Goal: Task Accomplishment & Management: Manage account settings

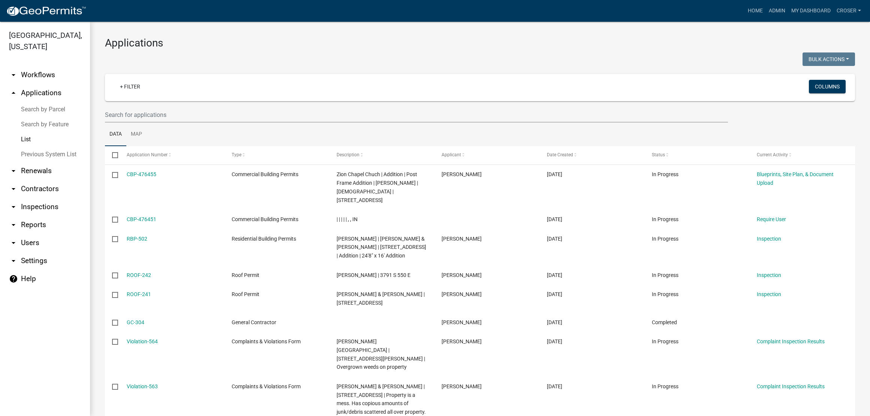
select select "3: 100"
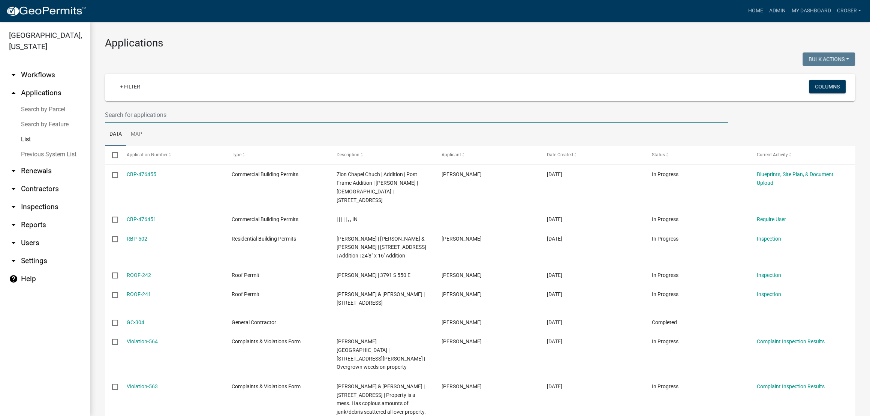
click at [184, 123] on input "text" at bounding box center [416, 114] width 623 height 15
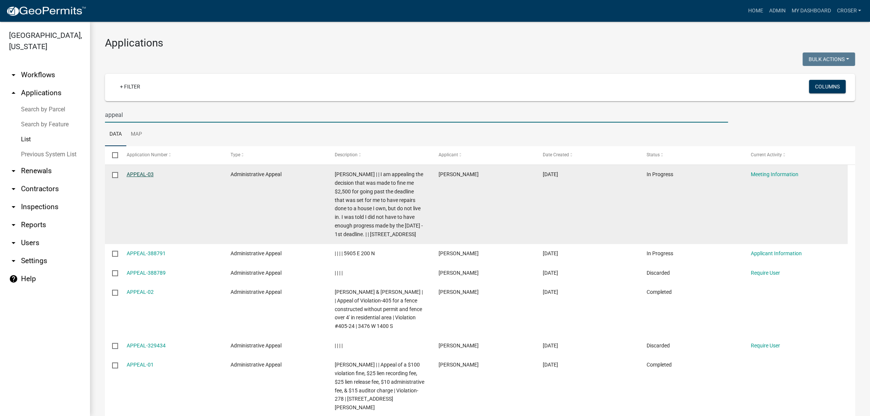
type input "appeal"
click at [154, 177] on link "APPEAL-03" at bounding box center [140, 174] width 27 height 6
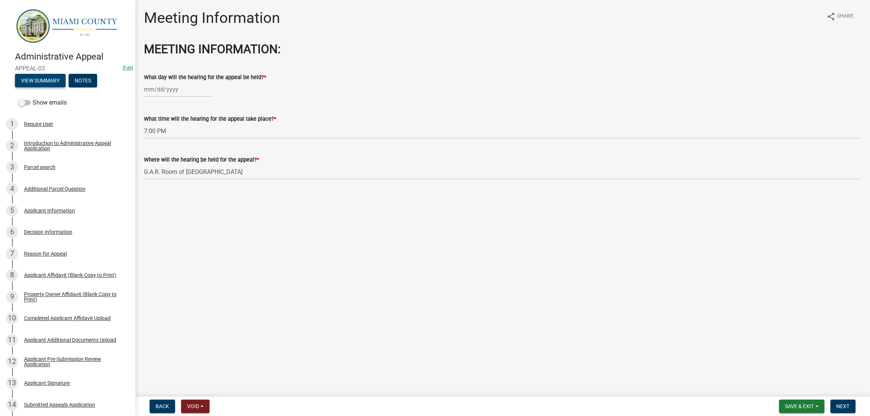
click at [54, 87] on button "View Summary" at bounding box center [40, 80] width 51 height 13
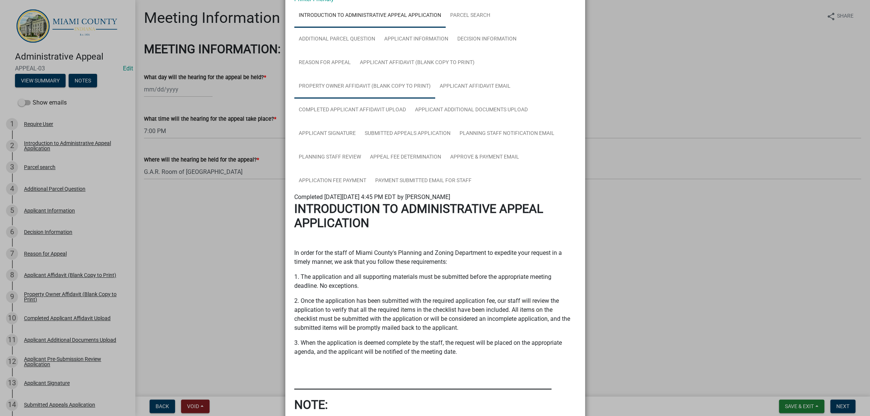
scroll to position [46, 0]
click at [391, 122] on link "Completed Applicant Affidavit Upload" at bounding box center [352, 110] width 116 height 24
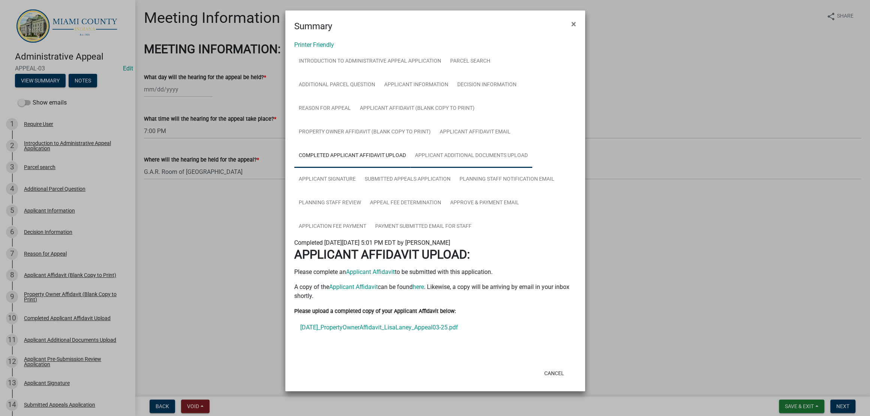
click at [410, 168] on link "Applicant Additional Documents Upload" at bounding box center [471, 156] width 122 height 24
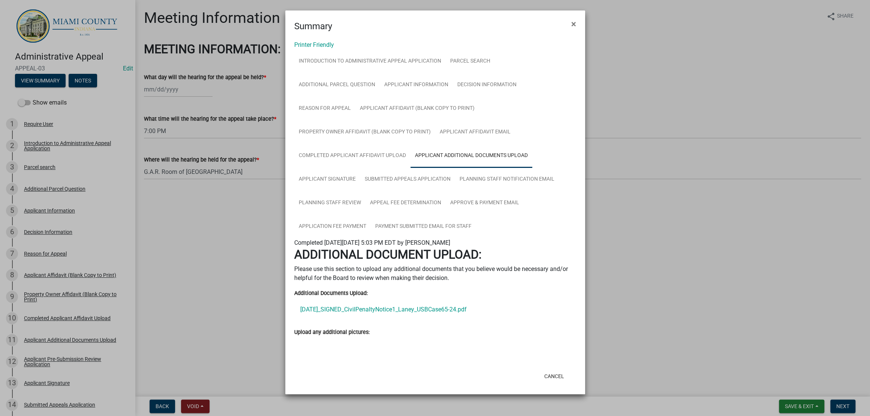
scroll to position [171, 0]
click at [358, 191] on link "Planning Staff Review" at bounding box center [329, 203] width 71 height 24
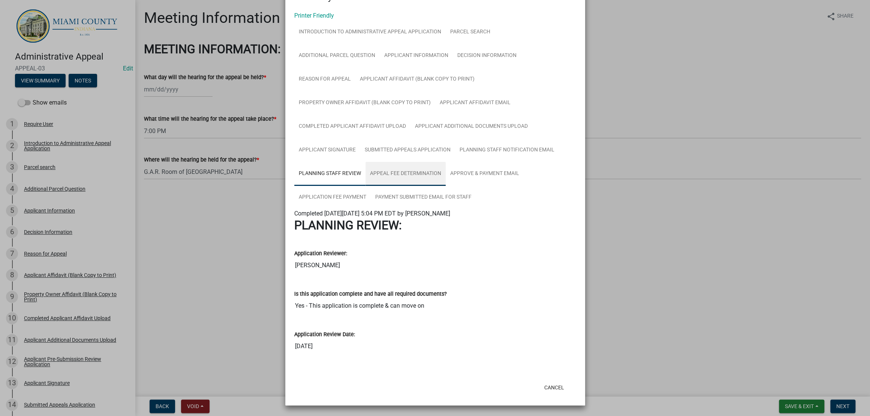
click at [433, 162] on link "Appeal Fee Determination" at bounding box center [405, 174] width 80 height 24
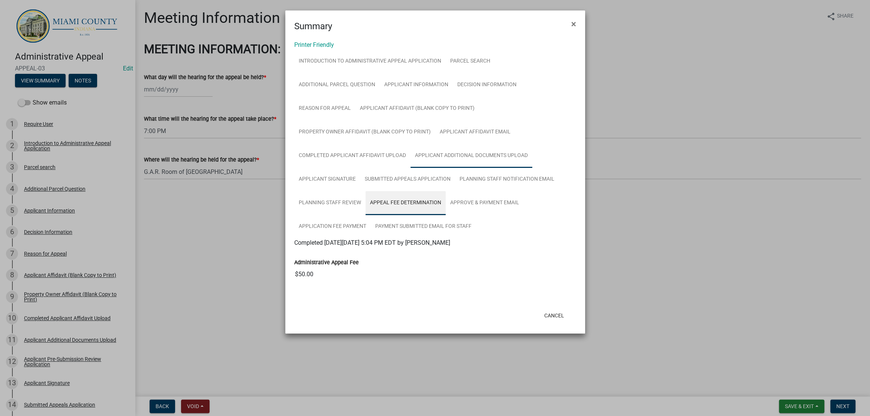
scroll to position [94, 0]
click at [446, 215] on link "Approve & Payment Email" at bounding box center [485, 203] width 78 height 24
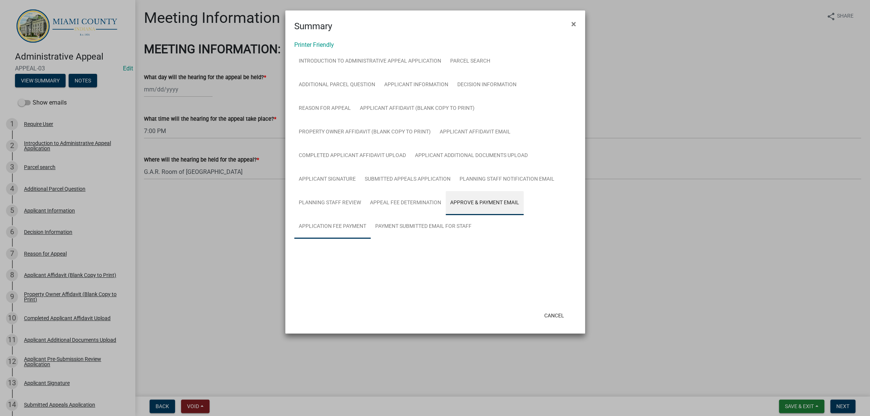
click at [371, 239] on link "Application Fee Payment" at bounding box center [332, 227] width 76 height 24
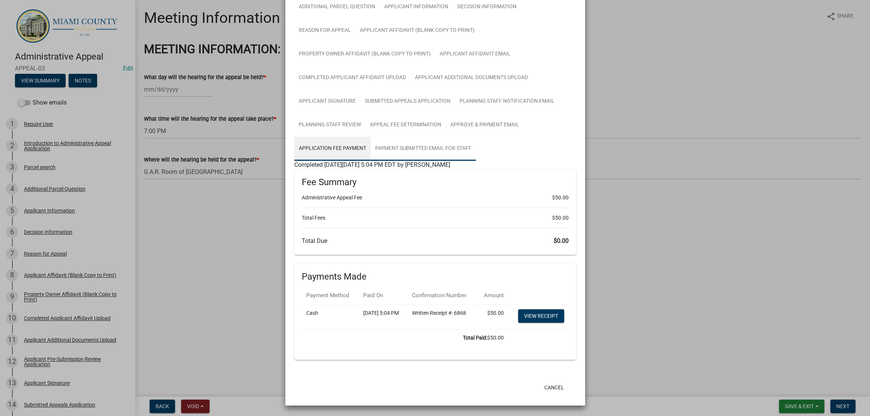
click at [386, 161] on link "Payment Submitted Email for Staff" at bounding box center [423, 149] width 105 height 24
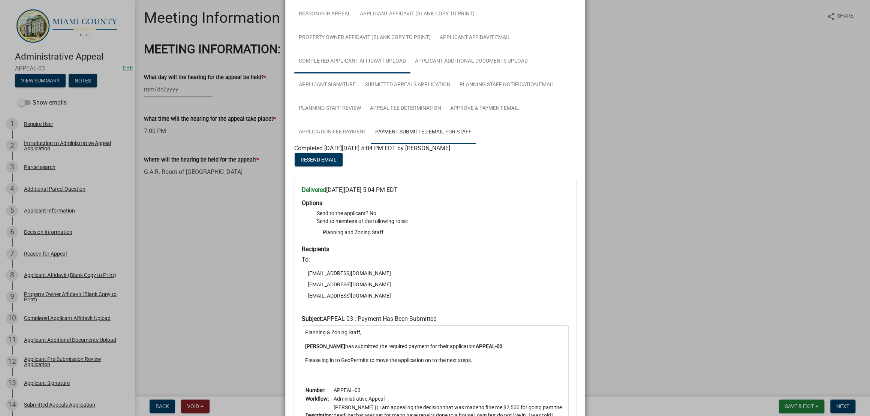
click at [410, 73] on link "Completed Applicant Affidavit Upload" at bounding box center [352, 61] width 116 height 24
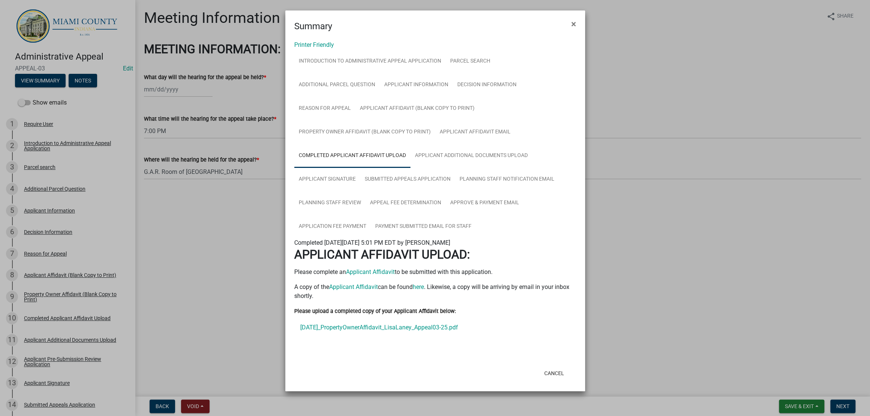
scroll to position [27, 0]
click at [355, 112] on link "Reason for Appeal" at bounding box center [324, 109] width 61 height 24
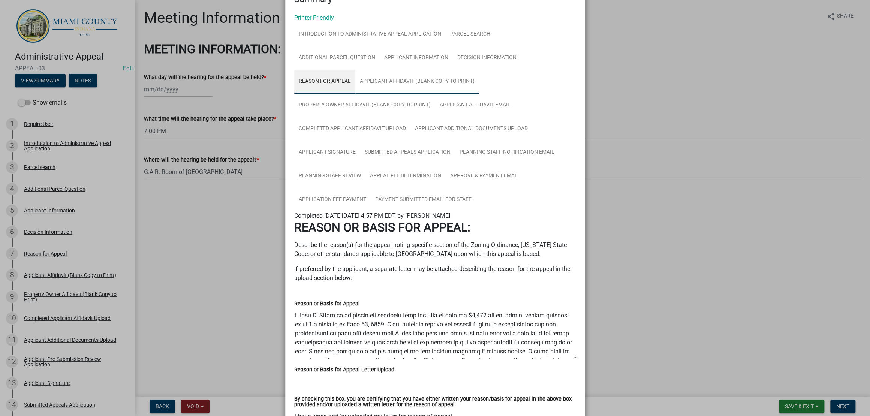
click at [409, 94] on link "Applicant Affidavit (Blank Copy to Print)" at bounding box center [417, 82] width 124 height 24
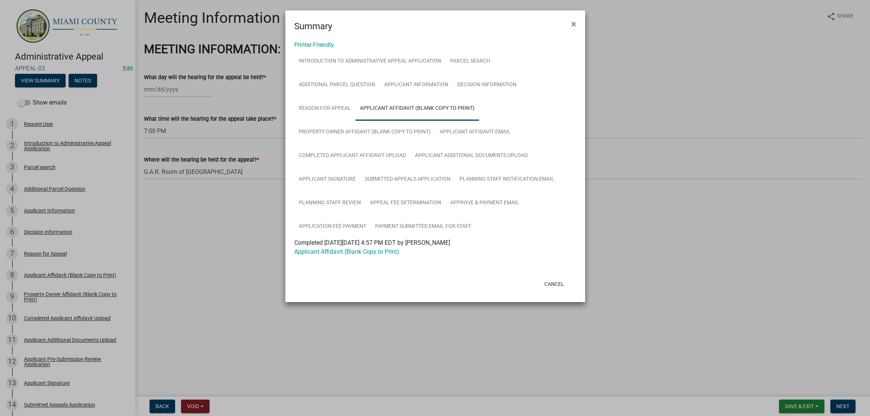
scroll to position [55, 0]
click at [416, 135] on link "Property Owner Affidavit (Blank Copy to Print)" at bounding box center [364, 132] width 141 height 24
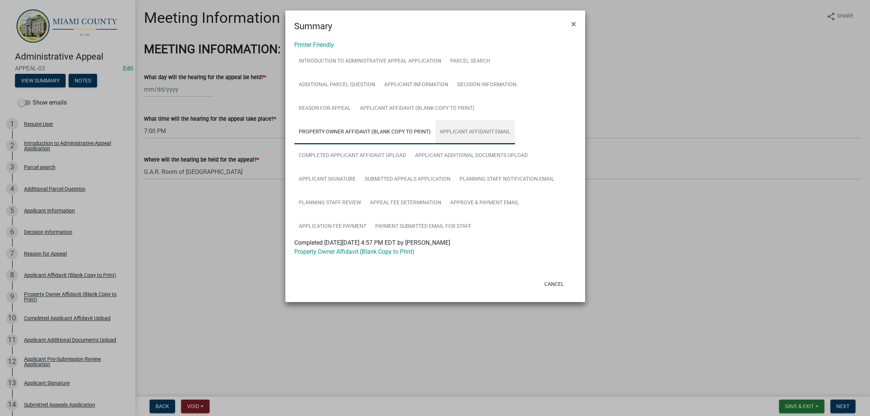
click at [512, 128] on link "Applicant Affidavit Email" at bounding box center [475, 132] width 80 height 24
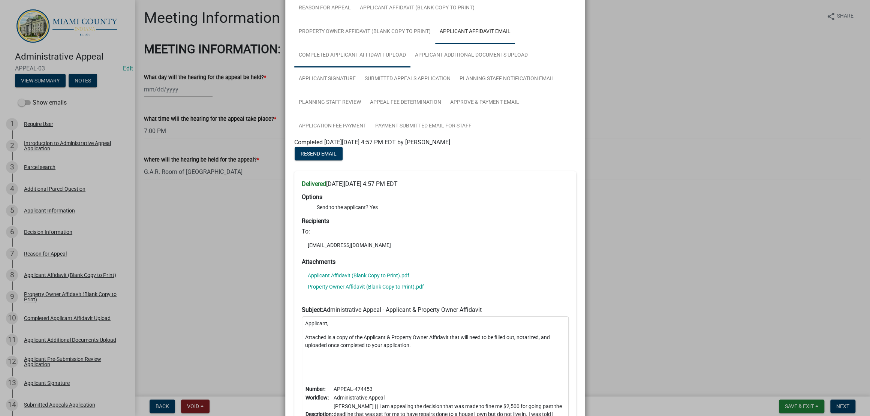
click at [410, 67] on link "Completed Applicant Affidavit Upload" at bounding box center [352, 55] width 116 height 24
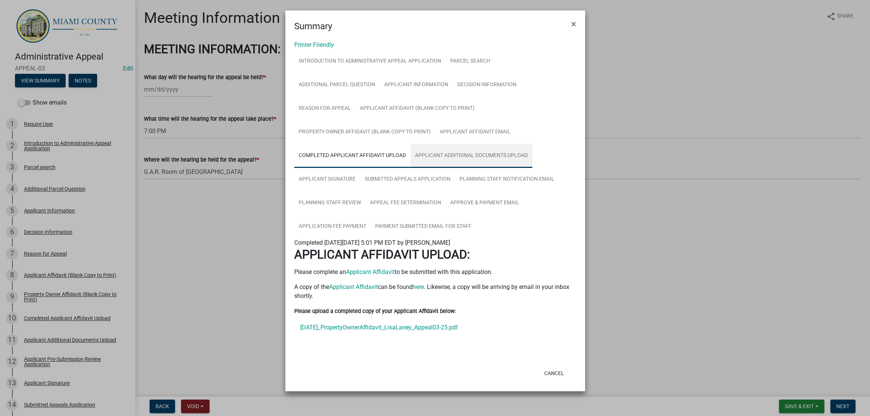
click at [410, 144] on link "Applicant Additional Documents Upload" at bounding box center [471, 156] width 122 height 24
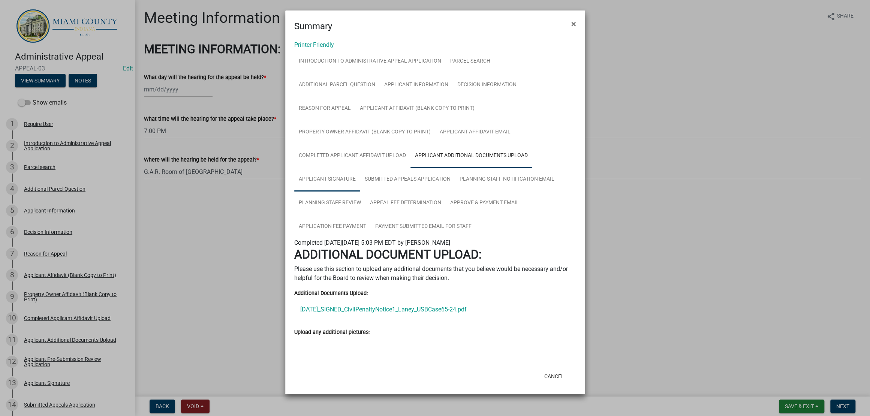
scroll to position [171, 0]
click at [360, 168] on link "Applicant Signature" at bounding box center [327, 180] width 66 height 24
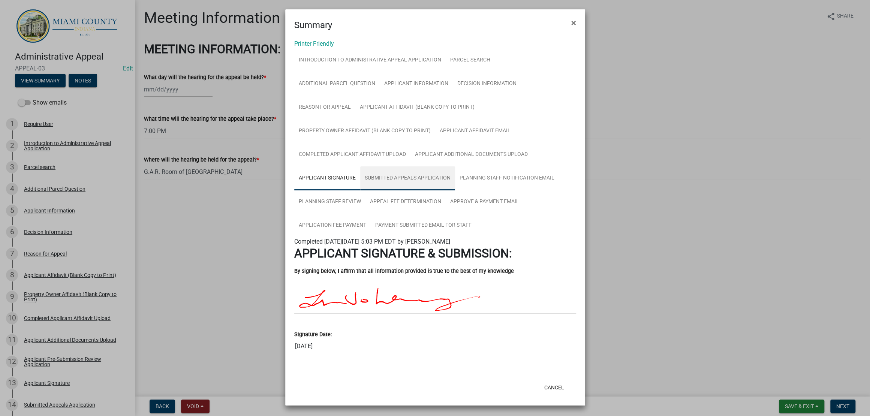
click at [388, 166] on link "Submitted Appeals Application" at bounding box center [407, 178] width 95 height 24
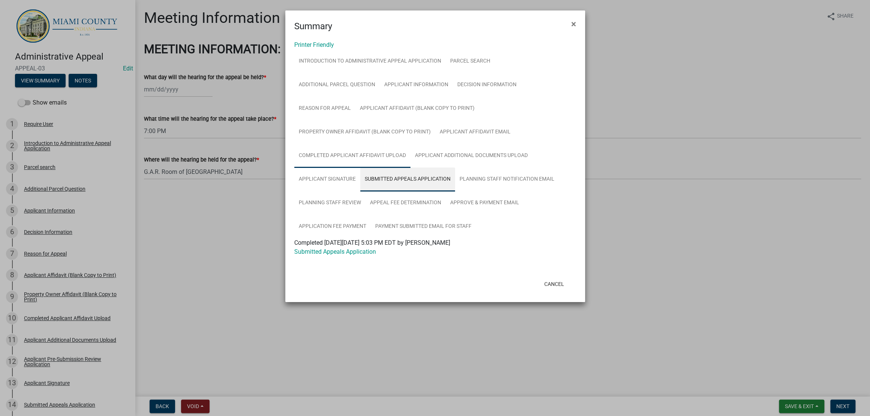
scroll to position [55, 0]
click at [660, 318] on ngb-modal-window "Summary × Printer Friendly Introduction to Administrative Appeal Application Pa…" at bounding box center [435, 208] width 870 height 416
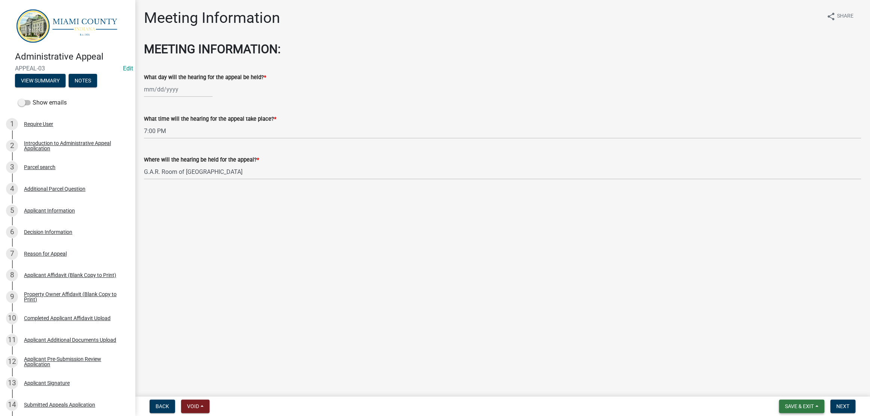
click at [785, 403] on span "Save & Exit" at bounding box center [799, 406] width 29 height 6
click at [774, 379] on button "Save & Exit" at bounding box center [794, 383] width 60 height 18
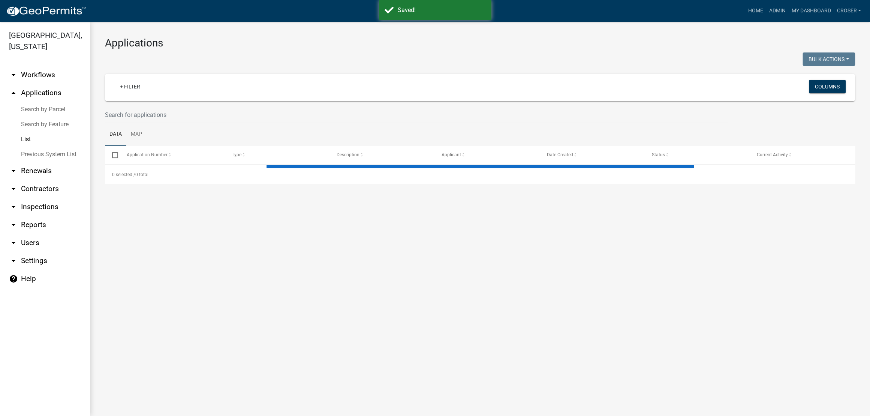
select select "3: 100"
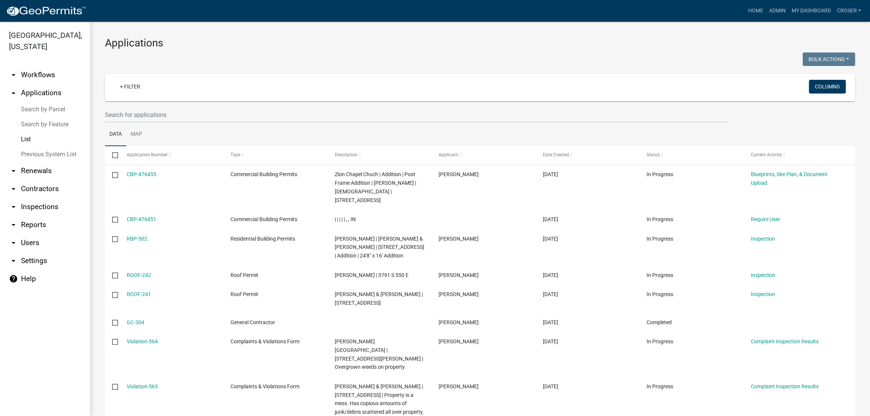
click at [538, 44] on h3 "Applications" at bounding box center [480, 43] width 750 height 13
click at [42, 216] on link "arrow_drop_down Inspections" at bounding box center [45, 207] width 90 height 18
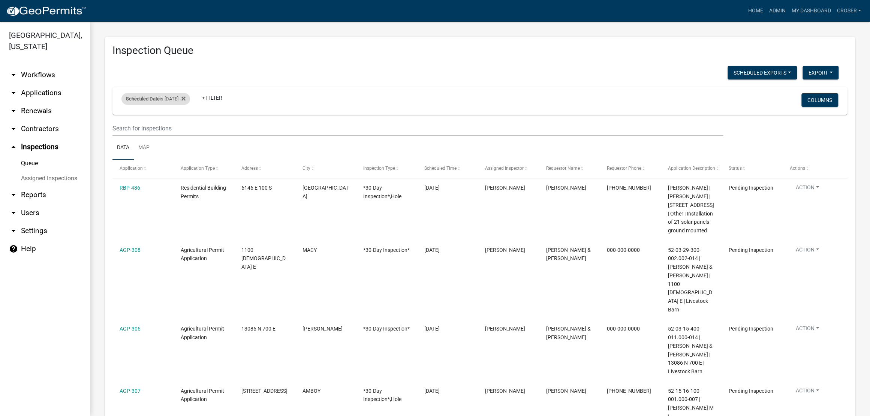
click at [177, 105] on div "Scheduled Date is 09/15/2025" at bounding box center [155, 99] width 69 height 12
click at [186, 145] on input "2025-09-15" at bounding box center [159, 143] width 52 height 15
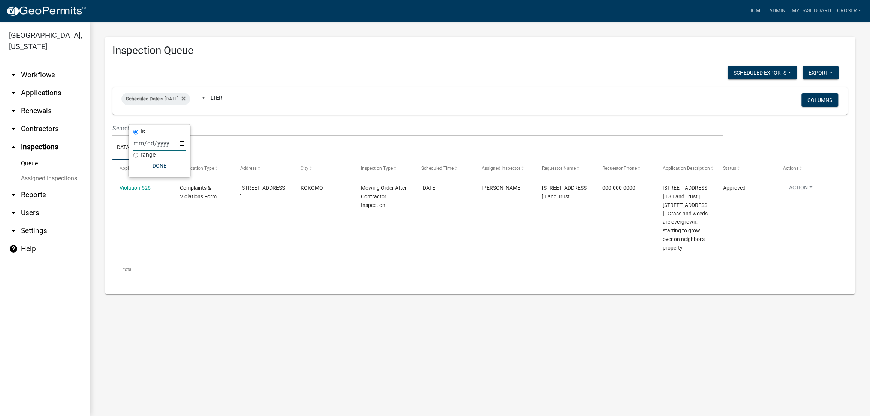
type input "2025-08-26"
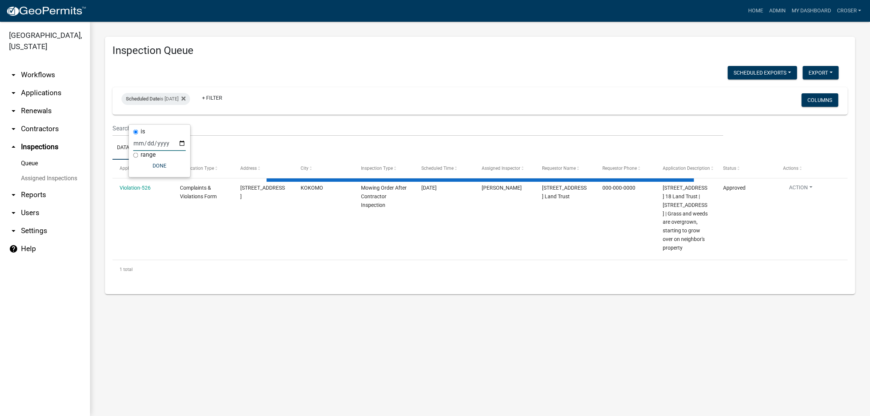
select select "3: 100"
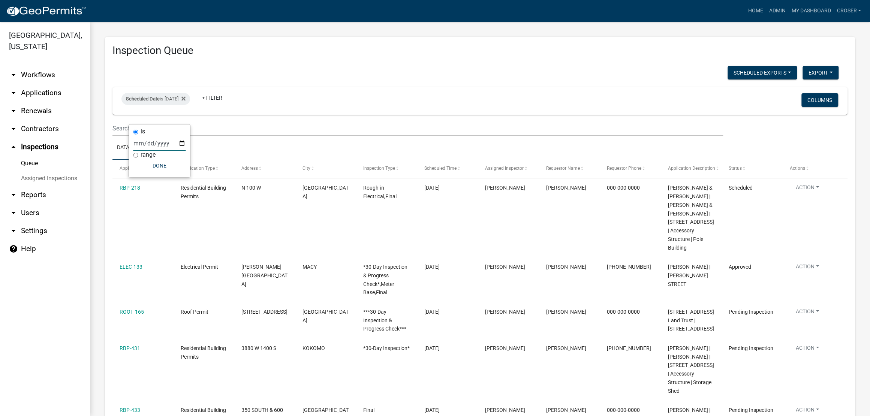
click at [376, 80] on div "Scheduled Exports + Create New Kyle's Daily Scheduled Inspections Export Excel …" at bounding box center [475, 73] width 737 height 15
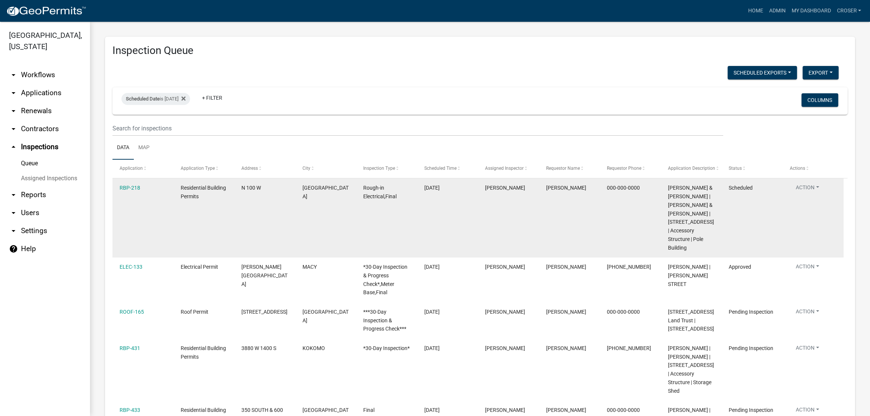
click at [812, 195] on button "Action" at bounding box center [807, 189] width 35 height 11
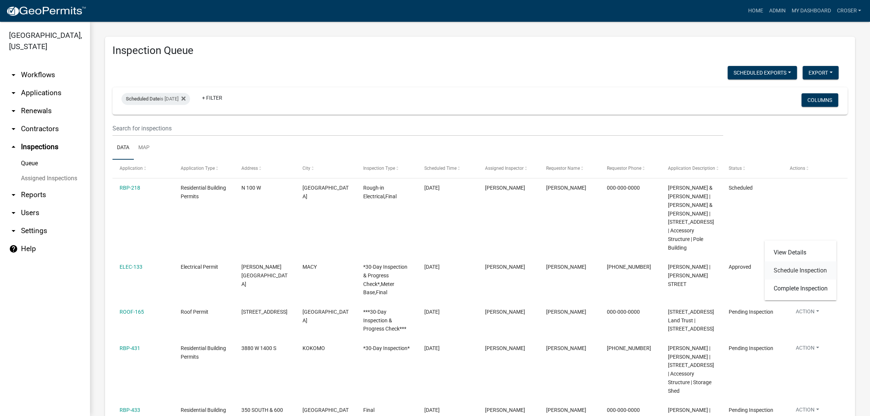
click at [807, 278] on link "Schedule Inspection" at bounding box center [800, 270] width 72 height 18
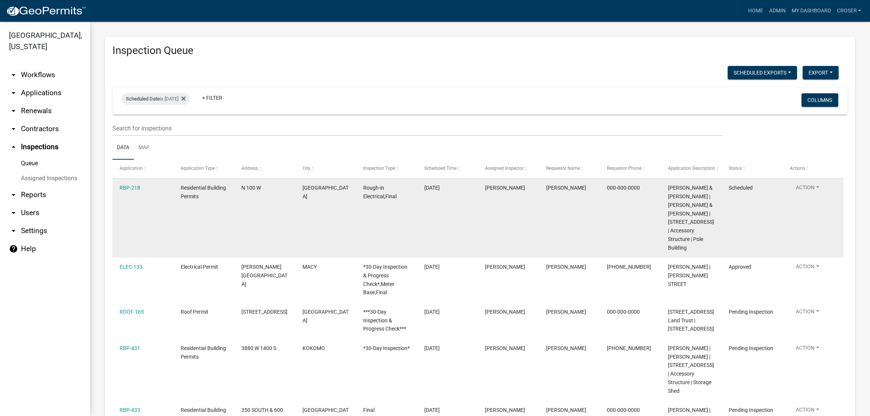
select select "25b75ae6-03c7-4280-9b34-fcf63005d5e5"
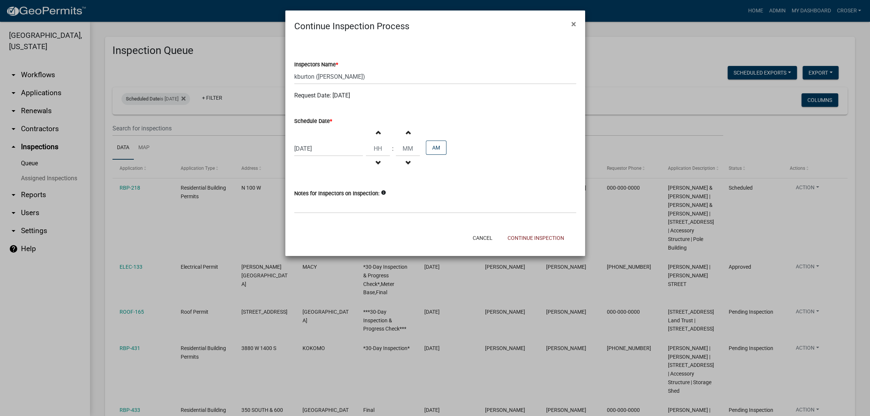
click at [334, 156] on div "08/26/2025" at bounding box center [328, 148] width 69 height 15
select select "8"
select select "2025"
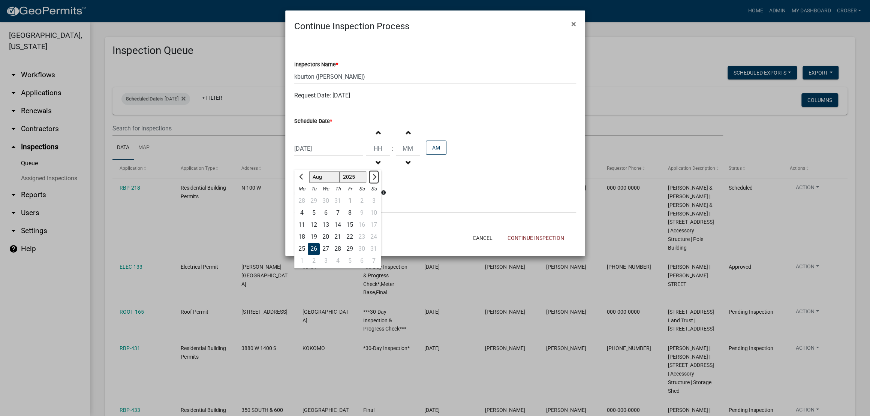
click at [378, 183] on button "Next month" at bounding box center [373, 177] width 9 height 12
select select "9"
click at [306, 231] on div "15" at bounding box center [302, 225] width 12 height 12
type input "09/15/2025"
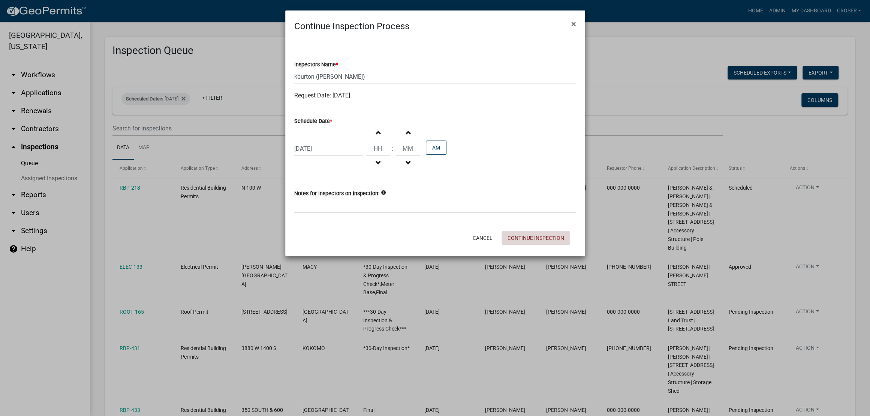
click at [533, 245] on button "Continue Inspection" at bounding box center [536, 237] width 69 height 13
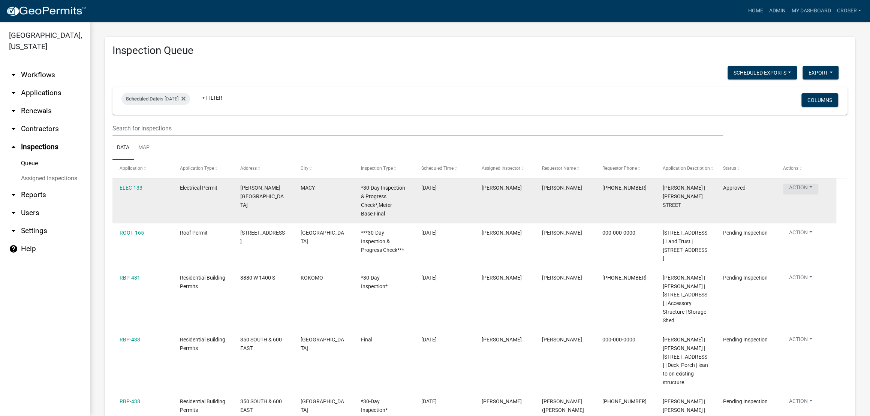
click at [807, 195] on button "Action" at bounding box center [800, 189] width 35 height 11
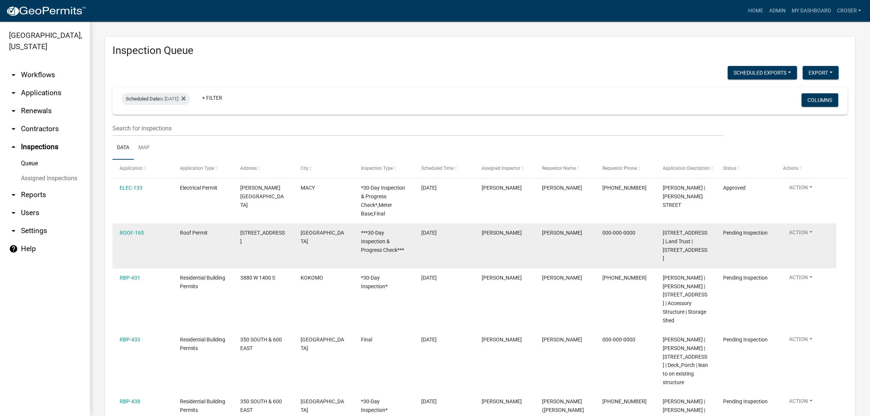
click at [810, 240] on button "Action" at bounding box center [800, 234] width 35 height 11
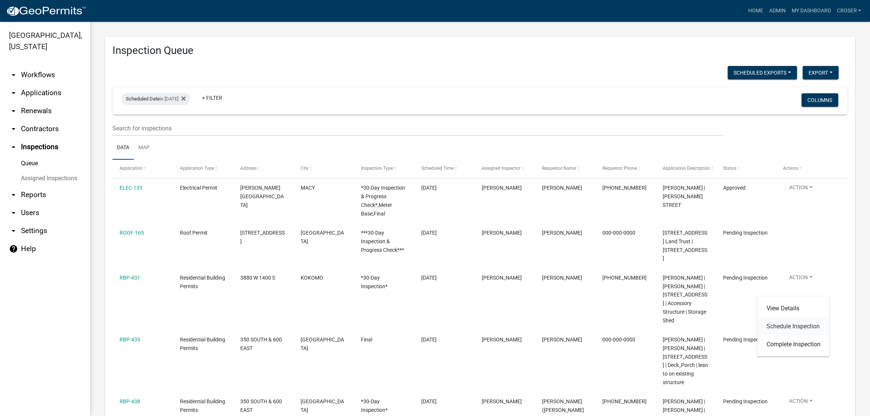
click at [782, 335] on link "Schedule Inspection" at bounding box center [793, 326] width 72 height 18
select select "25b75ae6-03c7-4280-9b34-fcf63005d5e5"
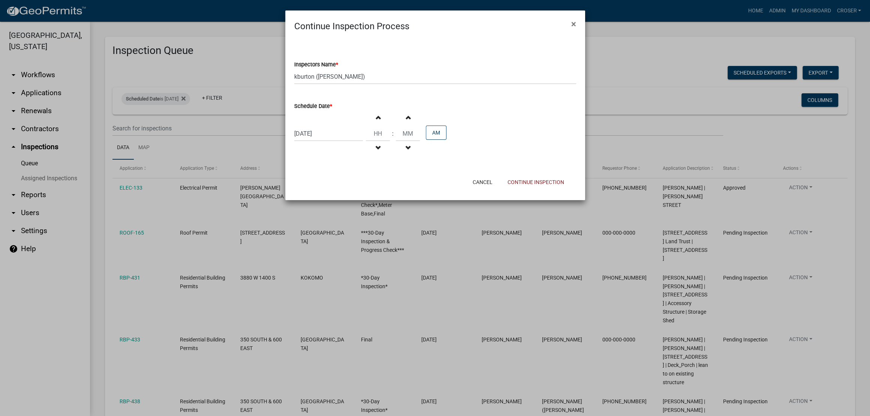
click at [331, 141] on div "08/26/2025" at bounding box center [328, 133] width 69 height 15
select select "8"
select select "2025"
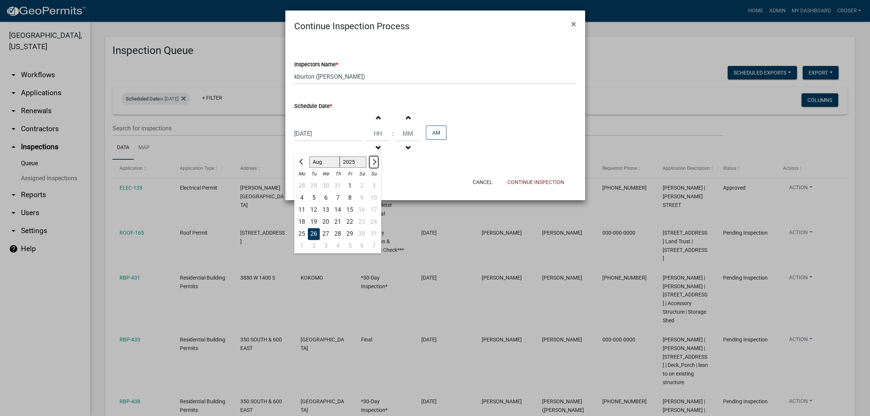
click at [376, 165] on span "Next month" at bounding box center [373, 162] width 6 height 6
select select "9"
click at [302, 216] on div "15" at bounding box center [302, 210] width 12 height 12
type input "09/15/2025"
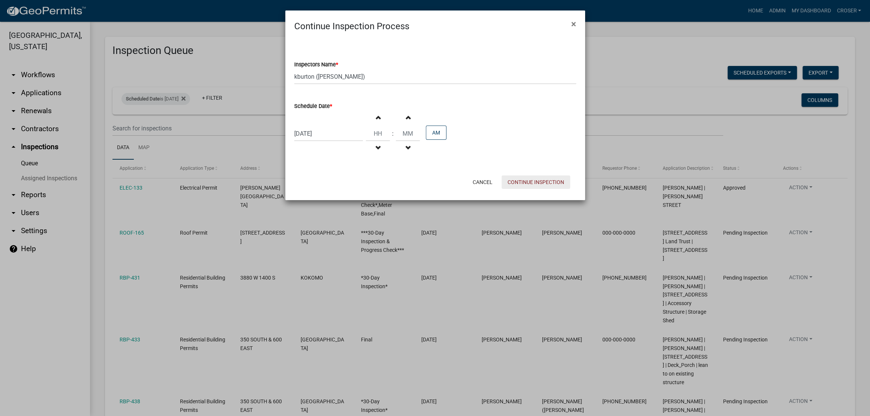
click at [540, 189] on button "Continue Inspection" at bounding box center [536, 181] width 69 height 13
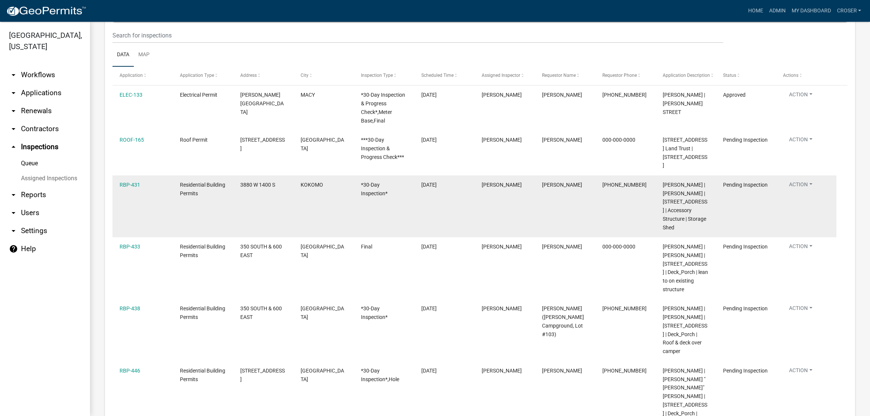
scroll to position [93, 0]
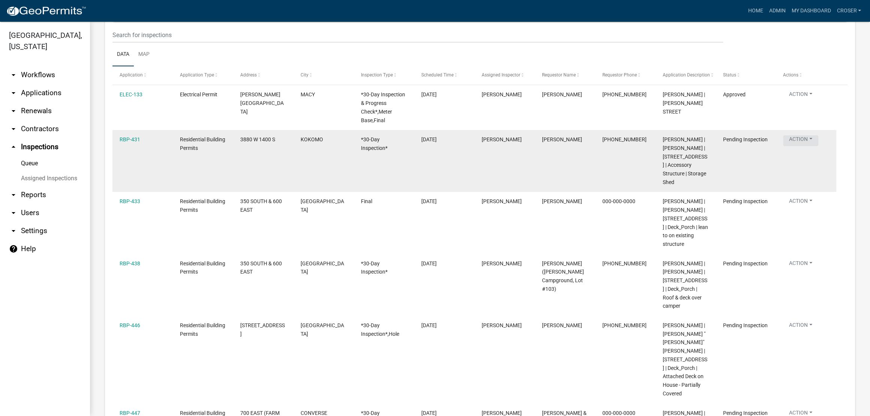
click at [807, 146] on button "Action" at bounding box center [800, 140] width 35 height 11
click at [780, 242] on link "Schedule Inspection" at bounding box center [793, 233] width 72 height 18
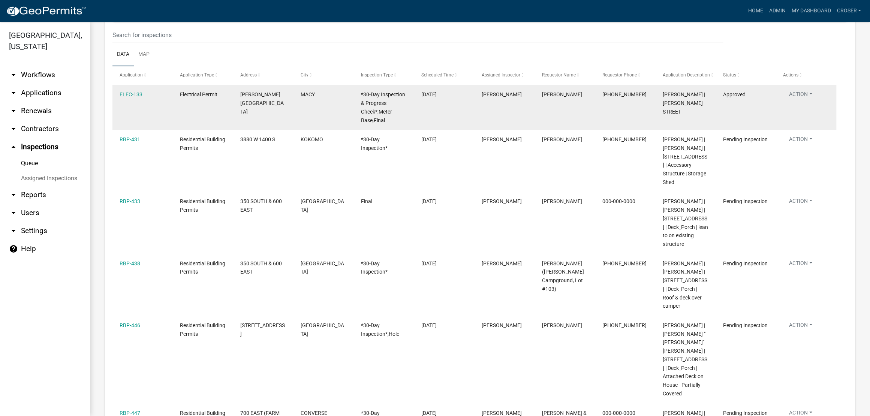
select select "25b75ae6-03c7-4280-9b34-fcf63005d5e5"
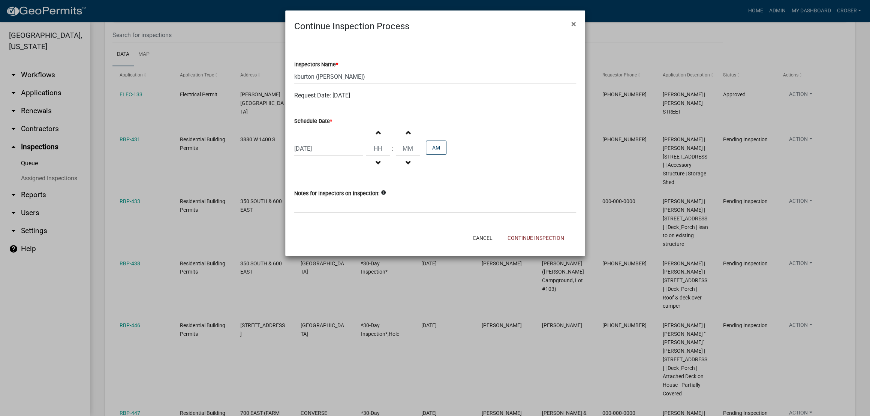
select select "8"
select select "2025"
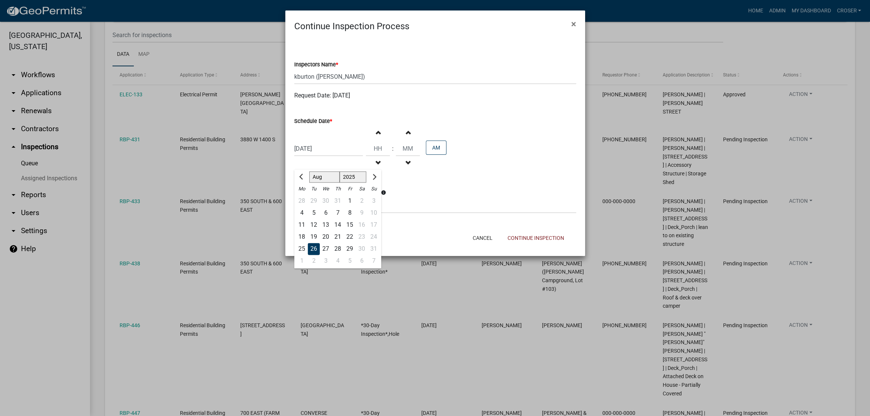
click at [331, 156] on div "08/26/2025 Jan Feb Mar Apr May Jun Jul Aug Sep Oct Nov Dec 1525 1526 1527 1528 …" at bounding box center [328, 148] width 69 height 15
click at [376, 180] on span "Next month" at bounding box center [373, 177] width 6 height 6
select select "9"
click at [306, 231] on div "15" at bounding box center [302, 225] width 12 height 12
type input "09/15/2025"
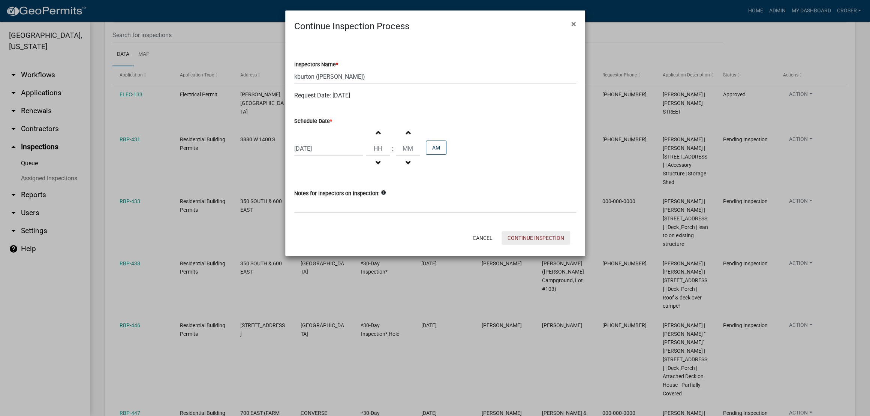
click at [505, 245] on button "Continue Inspection" at bounding box center [536, 237] width 69 height 13
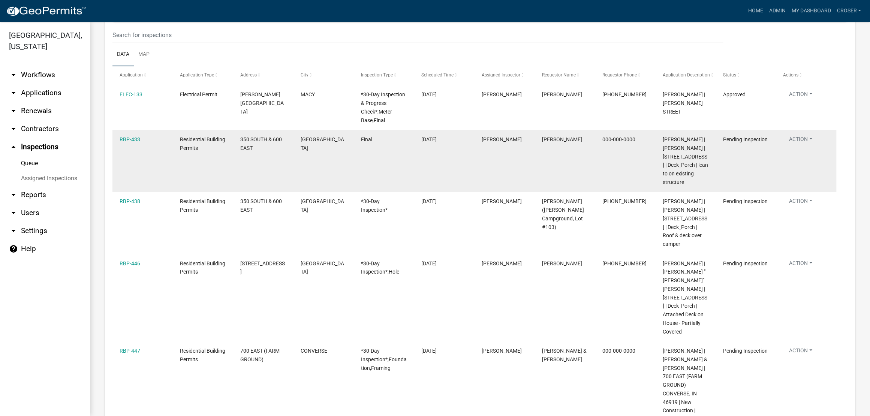
click at [806, 146] on button "Action" at bounding box center [800, 140] width 35 height 11
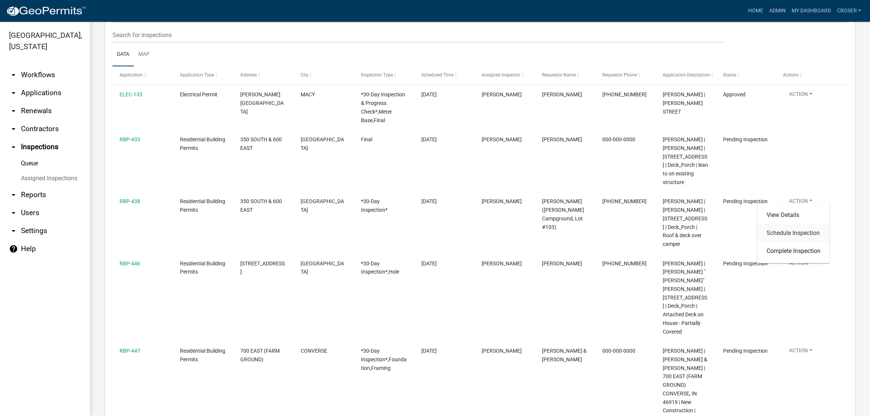
click at [797, 235] on link "Schedule Inspection" at bounding box center [793, 233] width 72 height 18
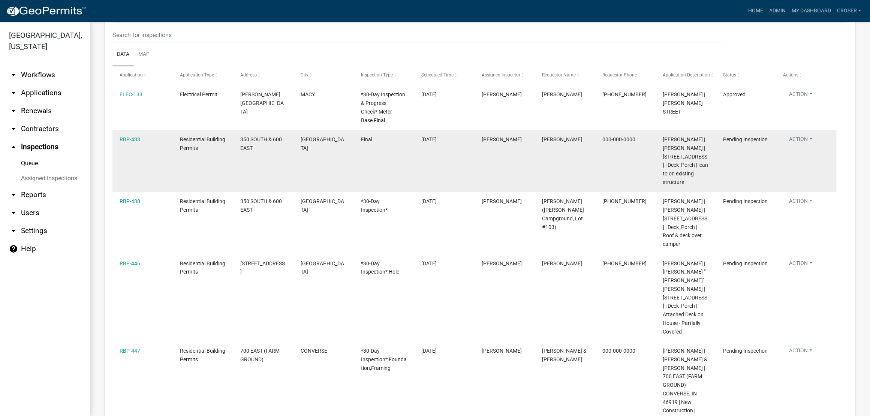
select select "25b75ae6-03c7-4280-9b34-fcf63005d5e5"
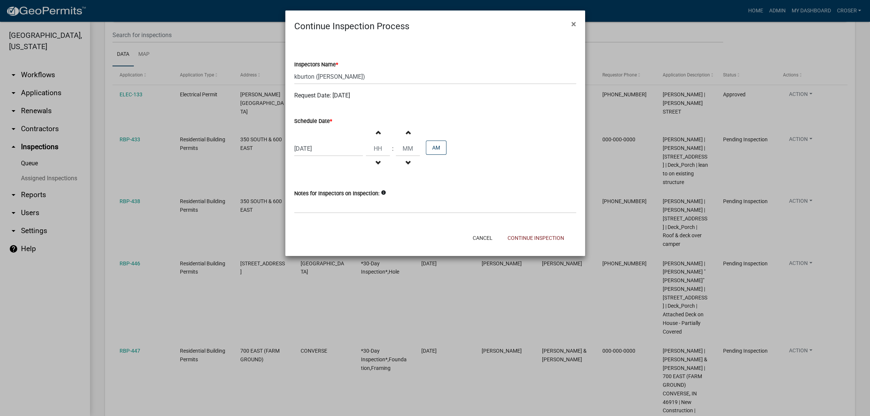
click at [321, 156] on div "08/26/2025" at bounding box center [328, 148] width 69 height 15
select select "8"
select select "2025"
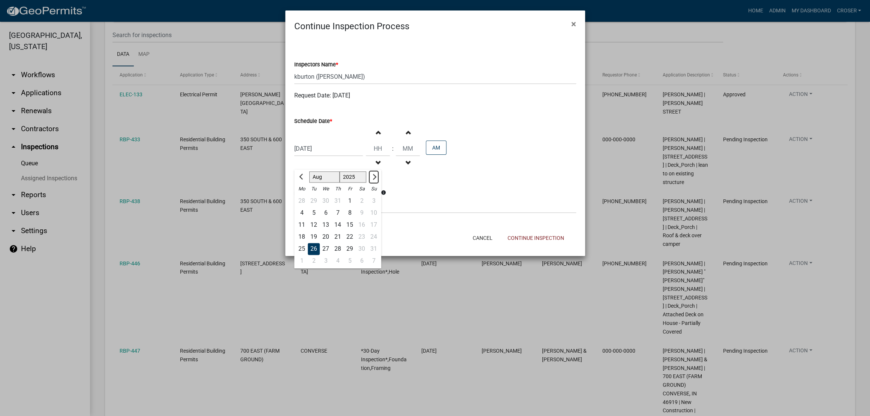
click at [378, 183] on button "Next month" at bounding box center [373, 177] width 9 height 12
select select "9"
click at [305, 231] on div "15" at bounding box center [302, 225] width 12 height 12
type input "09/15/2025"
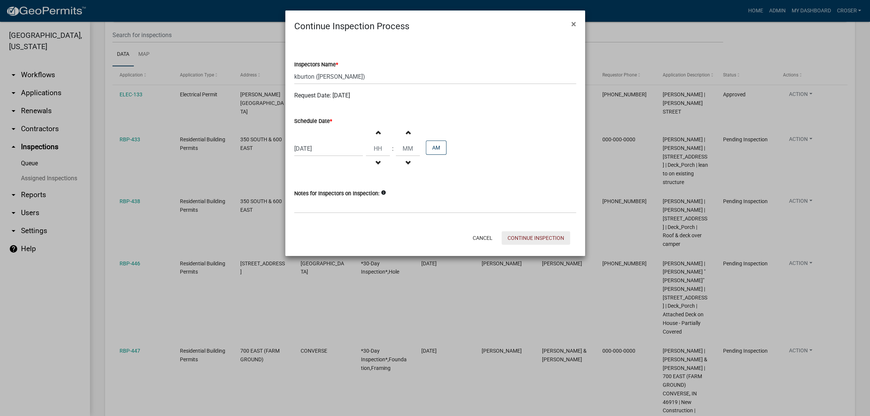
click at [532, 245] on button "Continue Inspection" at bounding box center [536, 237] width 69 height 13
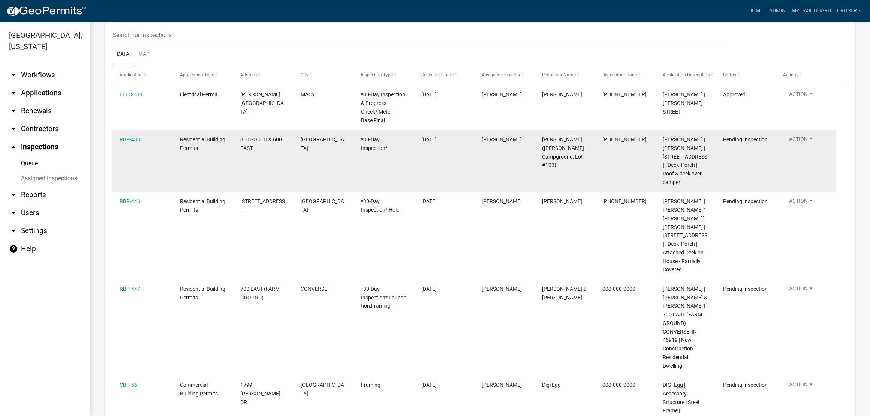
click at [810, 146] on button "Action" at bounding box center [800, 140] width 35 height 11
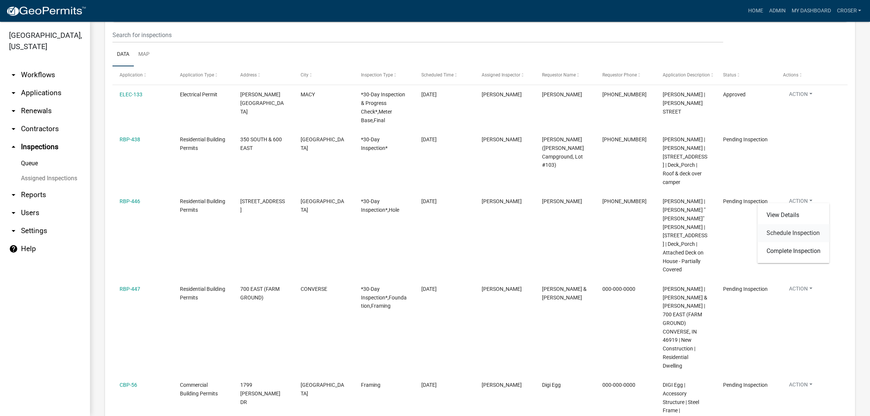
click at [784, 240] on link "Schedule Inspection" at bounding box center [793, 233] width 72 height 18
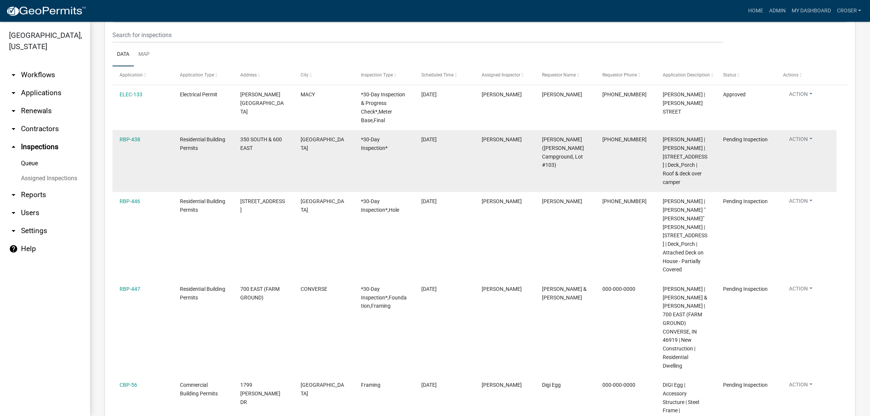
select select "25b75ae6-03c7-4280-9b34-fcf63005d5e5"
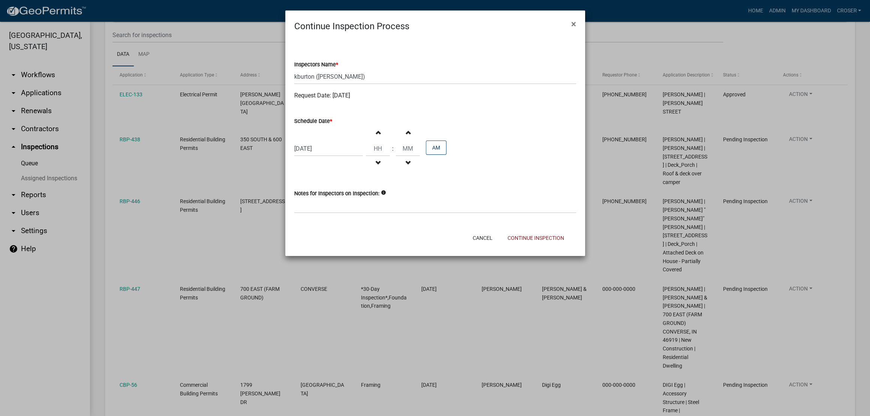
click at [316, 156] on div "08/26/2025" at bounding box center [328, 148] width 69 height 15
select select "8"
select select "2025"
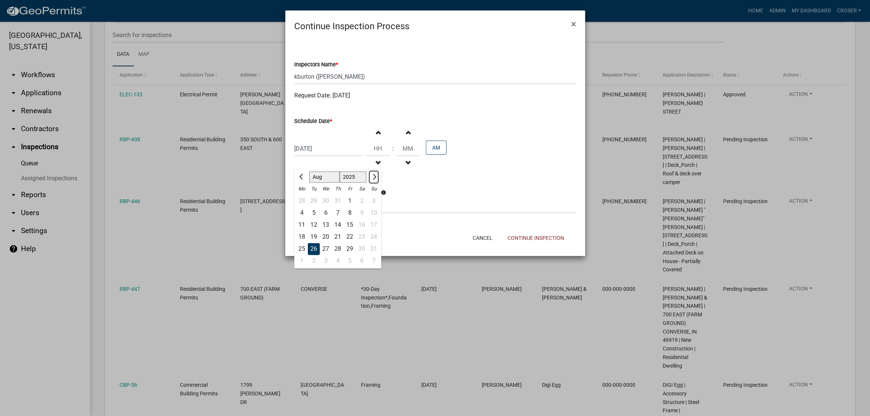
click at [376, 180] on span "Next month" at bounding box center [373, 177] width 6 height 6
select select "9"
click at [302, 231] on div "15" at bounding box center [302, 225] width 12 height 12
type input "09/15/2025"
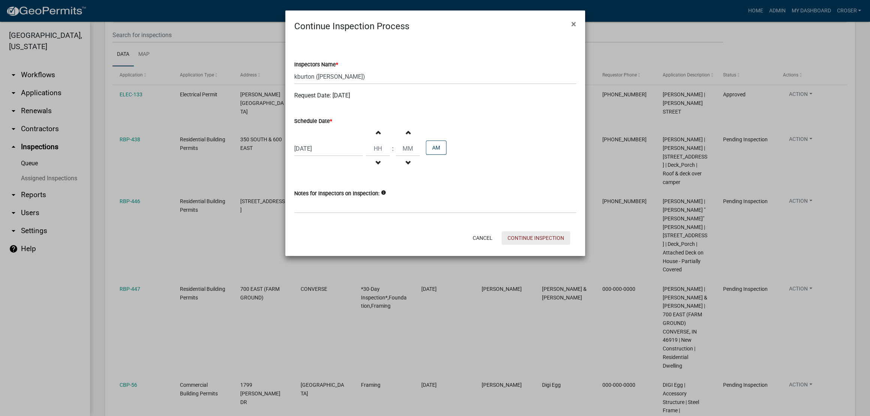
click at [505, 245] on button "Continue Inspection" at bounding box center [536, 237] width 69 height 13
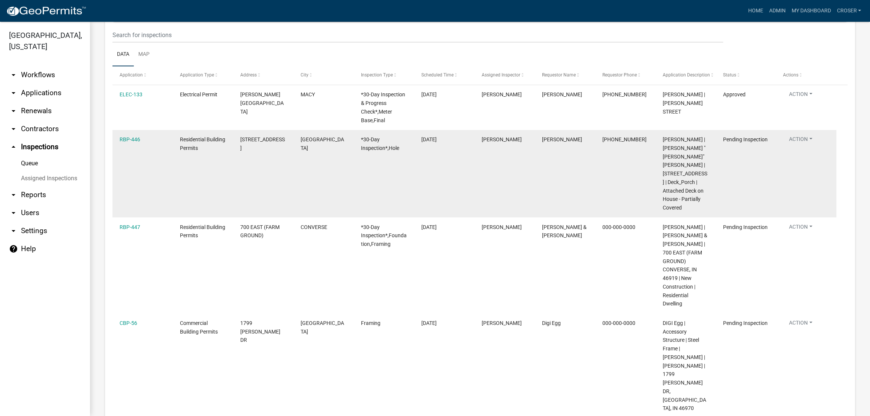
click at [809, 146] on button "Action" at bounding box center [800, 140] width 35 height 11
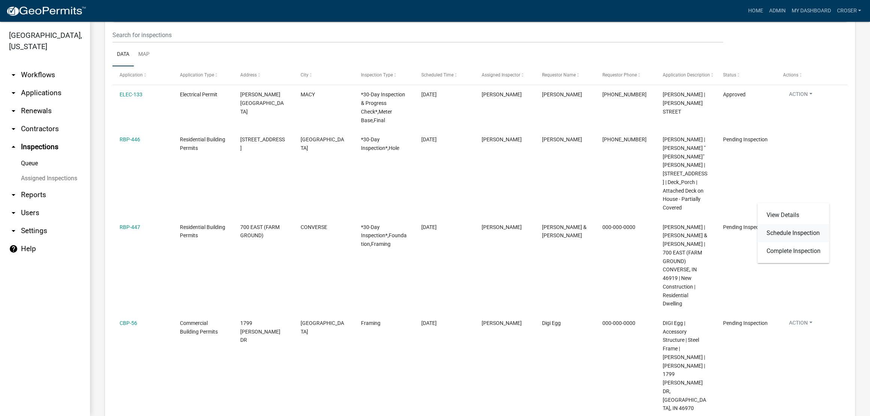
click at [782, 242] on link "Schedule Inspection" at bounding box center [793, 233] width 72 height 18
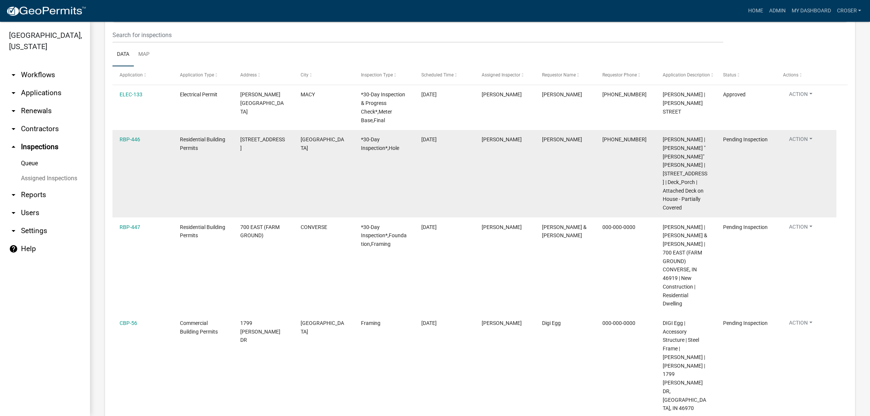
select select "25b75ae6-03c7-4280-9b34-fcf63005d5e5"
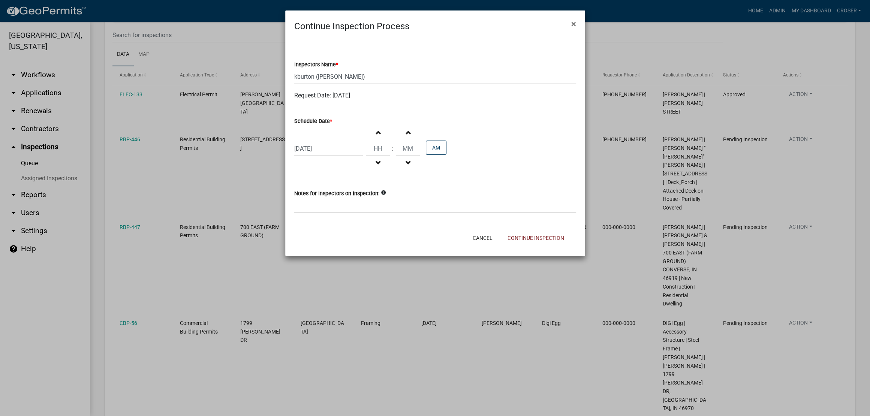
click at [363, 156] on div "08/26/2025" at bounding box center [328, 148] width 69 height 15
select select "8"
select select "2025"
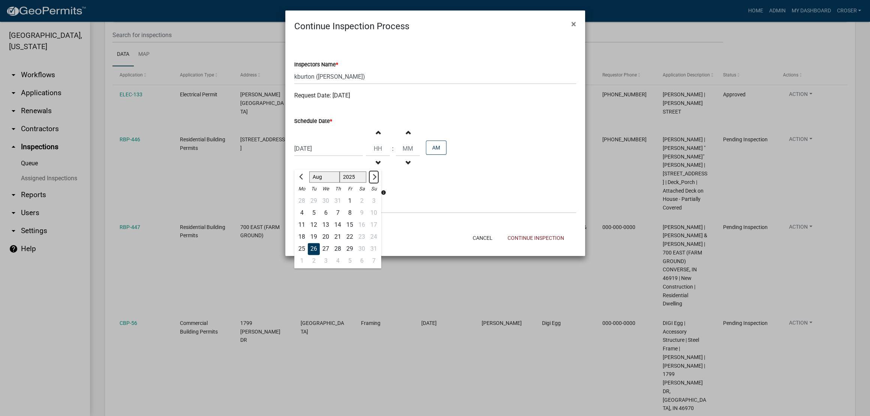
click at [378, 183] on button "Next month" at bounding box center [373, 177] width 9 height 12
select select "9"
click at [304, 231] on div "15" at bounding box center [302, 225] width 12 height 12
type input "09/15/2025"
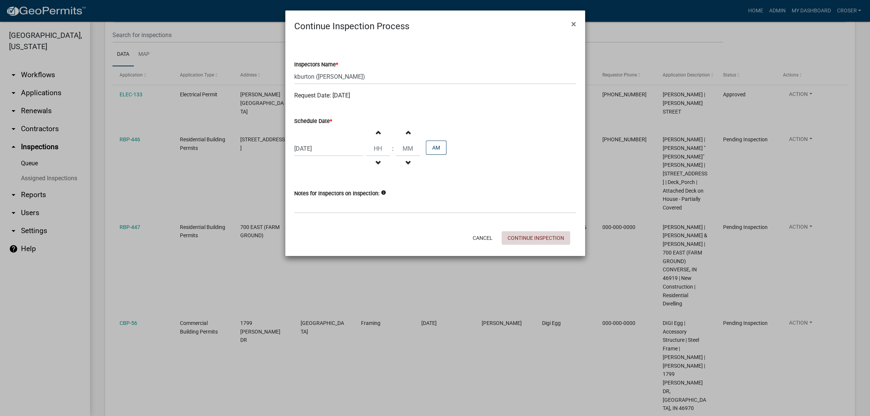
click at [504, 245] on button "Continue Inspection" at bounding box center [536, 237] width 69 height 13
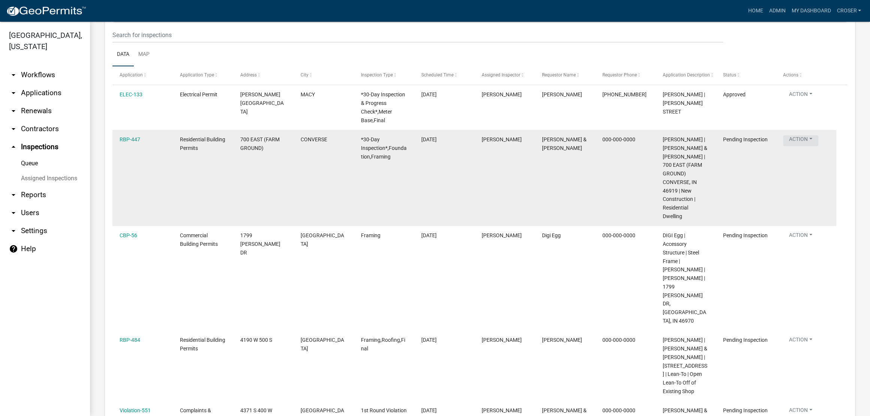
click at [806, 146] on button "Action" at bounding box center [800, 140] width 35 height 11
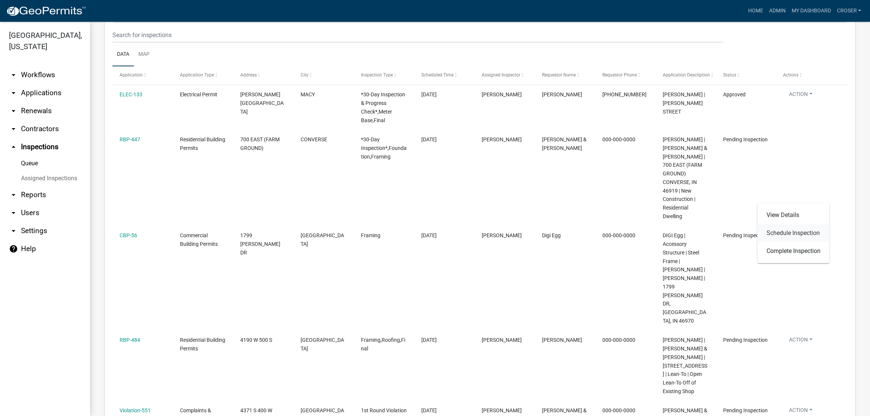
click at [791, 242] on link "Schedule Inspection" at bounding box center [793, 233] width 72 height 18
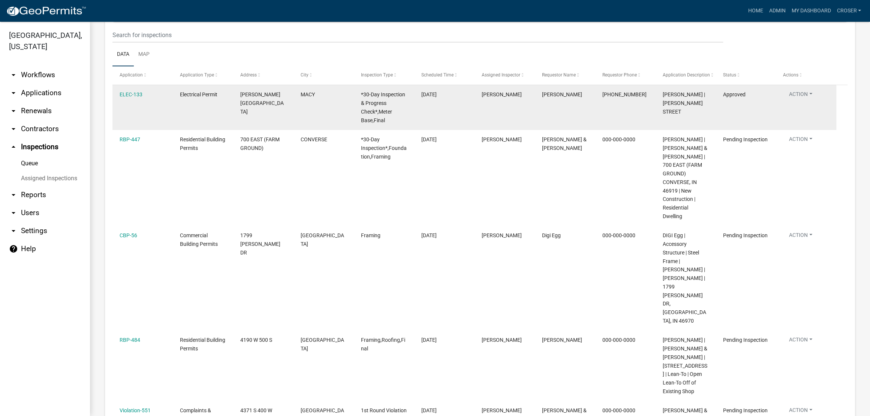
select select "25b75ae6-03c7-4280-9b34-fcf63005d5e5"
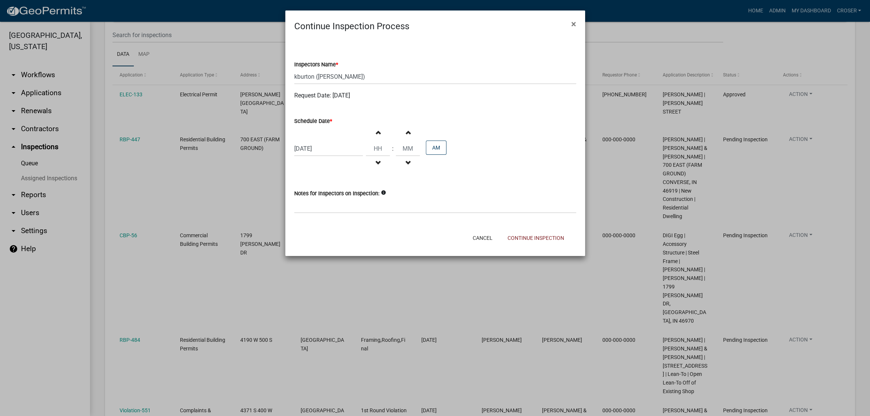
select select "8"
select select "2025"
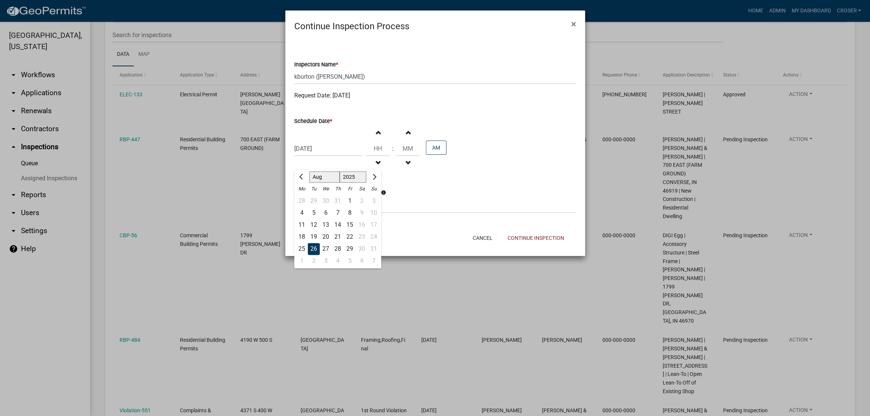
click at [337, 156] on div "08/26/2025 Jan Feb Mar Apr May Jun Jul Aug Sep Oct Nov Dec 1525 1526 1527 1528 …" at bounding box center [328, 148] width 69 height 15
click at [376, 180] on span "Next month" at bounding box center [373, 177] width 6 height 6
select select "9"
click at [303, 231] on div "15" at bounding box center [302, 225] width 12 height 12
type input "09/15/2025"
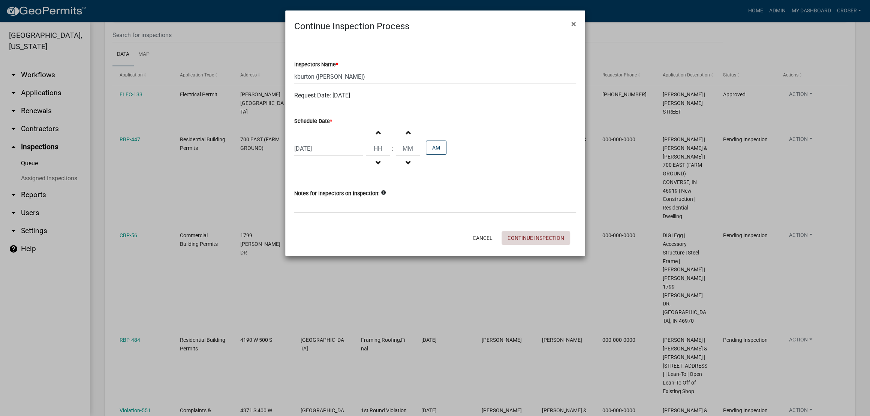
click at [535, 245] on button "Continue Inspection" at bounding box center [536, 237] width 69 height 13
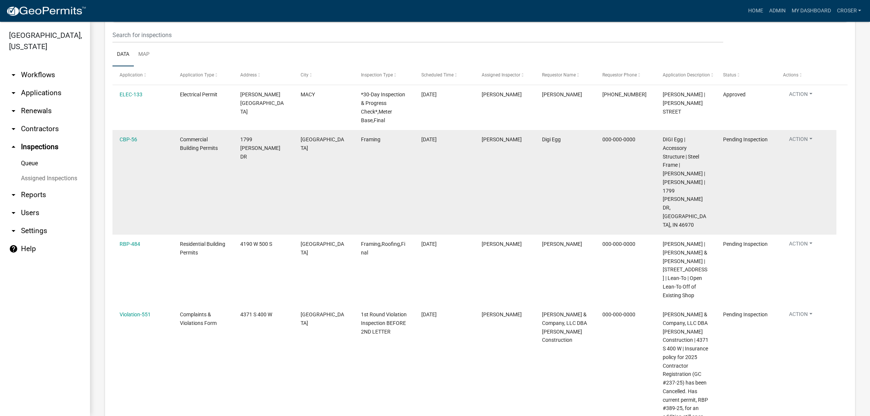
click at [809, 146] on button "Action" at bounding box center [800, 140] width 35 height 11
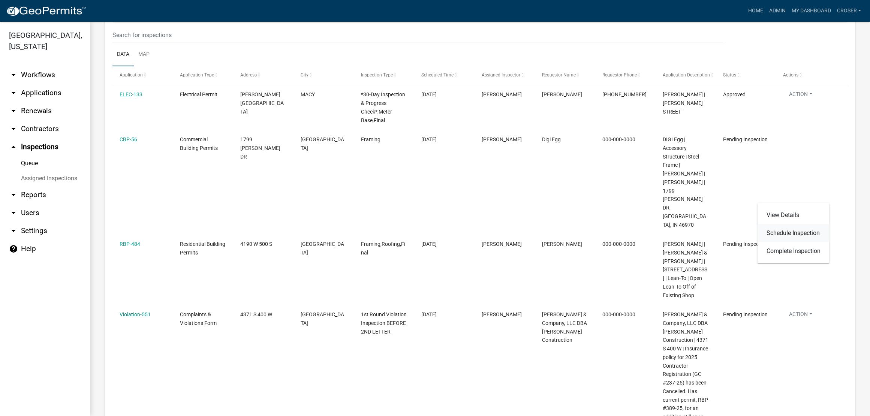
click at [793, 242] on link "Schedule Inspection" at bounding box center [793, 233] width 72 height 18
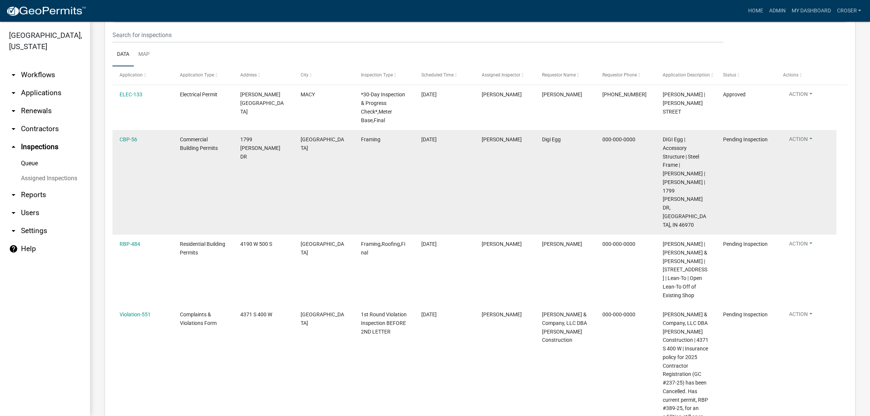
select select "25b75ae6-03c7-4280-9b34-fcf63005d5e5"
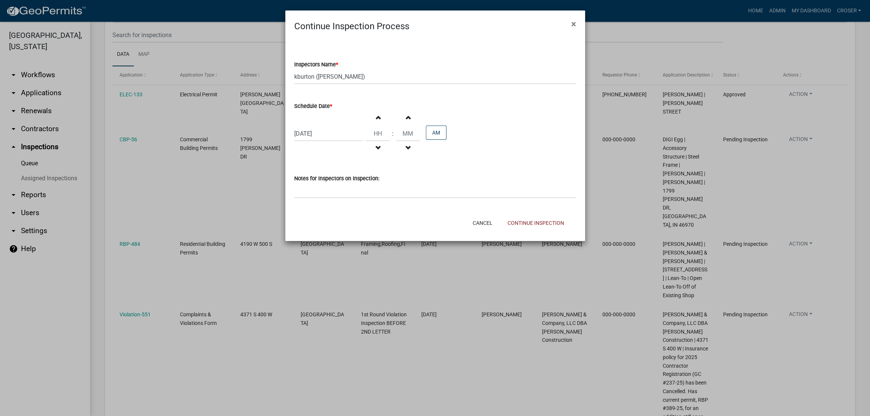
click at [304, 141] on div "08/26/2025" at bounding box center [328, 133] width 69 height 15
select select "8"
select select "2025"
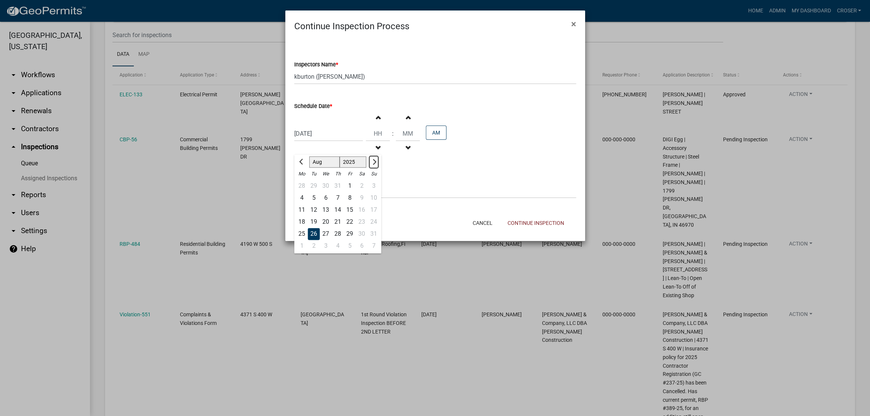
click at [378, 168] on button "Next month" at bounding box center [373, 162] width 9 height 12
select select "9"
click at [305, 216] on div "15" at bounding box center [302, 210] width 12 height 12
type input "09/15/2025"
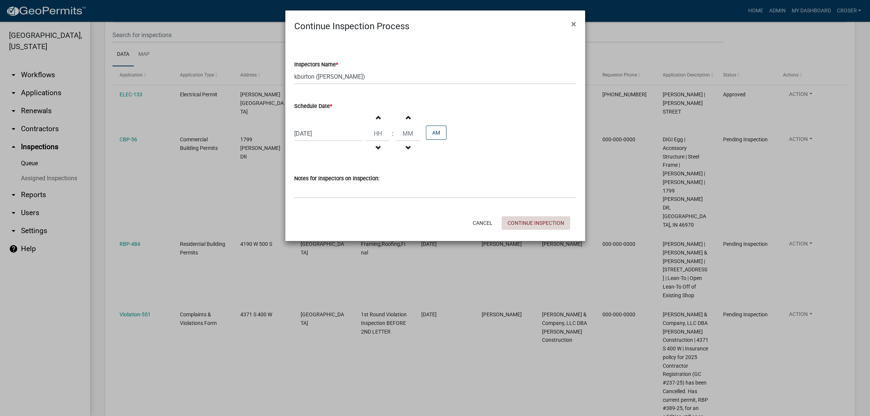
click at [547, 230] on button "Continue Inspection" at bounding box center [536, 222] width 69 height 13
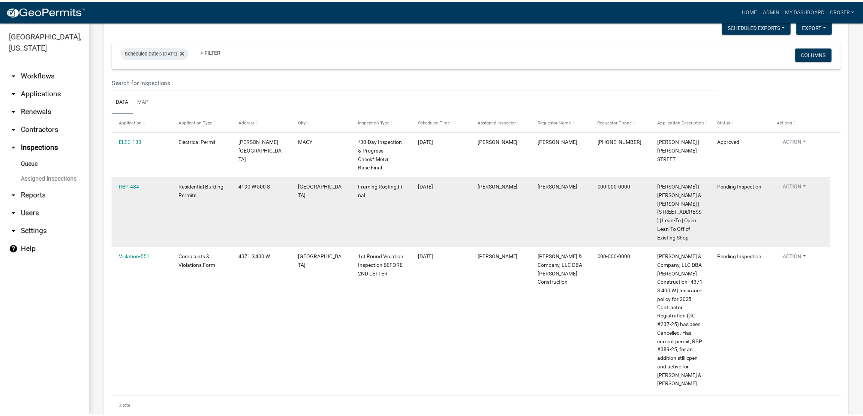
scroll to position [45, 0]
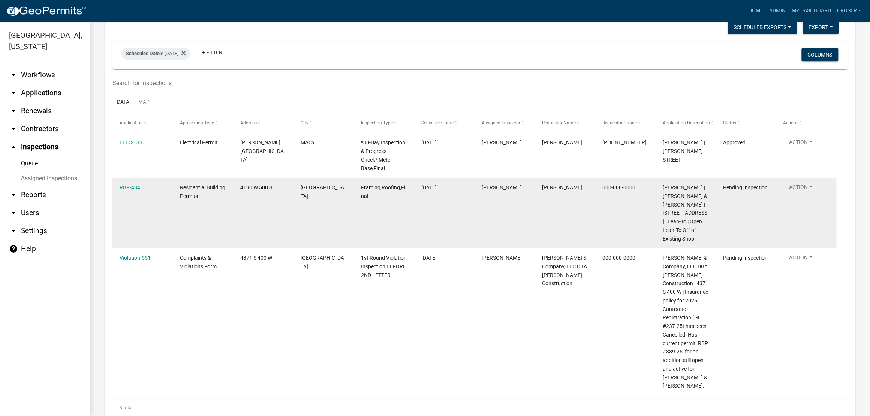
click at [807, 194] on button "Action" at bounding box center [800, 188] width 35 height 11
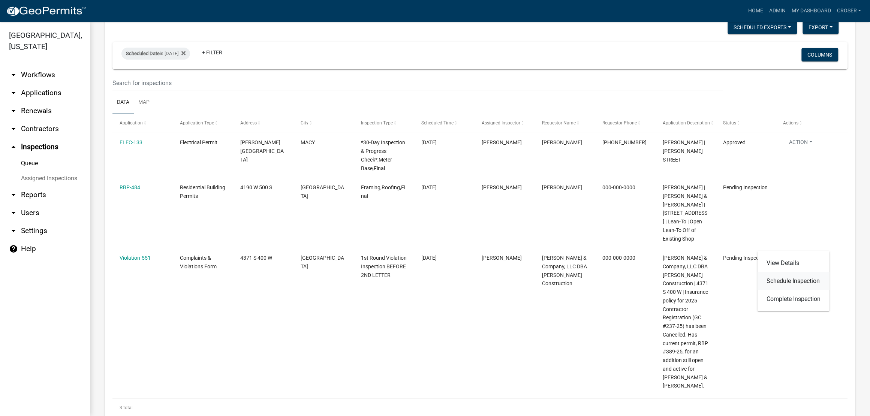
click at [787, 290] on link "Schedule Inspection" at bounding box center [793, 281] width 72 height 18
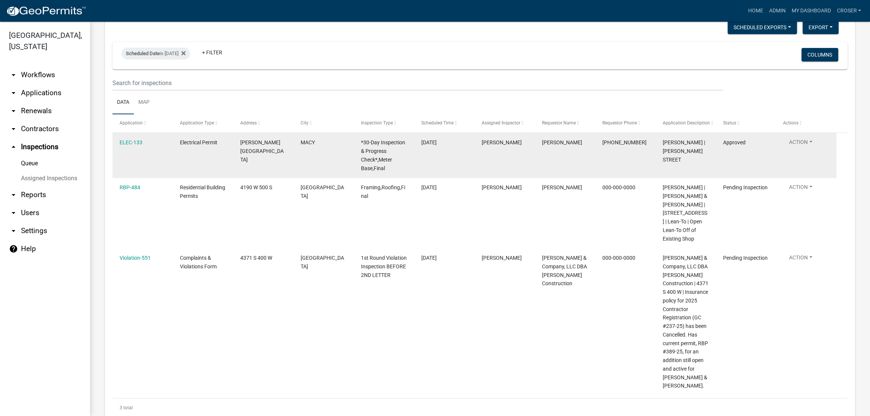
select select "25b75ae6-03c7-4280-9b34-fcf63005d5e5"
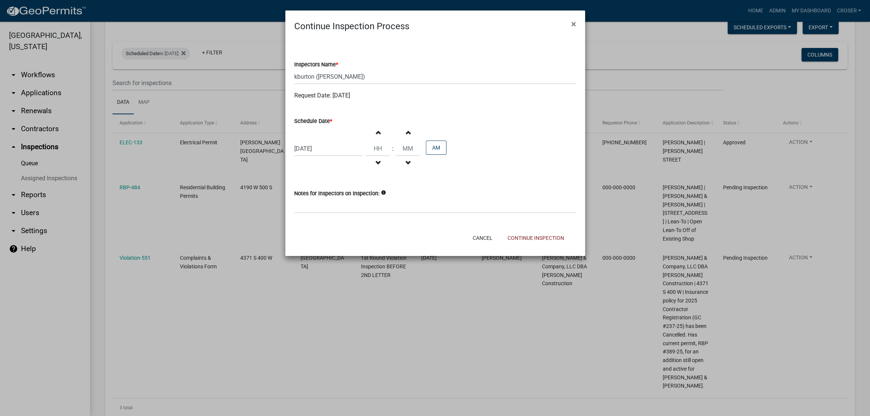
click at [340, 156] on div "08/26/2025" at bounding box center [328, 148] width 69 height 15
select select "8"
select select "2025"
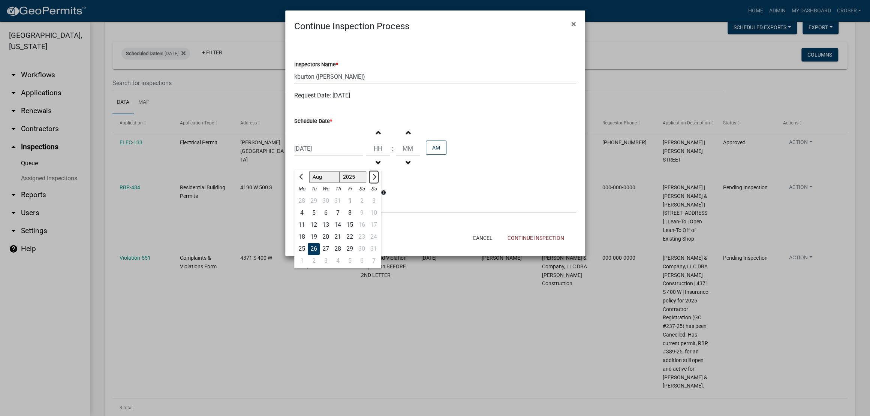
click at [378, 183] on button "Next month" at bounding box center [373, 177] width 9 height 12
select select "9"
drag, startPoint x: 305, startPoint y: 263, endPoint x: 314, endPoint y: 262, distance: 9.4
click at [308, 231] on div "15" at bounding box center [302, 225] width 12 height 12
type input "09/15/2025"
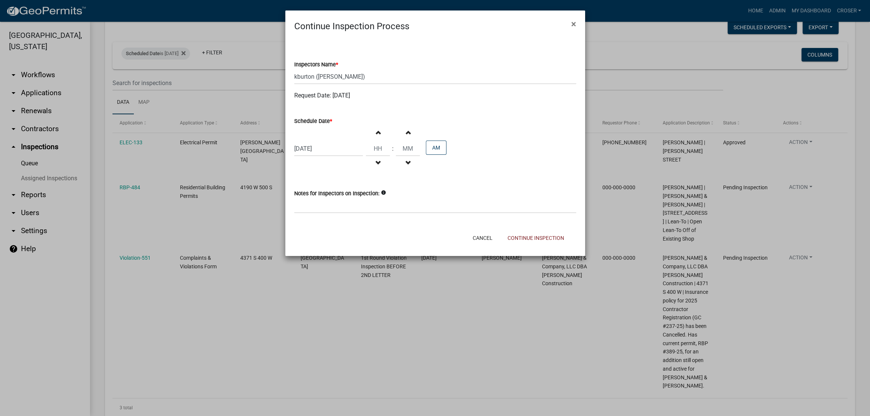
select select "9"
select select "2025"
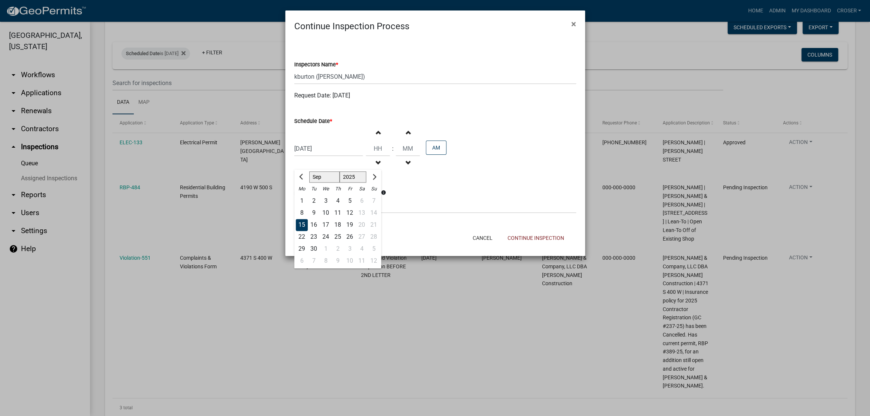
click at [339, 156] on div "09/15/2025 Jan Feb Mar Apr May Jun Jul Aug Sep Oct Nov Dec 1525 1526 1527 1528 …" at bounding box center [328, 148] width 69 height 15
click at [317, 231] on div "16" at bounding box center [314, 225] width 12 height 12
type input "09/16/2025"
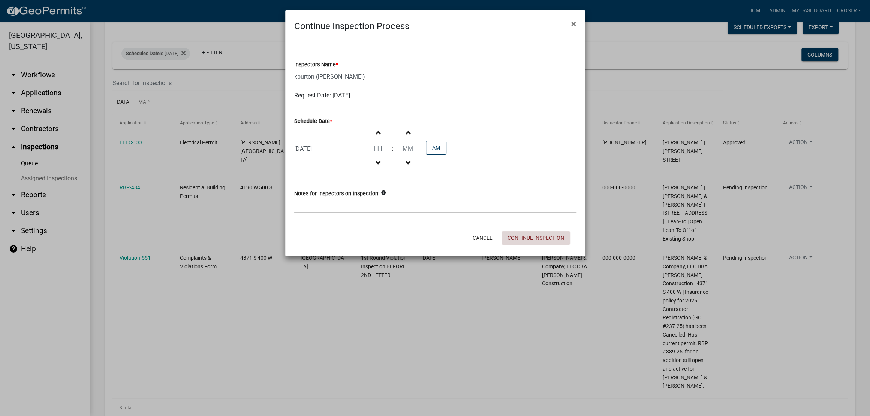
click at [526, 245] on button "Continue Inspection" at bounding box center [536, 237] width 69 height 13
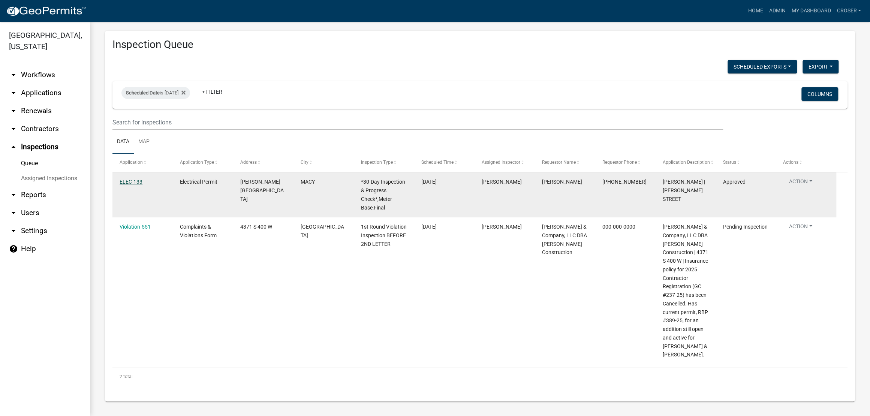
click at [123, 179] on link "ELEC-133" at bounding box center [131, 182] width 23 height 6
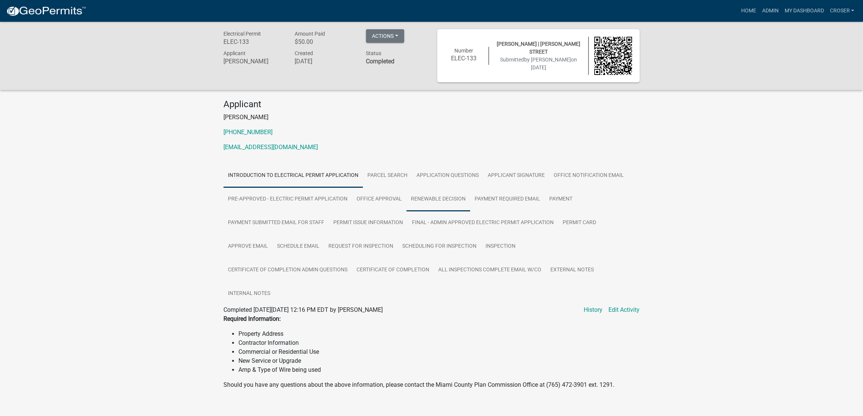
scroll to position [106, 0]
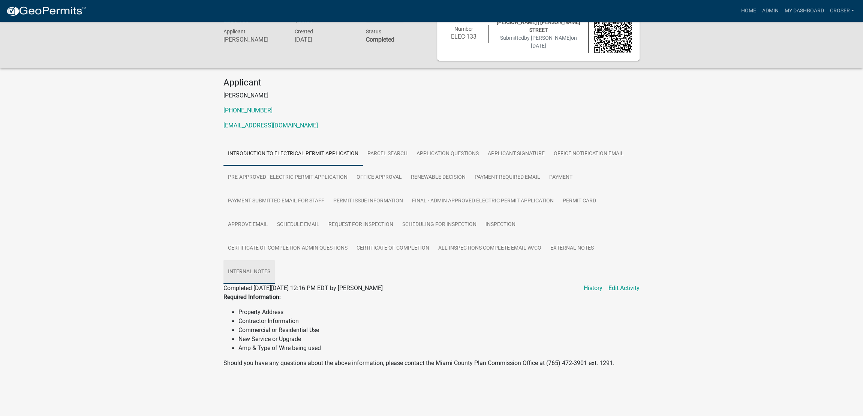
click at [275, 260] on link "Internal Notes" at bounding box center [248, 272] width 51 height 24
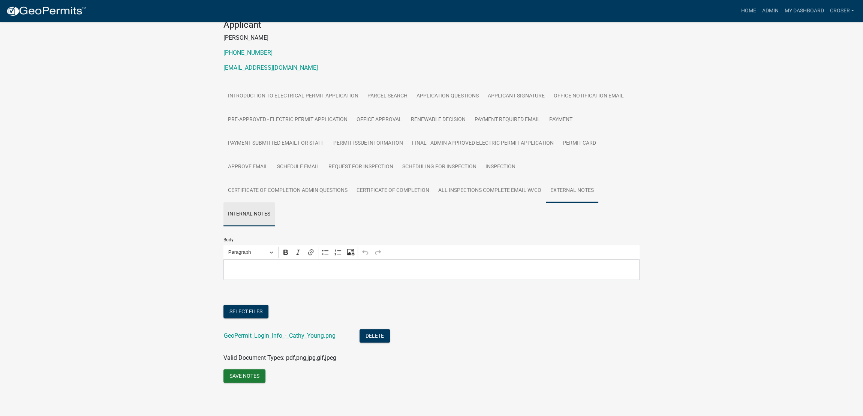
click at [546, 203] on link "External Notes" at bounding box center [572, 191] width 52 height 24
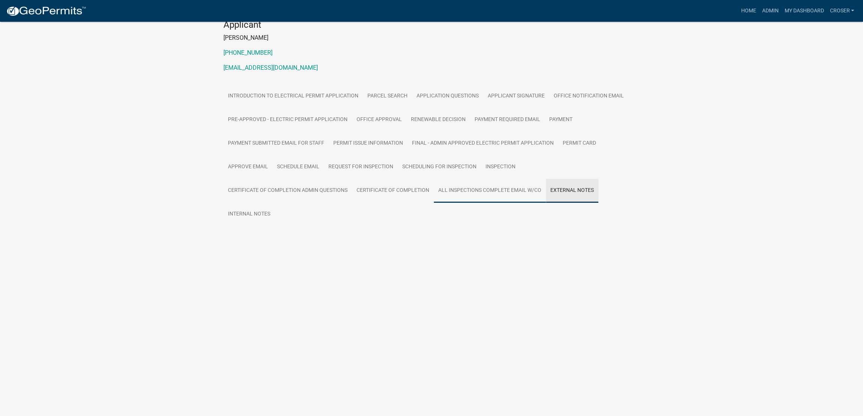
click at [434, 203] on link "All Inspections Complete Email w/CO" at bounding box center [490, 191] width 112 height 24
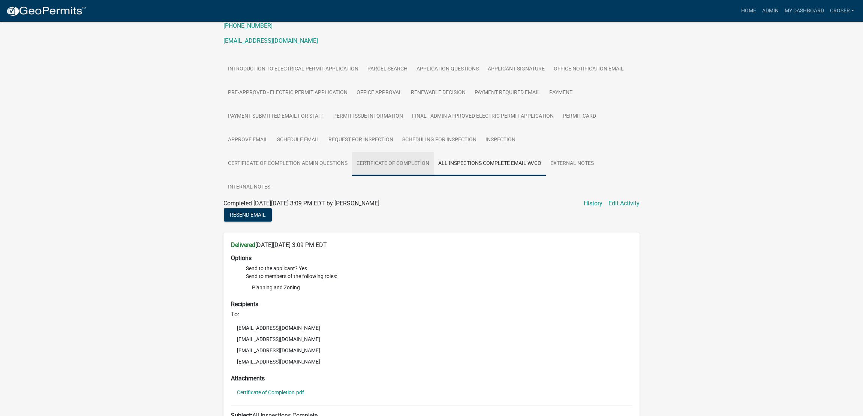
click at [352, 176] on link "Certificate of Completion" at bounding box center [393, 164] width 82 height 24
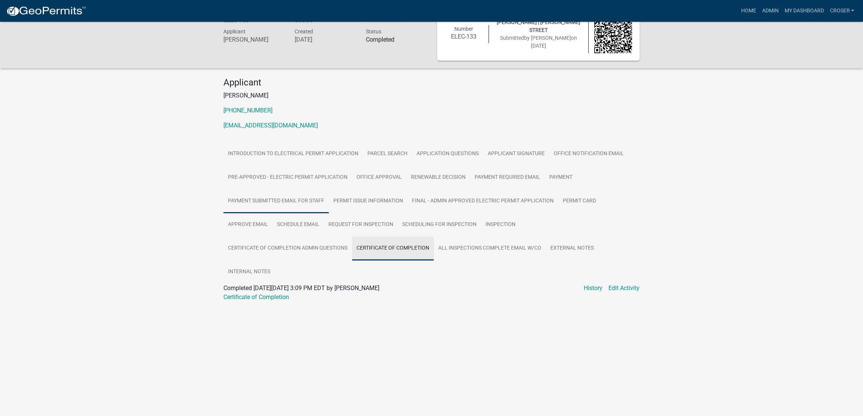
scroll to position [21, 0]
click at [329, 214] on link "Payment Submitted Email for Staff" at bounding box center [275, 202] width 105 height 24
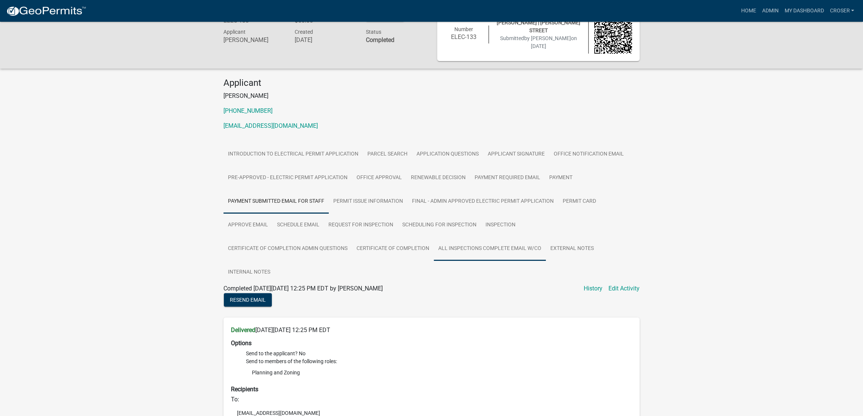
click at [434, 261] on link "All Inspections Complete Email w/CO" at bounding box center [490, 249] width 112 height 24
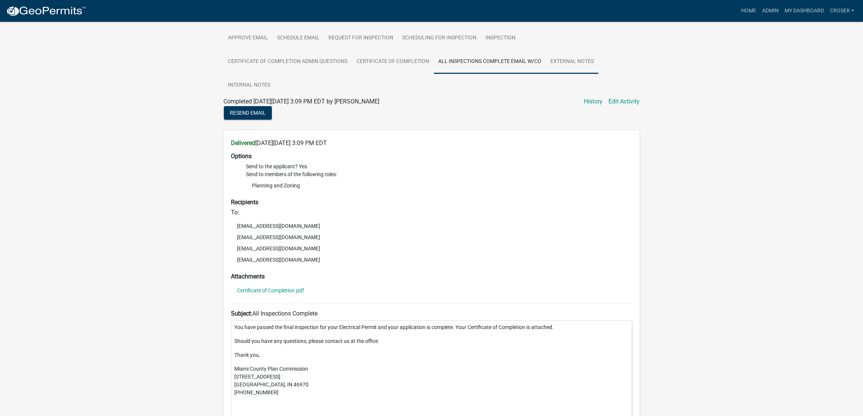
click at [546, 74] on link "External Notes" at bounding box center [572, 62] width 52 height 24
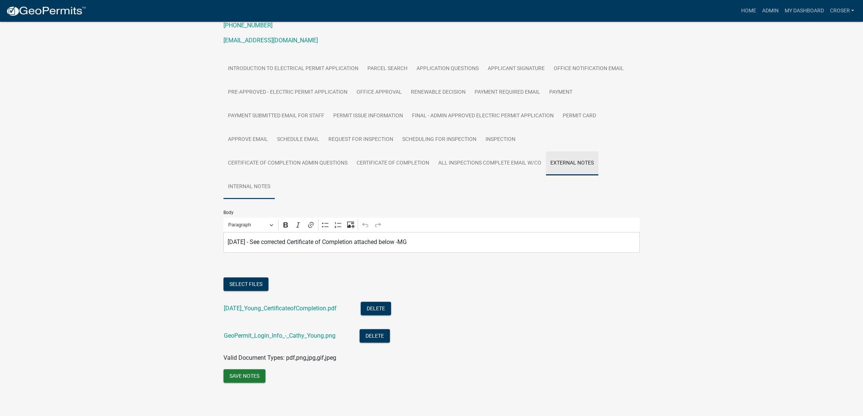
click at [275, 175] on link "Internal Notes" at bounding box center [248, 187] width 51 height 24
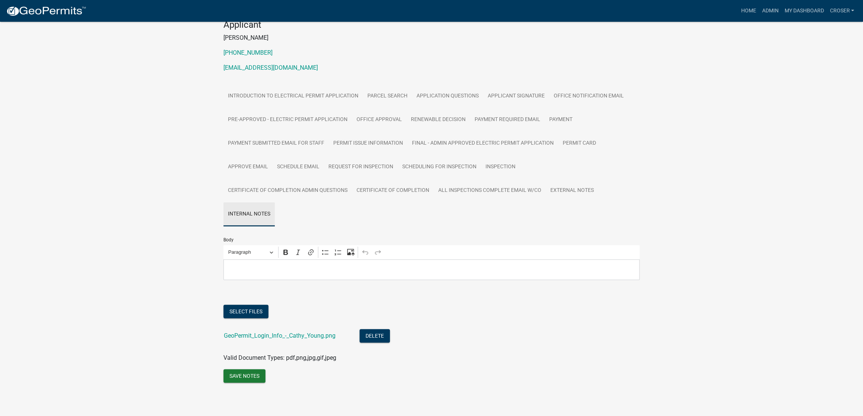
scroll to position [178, 0]
click at [546, 179] on link "External Notes" at bounding box center [572, 191] width 52 height 24
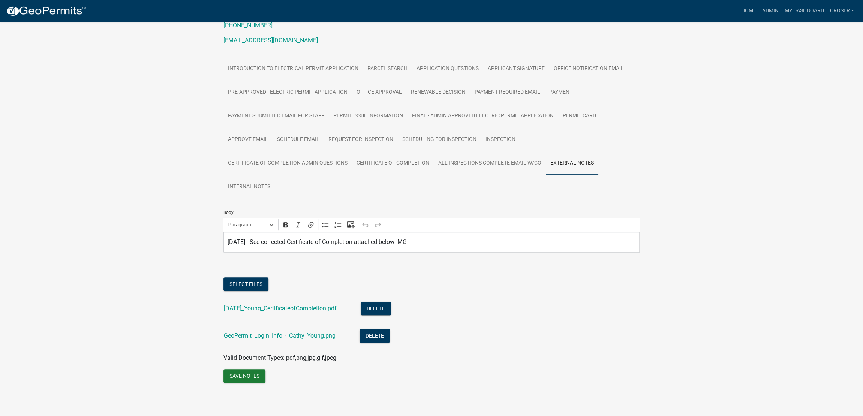
click at [701, 198] on div "Electrical Permit ELEC-133 Amount Paid $50.00 Actions View receipt Printer Frie…" at bounding box center [431, 161] width 863 height 492
click at [28, 14] on img at bounding box center [46, 11] width 80 height 11
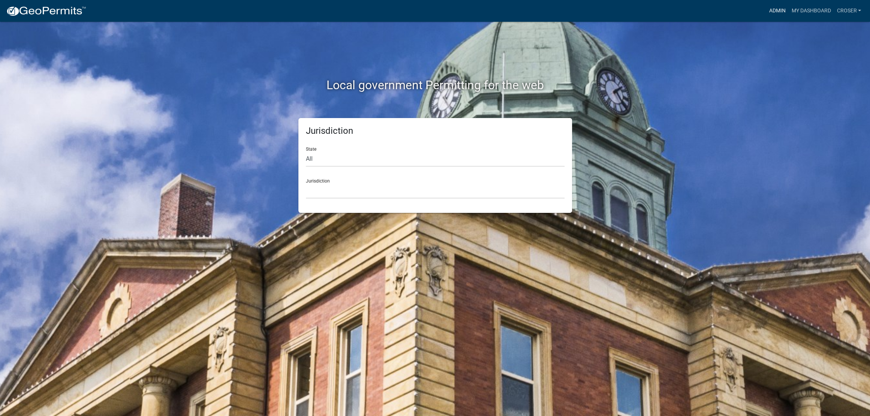
click at [766, 11] on link "Admin" at bounding box center [777, 11] width 22 height 14
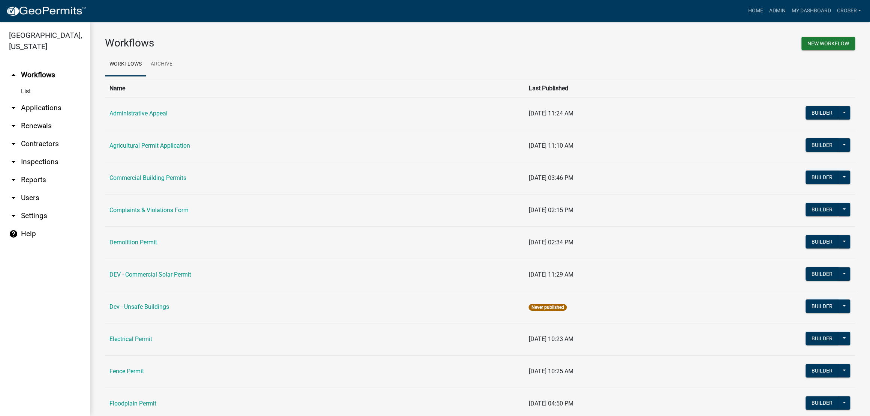
click at [49, 171] on link "arrow_drop_down Inspections" at bounding box center [45, 162] width 90 height 18
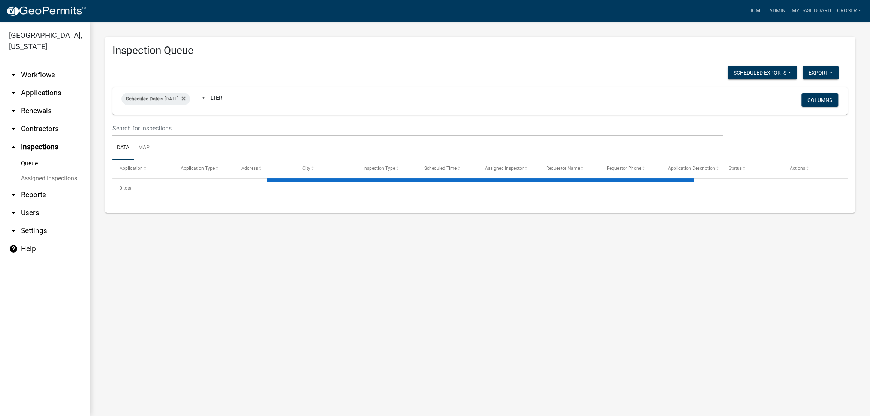
select select "3: 100"
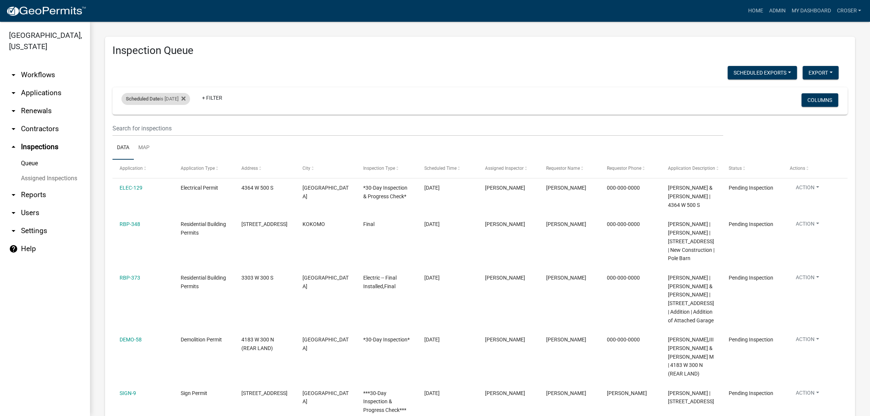
click at [178, 105] on div "Scheduled Date is 09/16/2025" at bounding box center [155, 99] width 69 height 12
click at [186, 149] on input "2025-09-16" at bounding box center [159, 143] width 52 height 15
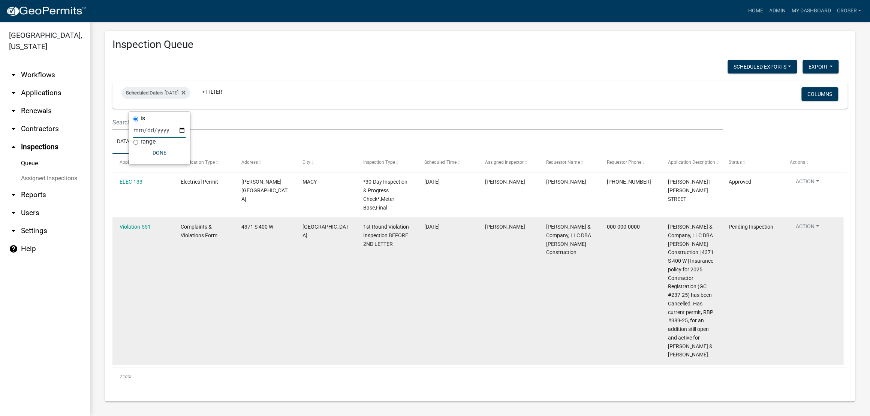
scroll to position [63, 0]
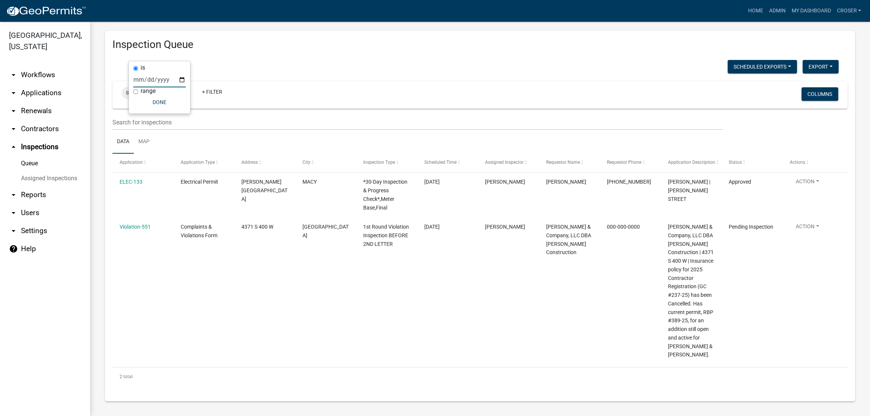
click at [186, 86] on input "2025-08-26" at bounding box center [159, 79] width 52 height 15
click at [171, 79] on input "2025-08-26" at bounding box center [159, 79] width 52 height 15
click at [186, 86] on input "2025-08-26" at bounding box center [159, 79] width 52 height 15
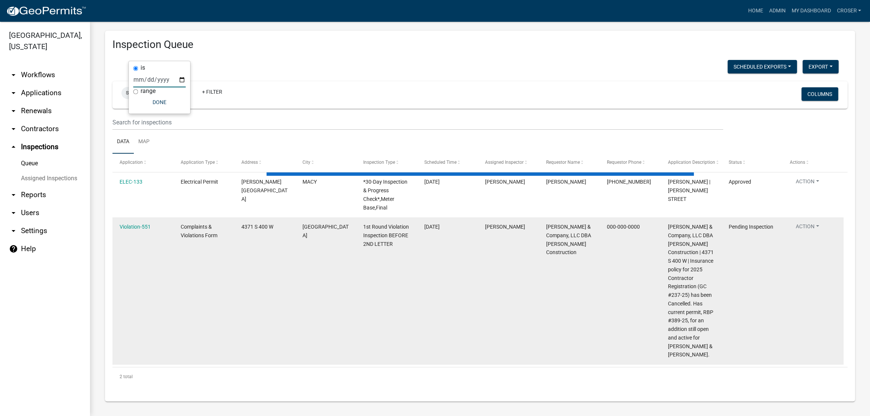
scroll to position [0, 0]
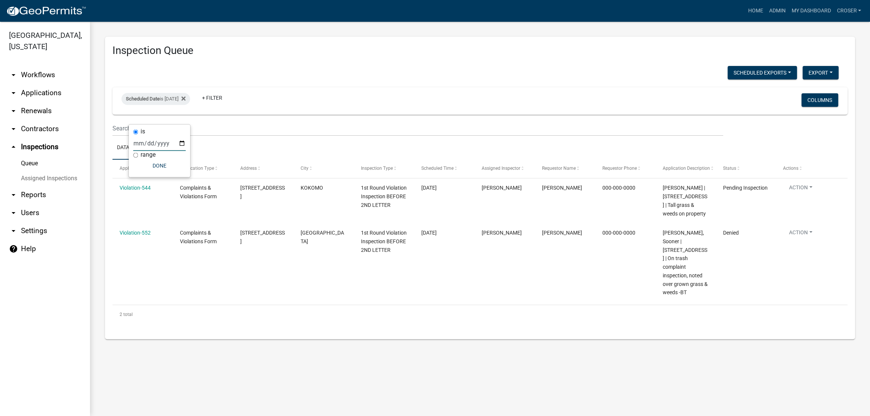
click at [186, 146] on input "2025-08-27" at bounding box center [159, 143] width 52 height 15
type input "2025-08-28"
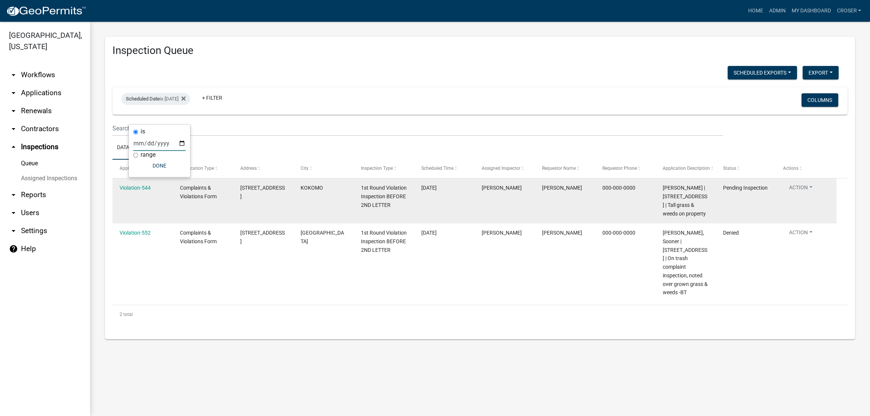
select select "3: 100"
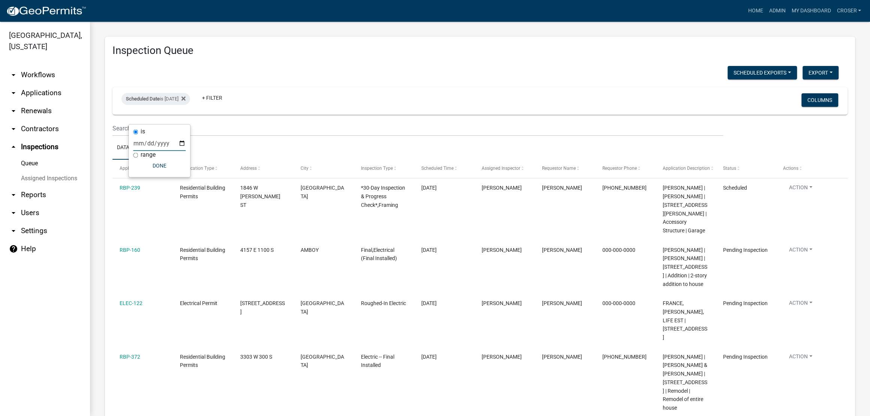
click at [371, 50] on h3 "Inspection Queue" at bounding box center [479, 50] width 735 height 13
click at [130, 171] on span "Application" at bounding box center [131, 168] width 23 height 5
click at [138, 171] on span "Application" at bounding box center [131, 168] width 23 height 5
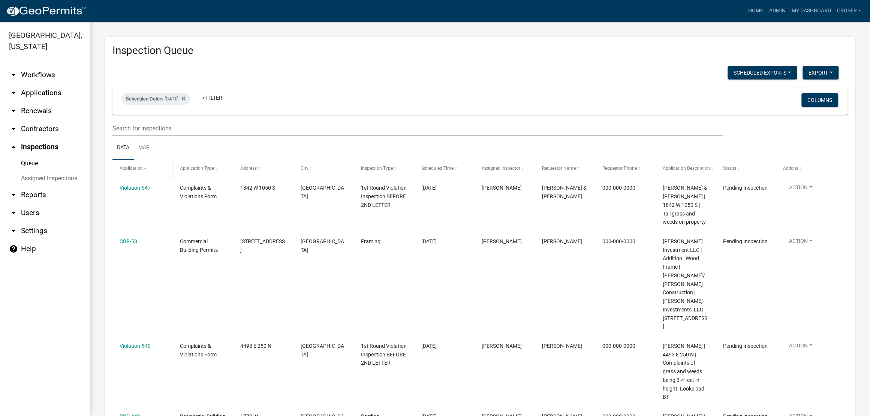
click at [138, 171] on span "Application" at bounding box center [131, 168] width 23 height 5
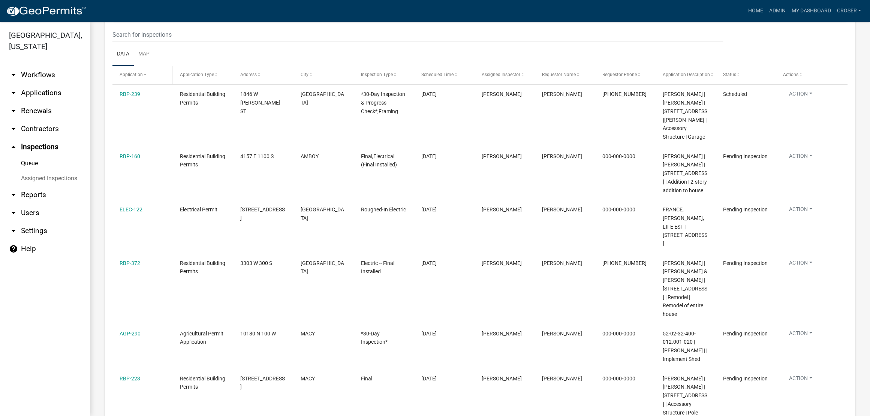
scroll to position [94, 0]
click at [142, 79] on div "Application" at bounding box center [143, 74] width 46 height 7
click at [142, 77] on span "Application" at bounding box center [131, 74] width 23 height 5
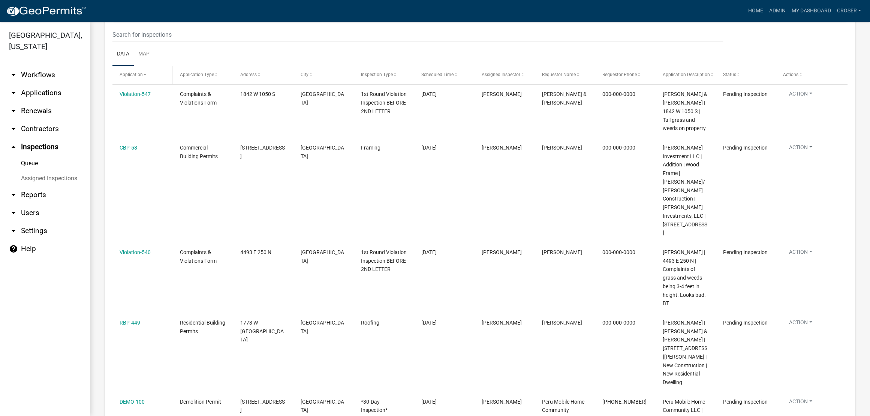
click at [147, 78] on span at bounding box center [145, 74] width 4 height 5
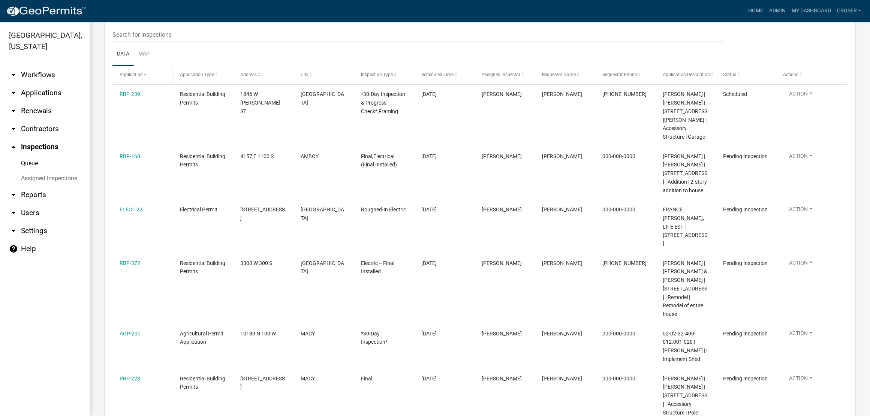
click at [154, 79] on div "Application" at bounding box center [143, 74] width 46 height 7
click at [147, 78] on span at bounding box center [145, 74] width 4 height 5
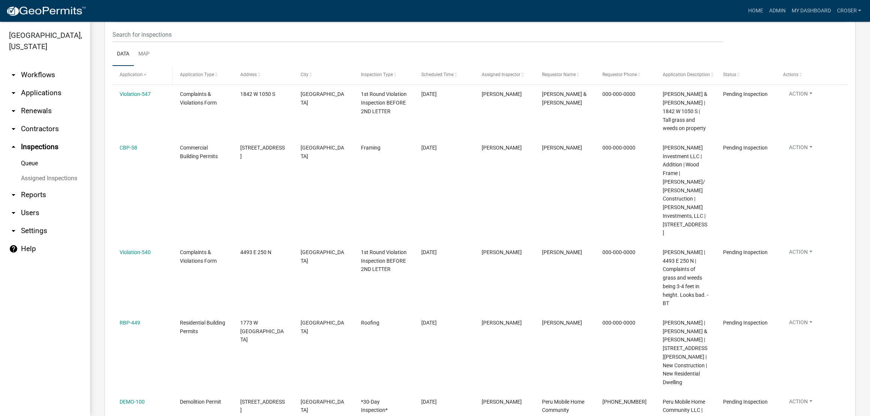
drag, startPoint x: 150, startPoint y: 106, endPoint x: 145, endPoint y: 106, distance: 4.5
click at [143, 77] on span "Application" at bounding box center [131, 74] width 23 height 5
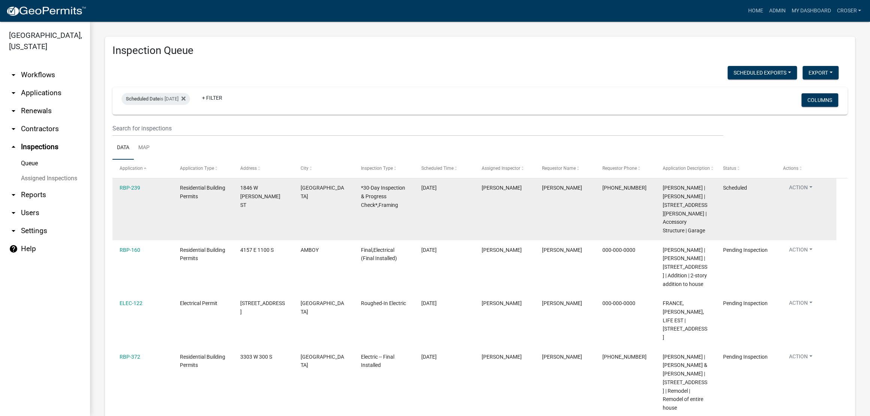
click at [808, 195] on button "Action" at bounding box center [800, 189] width 35 height 11
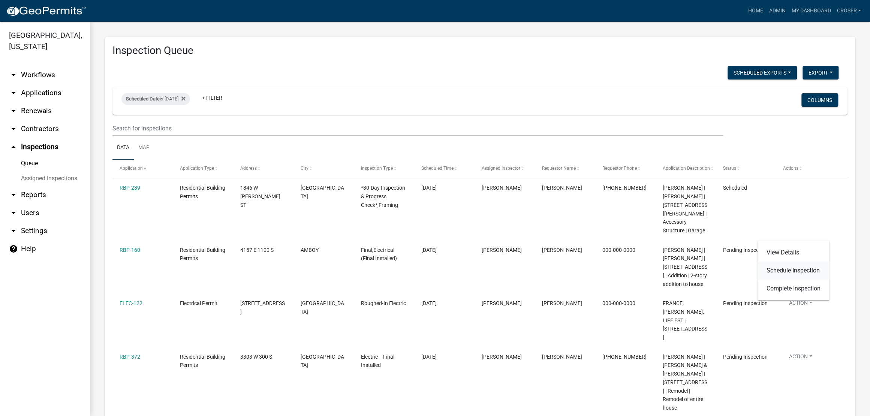
click at [796, 268] on link "Schedule Inspection" at bounding box center [793, 270] width 72 height 18
select select "25b75ae6-03c7-4280-9b34-fcf63005d5e5"
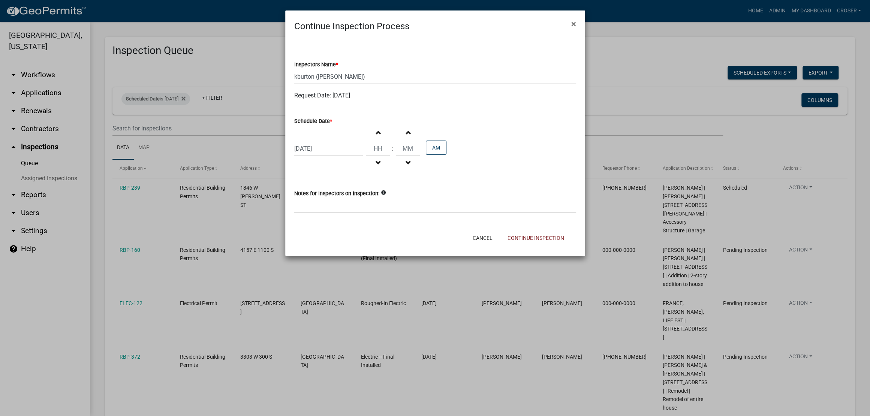
click at [342, 156] on div "08/28/2025" at bounding box center [328, 148] width 69 height 15
select select "8"
select select "2025"
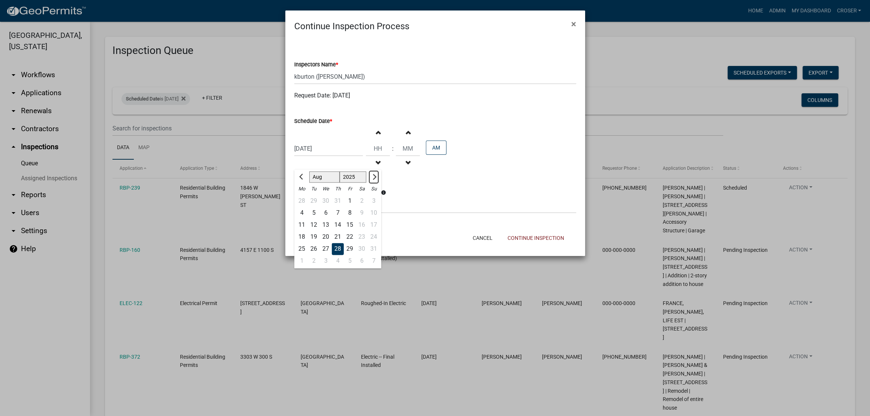
click at [376, 180] on span "Next month" at bounding box center [373, 177] width 6 height 6
select select "9"
click at [344, 231] on div "18" at bounding box center [338, 225] width 12 height 12
type input "09/18/2025"
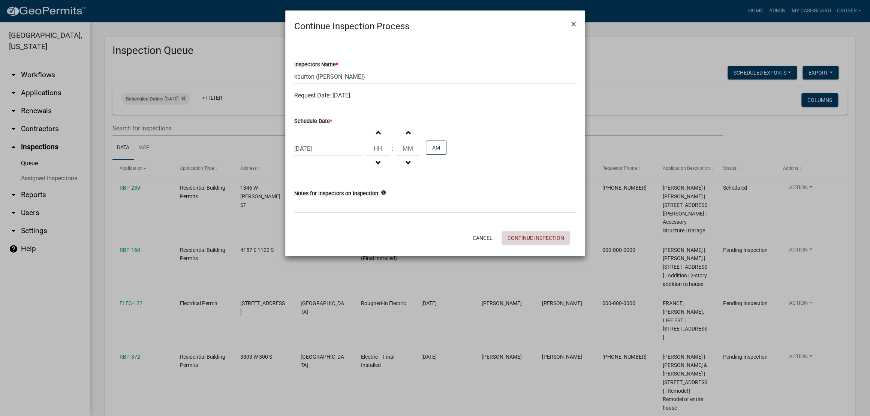
click at [516, 245] on button "Continue Inspection" at bounding box center [536, 237] width 69 height 13
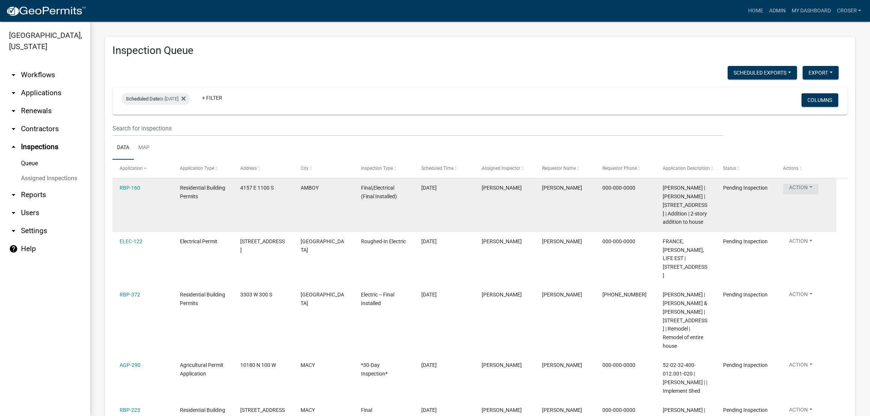
click at [808, 195] on button "Action" at bounding box center [800, 189] width 35 height 11
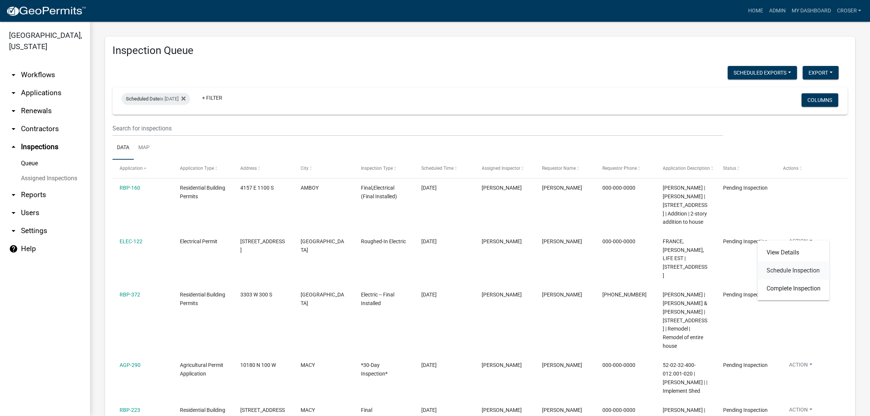
click at [792, 277] on link "Schedule Inspection" at bounding box center [793, 270] width 72 height 18
select select "25b75ae6-03c7-4280-9b34-fcf63005d5e5"
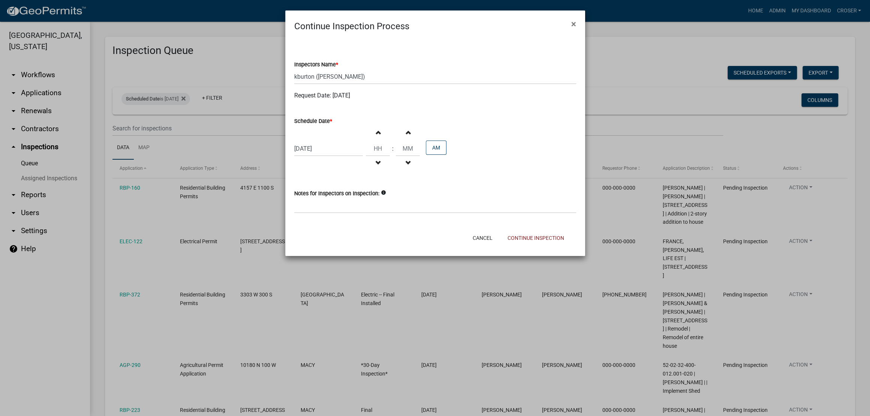
select select "8"
select select "2025"
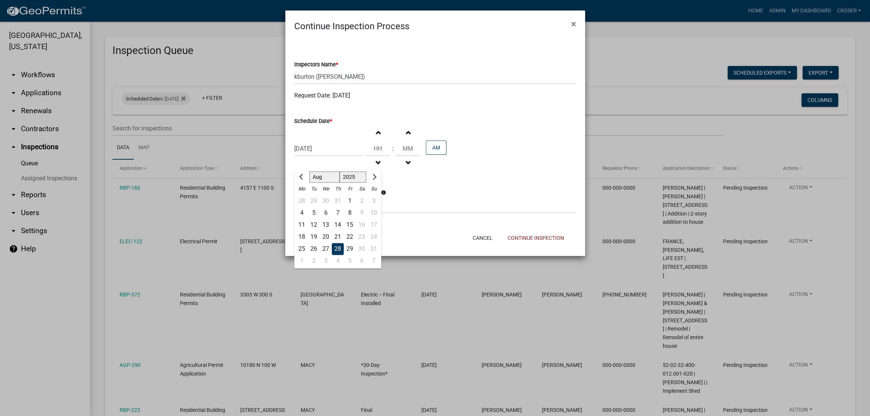
click at [352, 156] on div "08/28/2025 Jan Feb Mar Apr May Jun Jul Aug Sep Oct Nov Dec 1525 1526 1527 1528 …" at bounding box center [328, 148] width 69 height 15
click at [376, 180] on span "Next month" at bounding box center [373, 177] width 6 height 6
select select "9"
click at [344, 231] on div "18" at bounding box center [338, 225] width 12 height 12
type input "09/18/2025"
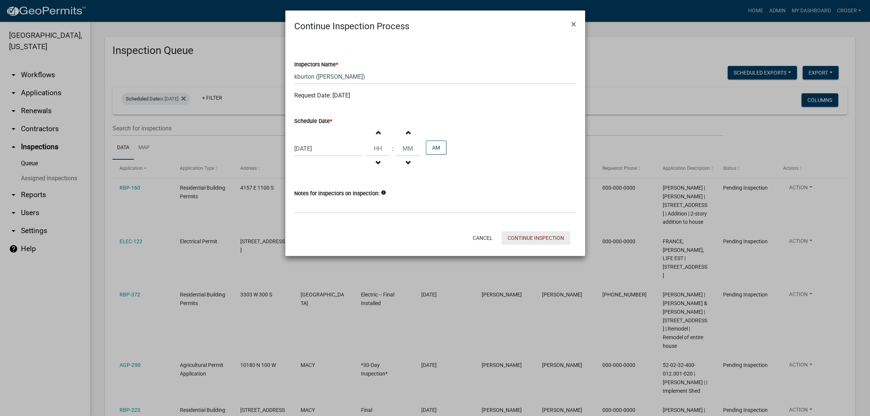
click at [510, 245] on button "Continue Inspection" at bounding box center [536, 237] width 69 height 13
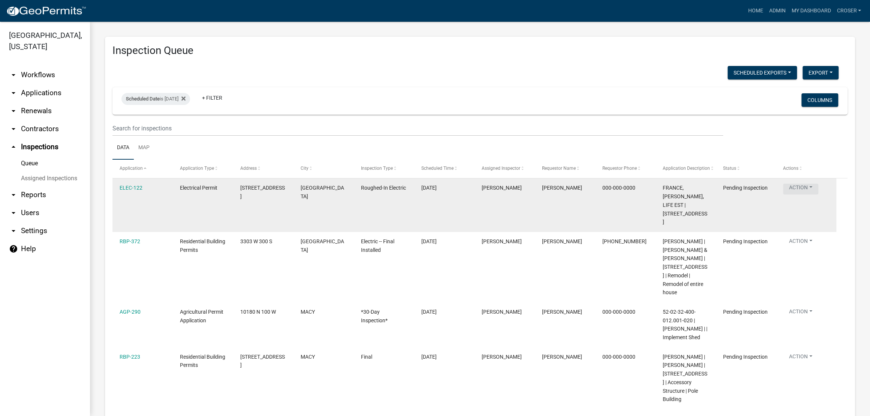
click at [807, 195] on button "Action" at bounding box center [800, 189] width 35 height 11
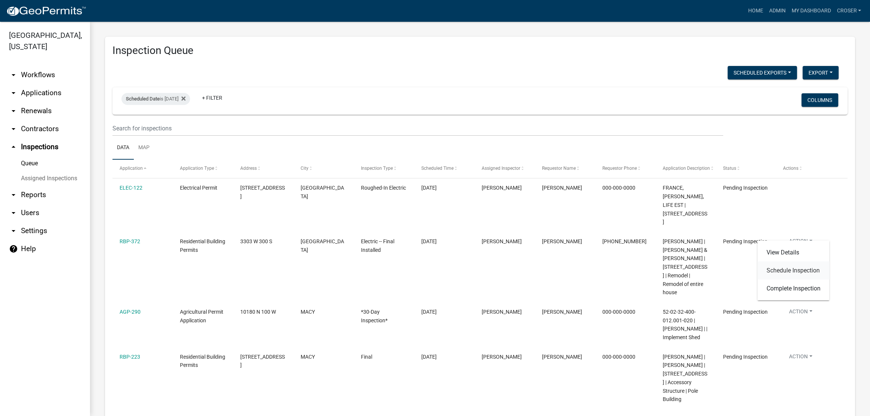
click at [794, 276] on link "Schedule Inspection" at bounding box center [793, 270] width 72 height 18
select select "25b75ae6-03c7-4280-9b34-fcf63005d5e5"
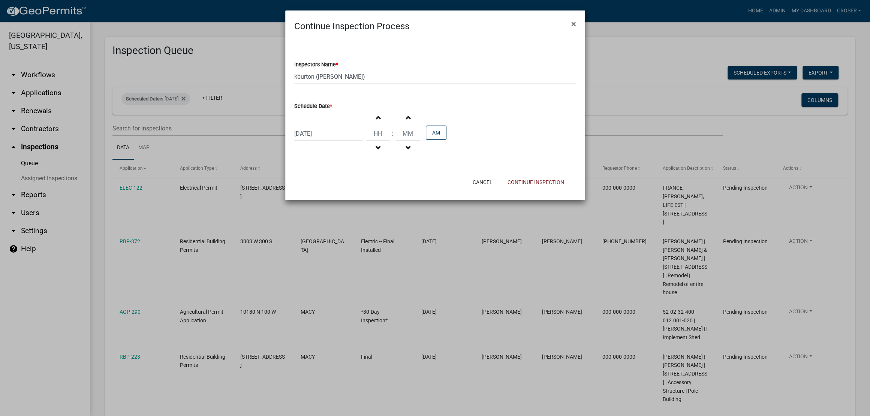
click at [363, 141] on div "08/28/2025" at bounding box center [328, 133] width 69 height 15
select select "8"
select select "2025"
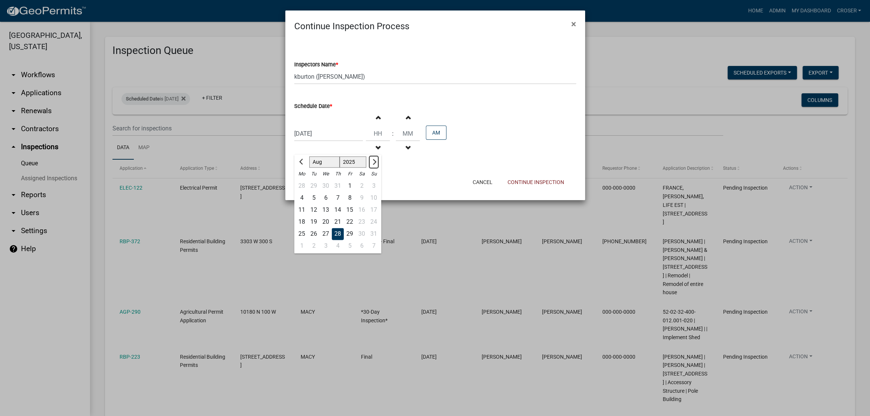
click at [376, 165] on span "Next month" at bounding box center [373, 162] width 6 height 6
select select "9"
click at [344, 216] on div "18" at bounding box center [338, 210] width 12 height 12
type input "09/18/2025"
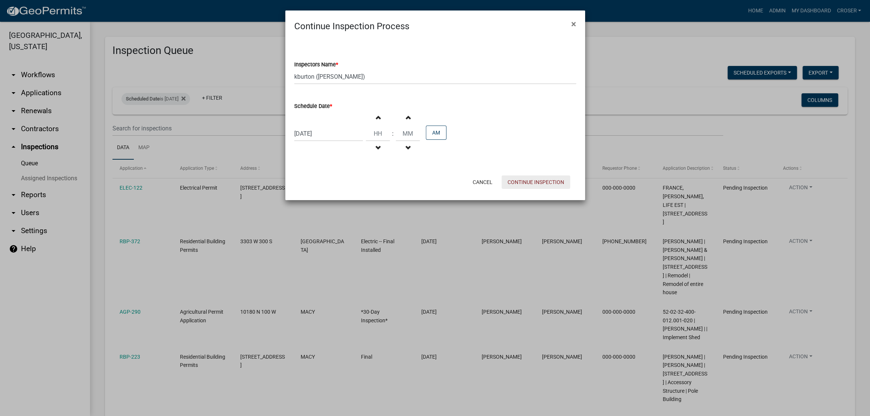
click at [515, 189] on button "Continue Inspection" at bounding box center [536, 181] width 69 height 13
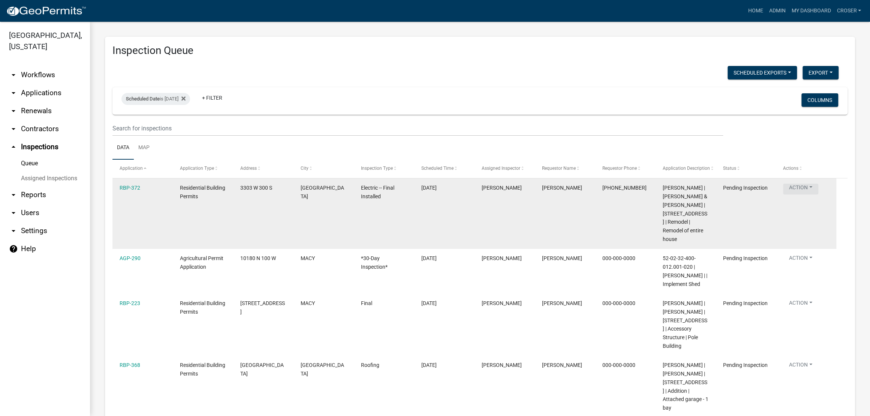
click at [810, 195] on button "Action" at bounding box center [800, 189] width 35 height 11
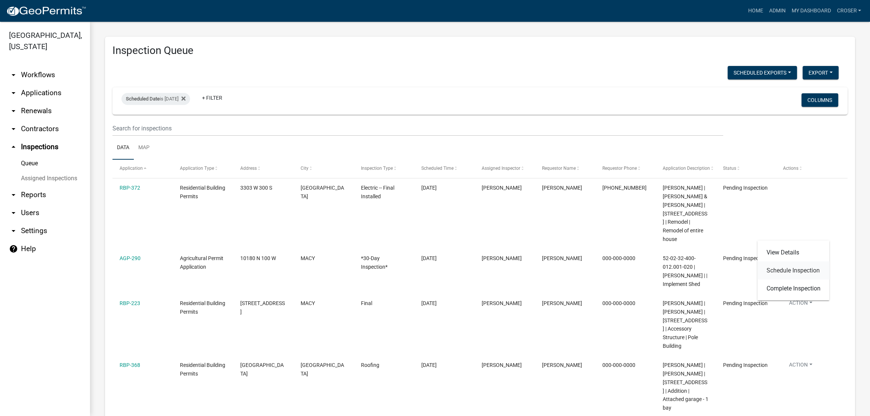
click at [793, 278] on link "Schedule Inspection" at bounding box center [793, 270] width 72 height 18
select select "25b75ae6-03c7-4280-9b34-fcf63005d5e5"
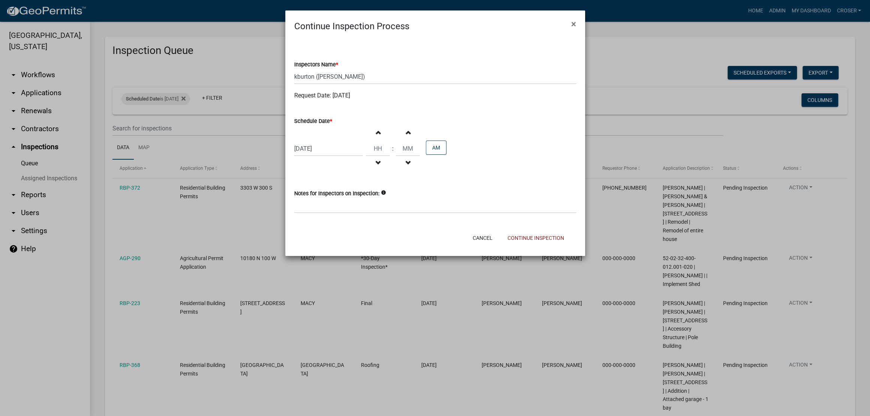
click at [336, 156] on div "08/28/2025" at bounding box center [328, 148] width 69 height 15
select select "8"
select select "2025"
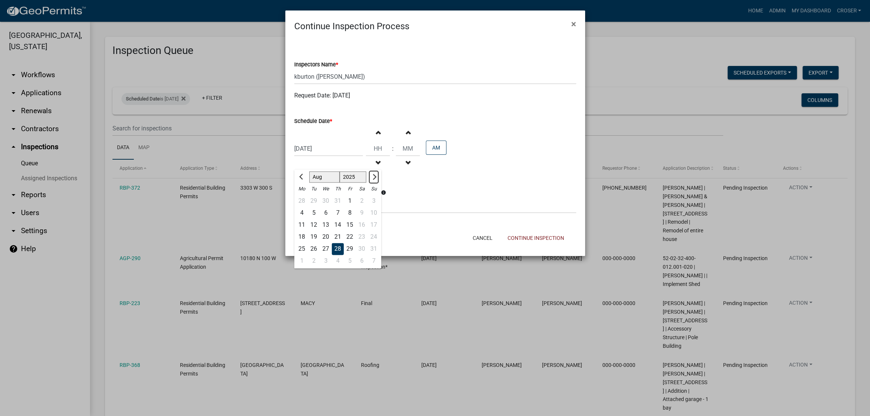
click at [376, 180] on span "Next month" at bounding box center [373, 177] width 6 height 6
select select "9"
click at [306, 243] on div "22" at bounding box center [302, 237] width 12 height 12
type input "09/22/2025"
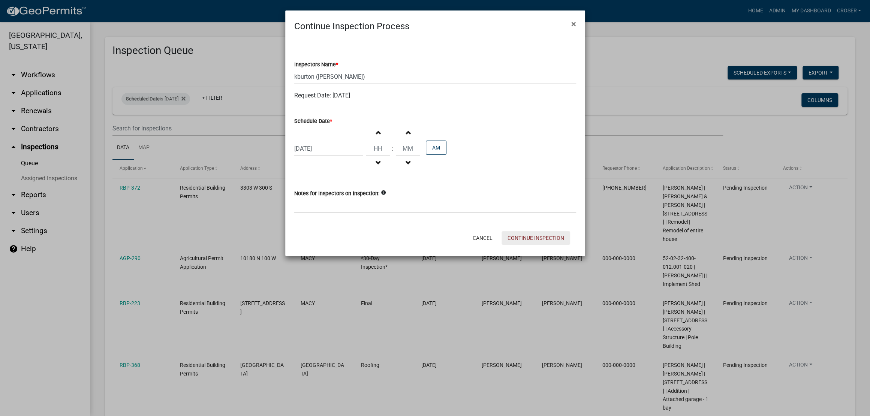
click at [523, 245] on button "Continue Inspection" at bounding box center [536, 237] width 69 height 13
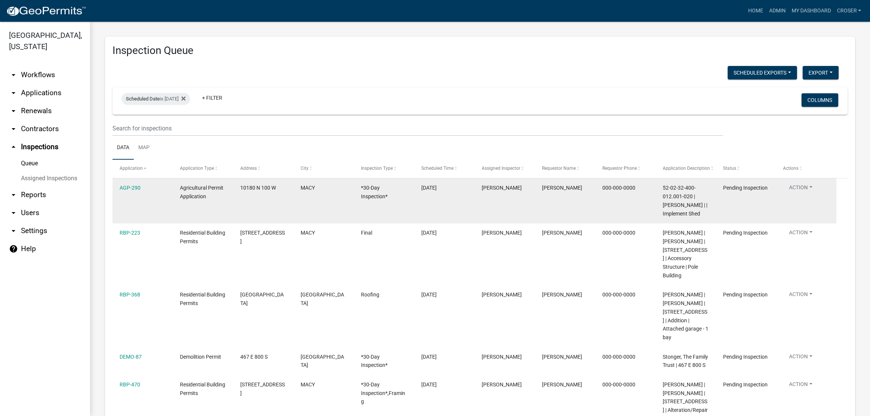
click at [810, 195] on button "Action" at bounding box center [800, 189] width 35 height 11
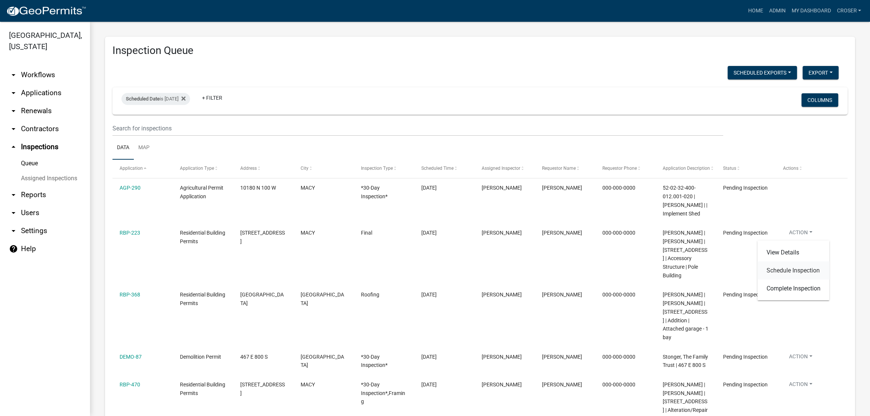
click at [779, 279] on link "Schedule Inspection" at bounding box center [793, 270] width 72 height 18
select select "25b75ae6-03c7-4280-9b34-fcf63005d5e5"
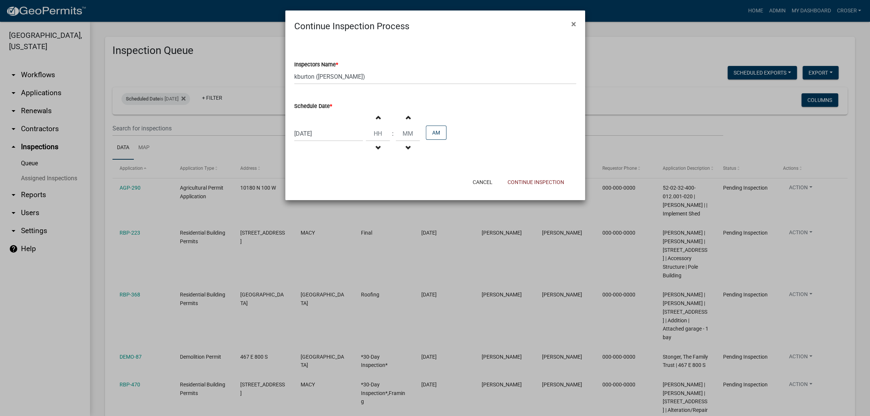
click at [341, 141] on div "08/28/2025" at bounding box center [328, 133] width 69 height 15
select select "8"
select select "2025"
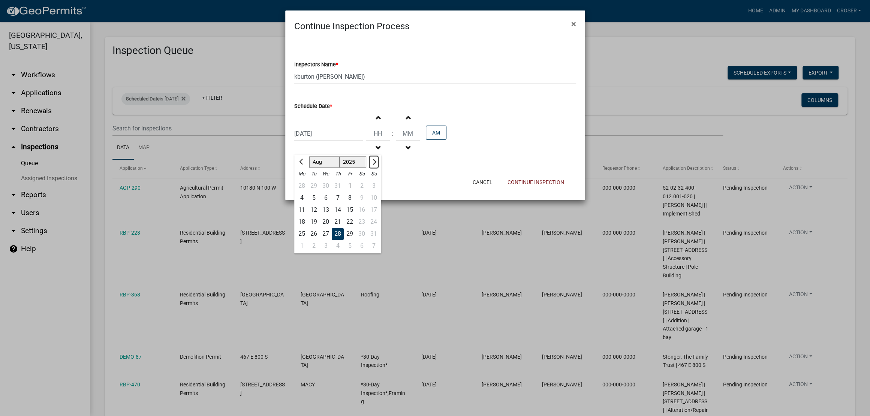
click at [378, 168] on button "Next month" at bounding box center [373, 162] width 9 height 12
select select "9"
click at [299, 228] on div "22" at bounding box center [302, 222] width 12 height 12
type input "09/22/2025"
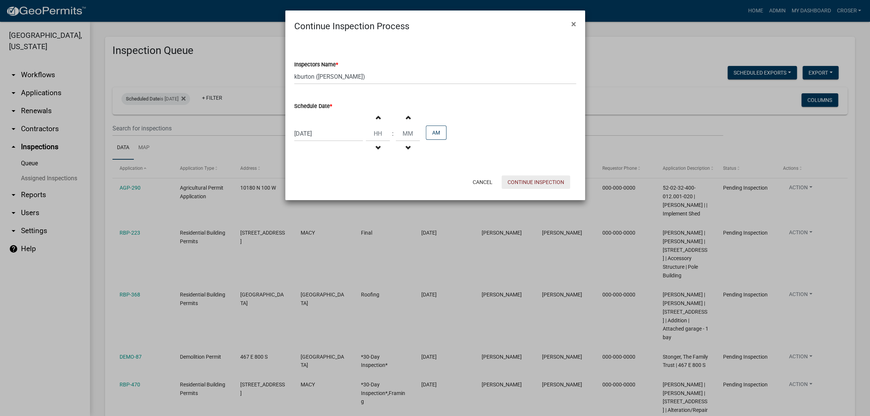
click at [515, 189] on button "Continue Inspection" at bounding box center [536, 181] width 69 height 13
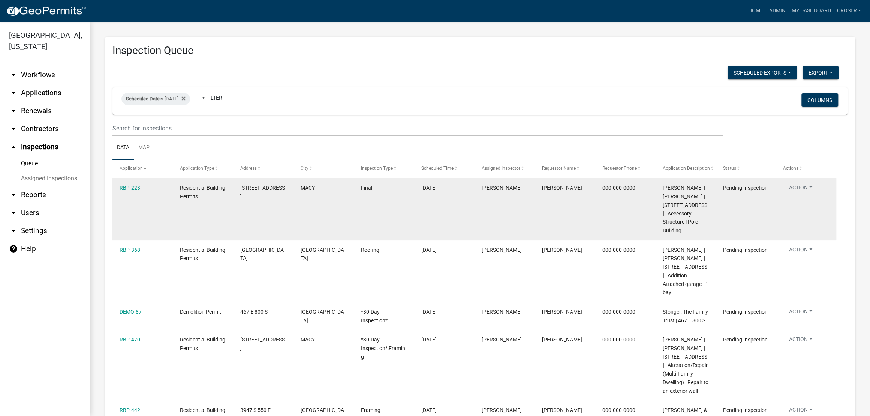
click at [808, 195] on button "Action" at bounding box center [800, 189] width 35 height 11
click at [788, 279] on link "Schedule Inspection" at bounding box center [793, 270] width 72 height 18
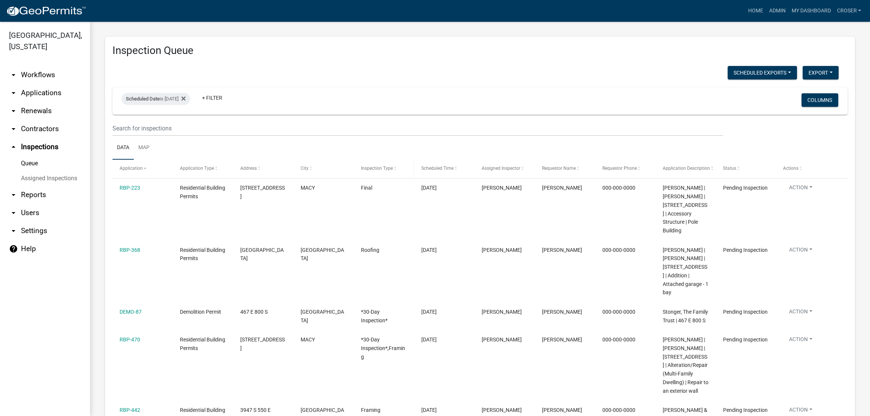
select select "25b75ae6-03c7-4280-9b34-fcf63005d5e5"
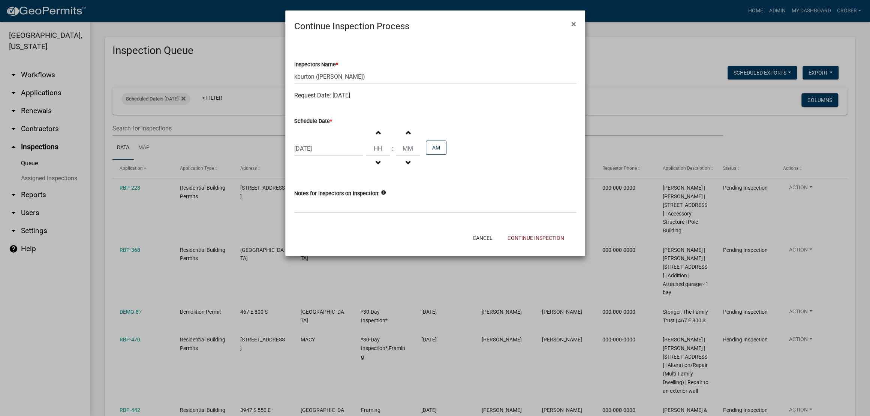
click at [344, 156] on div "08/28/2025" at bounding box center [328, 148] width 69 height 15
select select "8"
select select "2025"
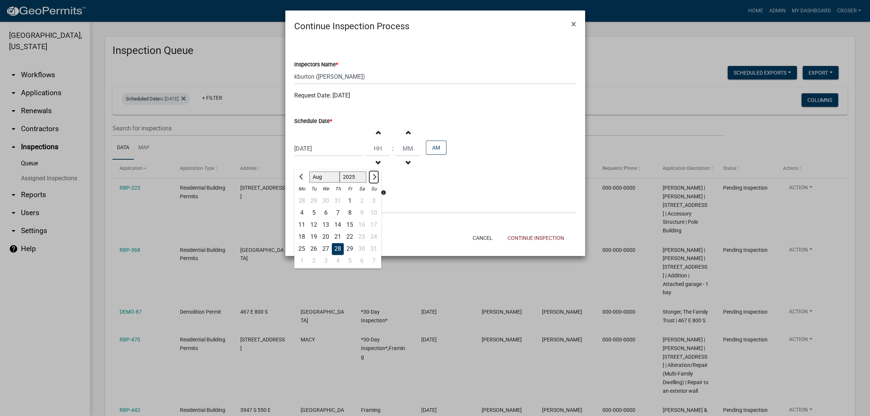
click at [376, 180] on span "Next month" at bounding box center [373, 177] width 6 height 6
select select "9"
click at [304, 243] on div "22" at bounding box center [302, 237] width 12 height 12
type input "09/22/2025"
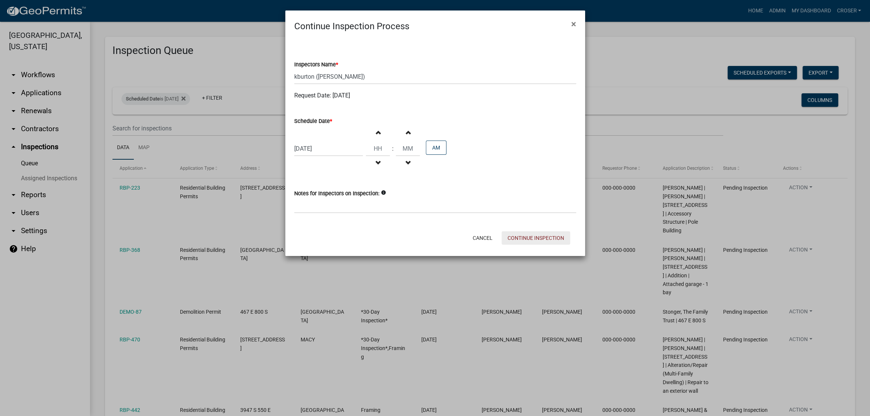
click at [530, 245] on button "Continue Inspection" at bounding box center [536, 237] width 69 height 13
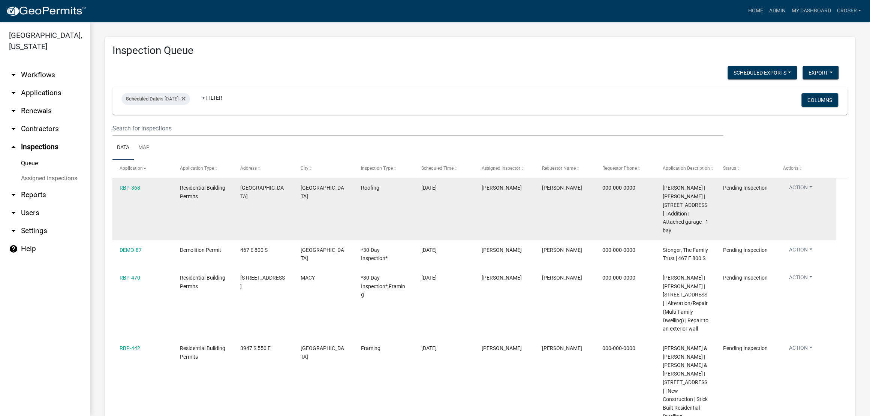
click at [809, 195] on button "Action" at bounding box center [800, 189] width 35 height 11
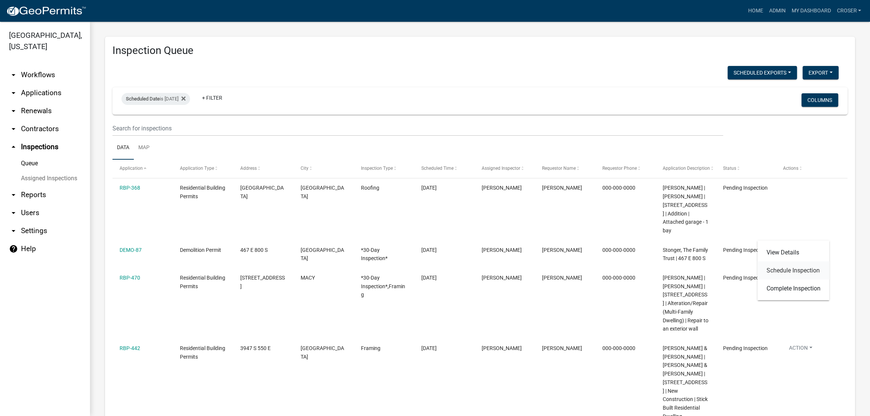
click at [769, 279] on link "Schedule Inspection" at bounding box center [793, 270] width 72 height 18
select select "25b75ae6-03c7-4280-9b34-fcf63005d5e5"
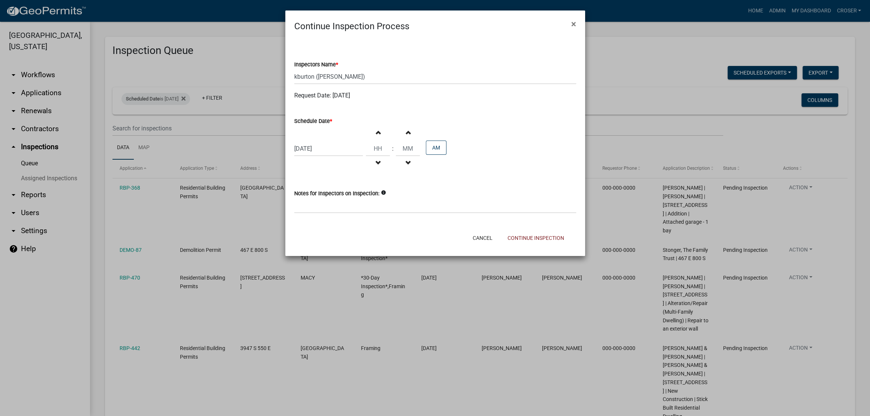
click at [327, 156] on div "08/28/2025" at bounding box center [328, 148] width 69 height 15
select select "8"
select select "2025"
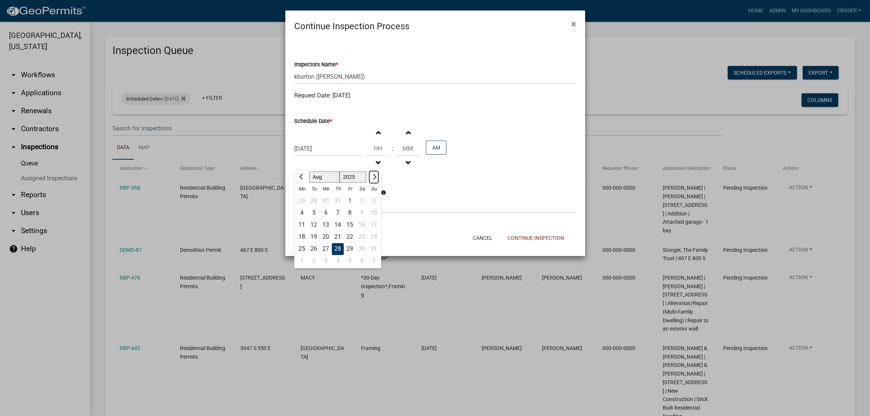
click at [378, 183] on button "Next month" at bounding box center [373, 177] width 9 height 12
select select "9"
click at [304, 243] on div "22" at bounding box center [302, 237] width 12 height 12
type input "09/22/2025"
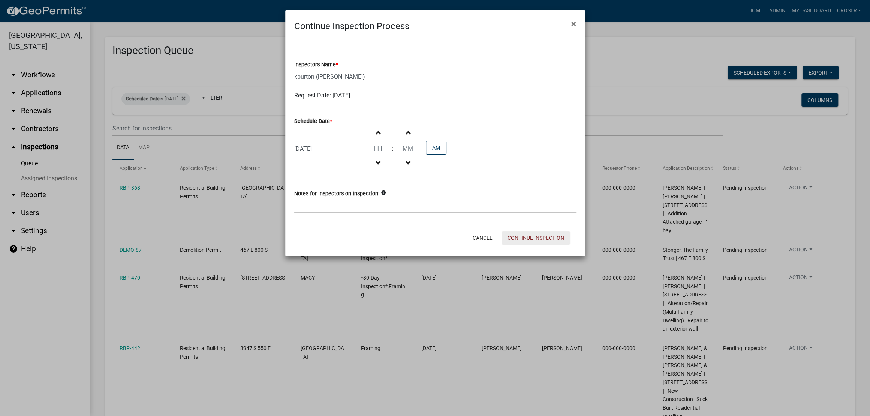
click at [511, 245] on button "Continue Inspection" at bounding box center [536, 237] width 69 height 13
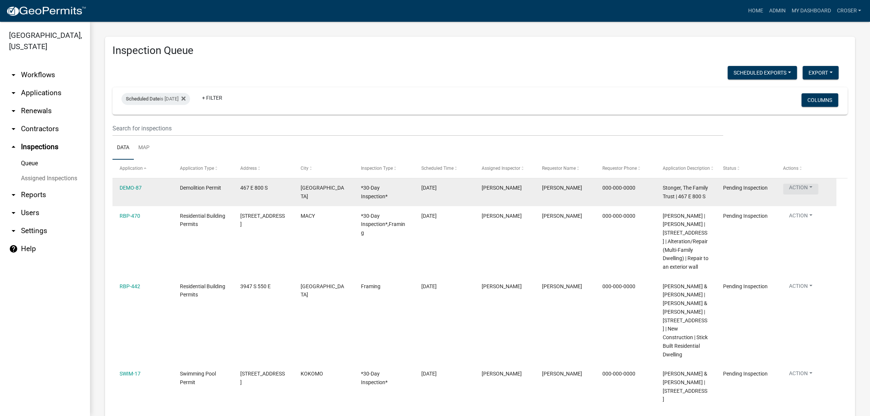
click at [810, 195] on button "Action" at bounding box center [800, 189] width 35 height 11
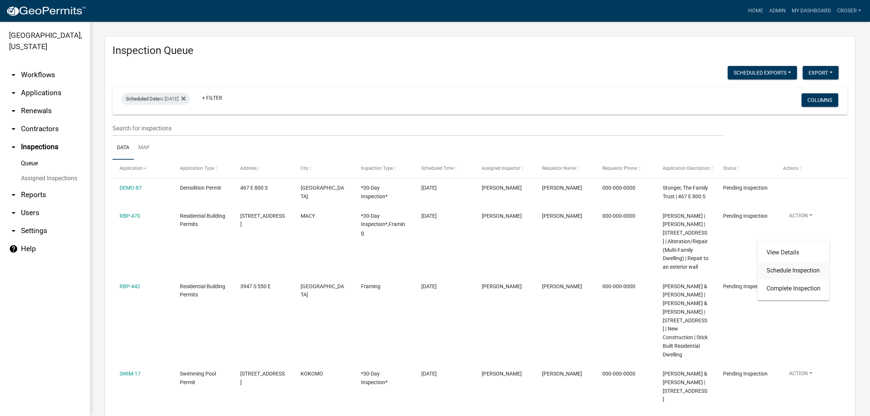
click at [786, 279] on link "Schedule Inspection" at bounding box center [793, 270] width 72 height 18
select select "25b75ae6-03c7-4280-9b34-fcf63005d5e5"
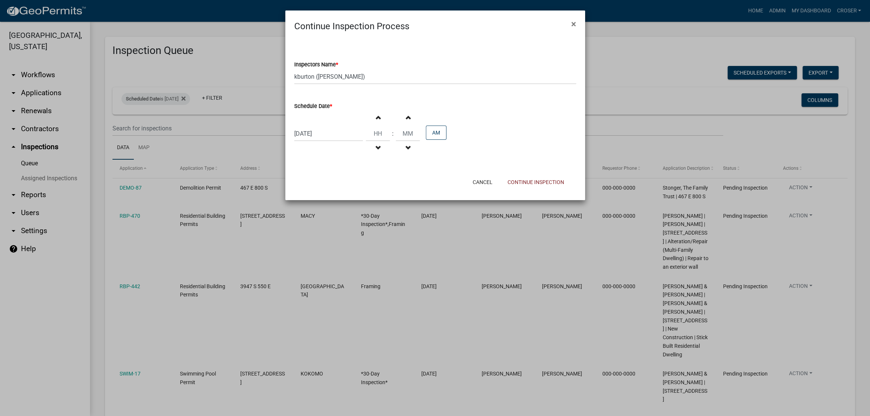
click at [340, 141] on div "08/28/2025" at bounding box center [328, 133] width 69 height 15
select select "8"
select select "2025"
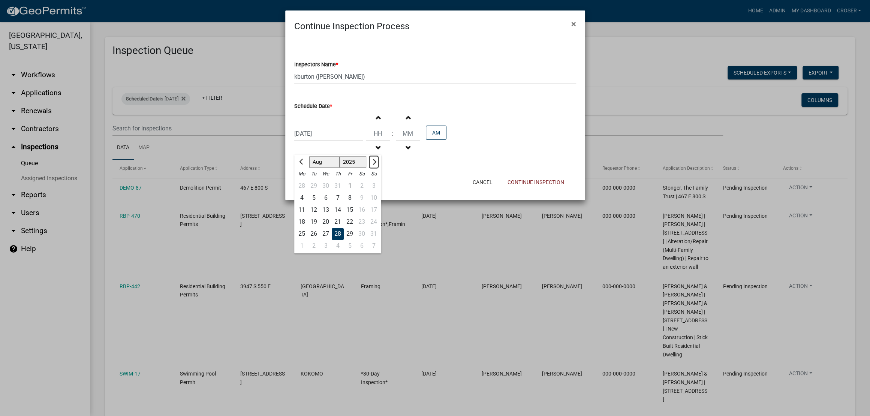
click at [378, 168] on button "Next month" at bounding box center [373, 162] width 9 height 12
select select "9"
click at [304, 228] on div "22" at bounding box center [302, 222] width 12 height 12
type input "09/22/2025"
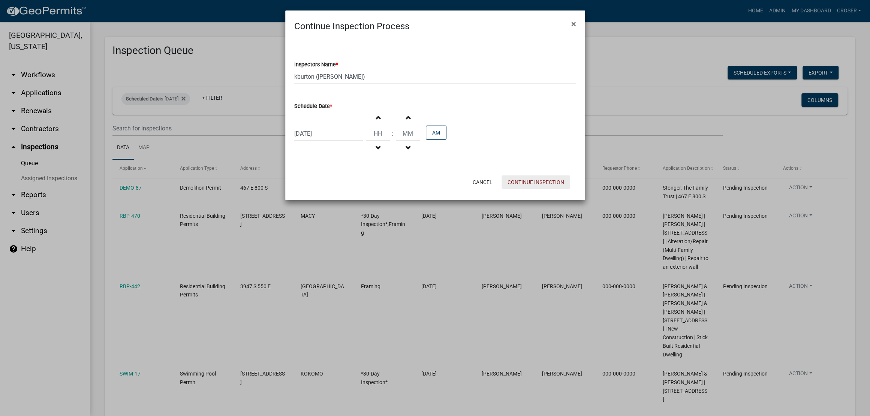
click at [526, 189] on button "Continue Inspection" at bounding box center [536, 181] width 69 height 13
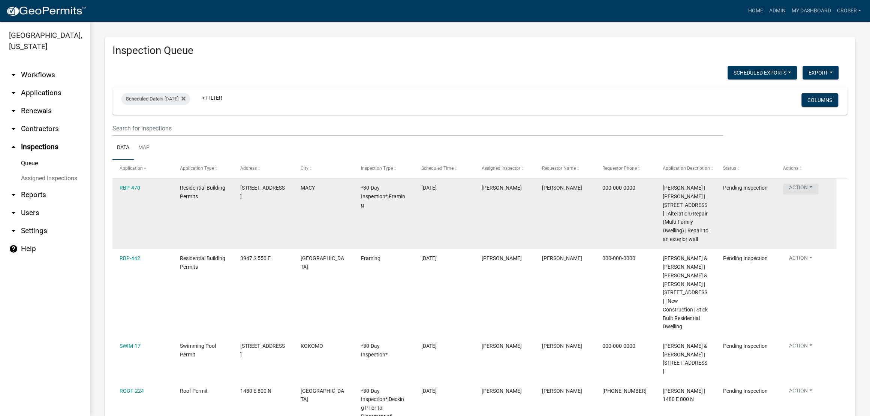
click at [808, 195] on button "Action" at bounding box center [800, 189] width 35 height 11
drag, startPoint x: 782, startPoint y: 272, endPoint x: 778, endPoint y: 272, distance: 3.8
click at [782, 272] on link "Schedule Inspection" at bounding box center [793, 270] width 72 height 18
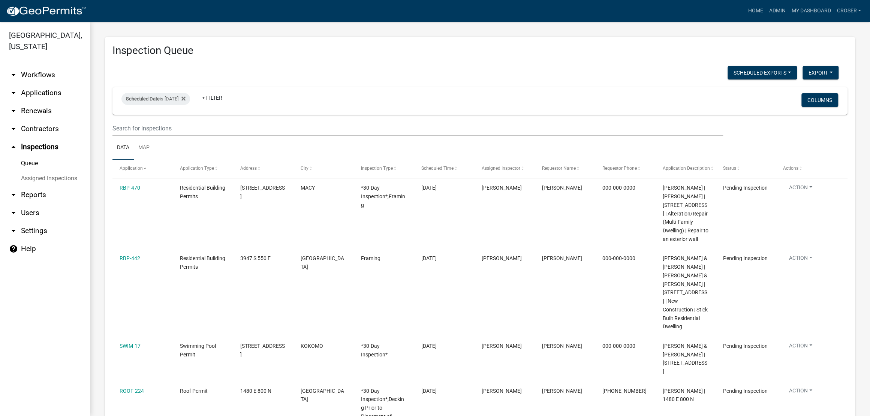
select select "25b75ae6-03c7-4280-9b34-fcf63005d5e5"
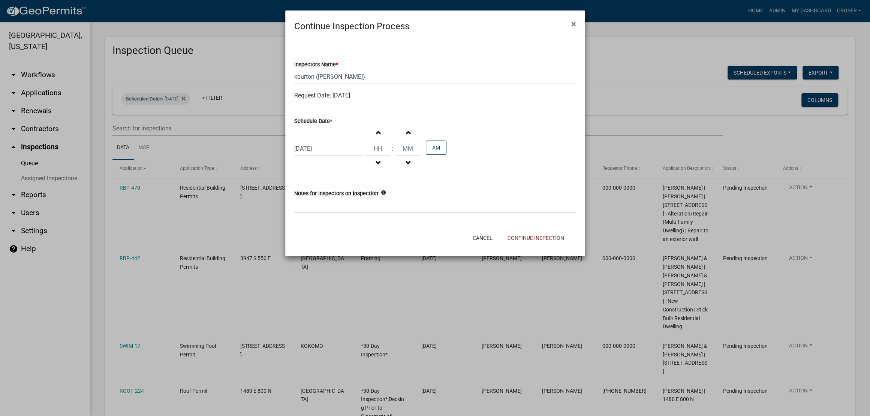
click at [338, 156] on div "08/28/2025" at bounding box center [328, 148] width 69 height 15
select select "8"
select select "2025"
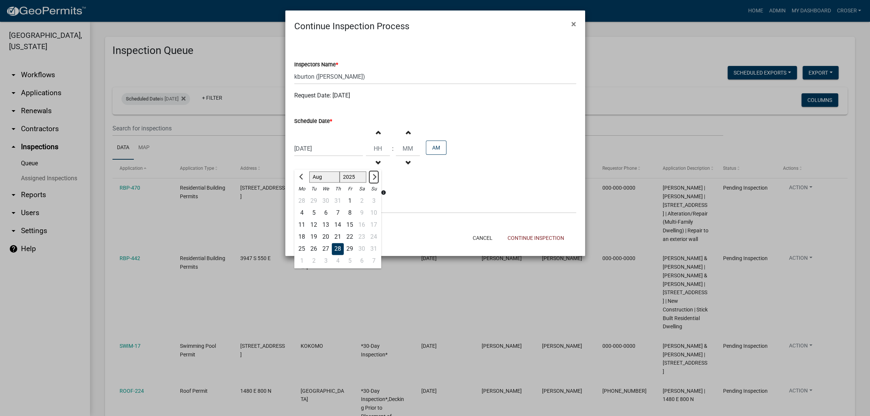
click at [378, 183] on button "Next month" at bounding box center [373, 177] width 9 height 12
select select "9"
click at [301, 243] on div "22" at bounding box center [302, 237] width 12 height 12
type input "09/22/2025"
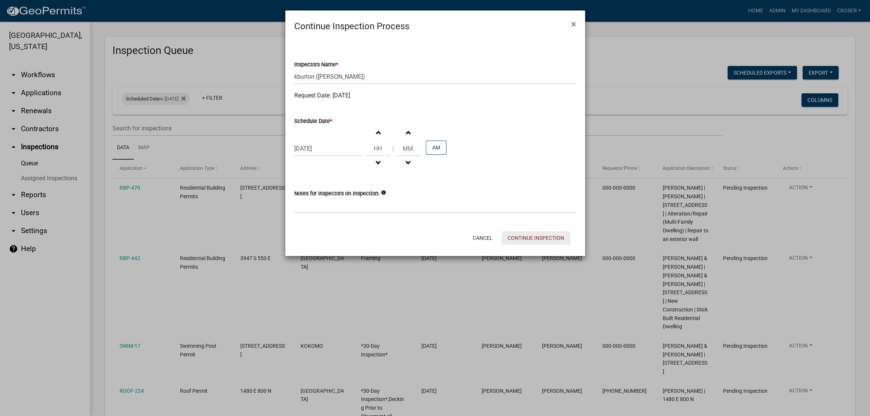
click at [509, 245] on button "Continue Inspection" at bounding box center [536, 237] width 69 height 13
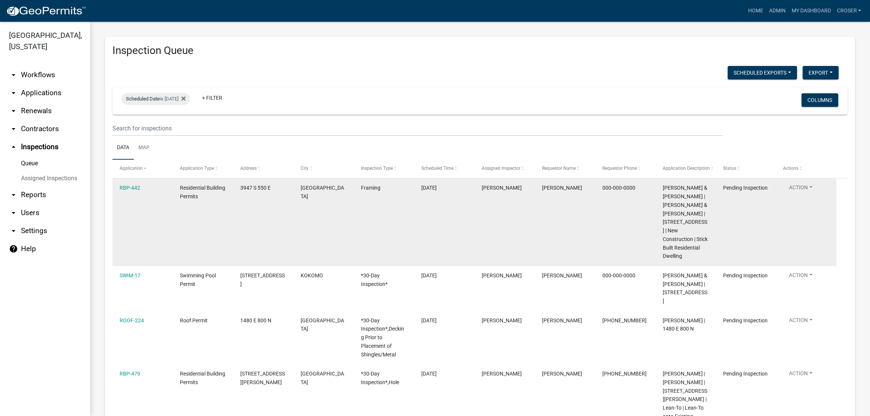
click at [809, 195] on button "Action" at bounding box center [800, 189] width 35 height 11
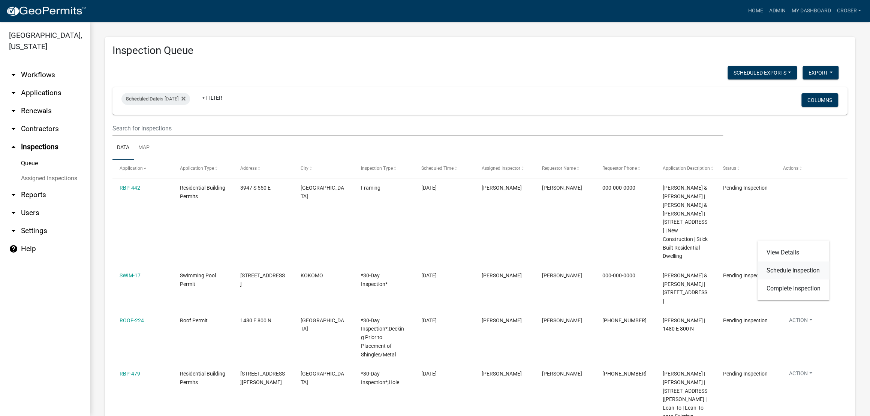
click at [777, 279] on link "Schedule Inspection" at bounding box center [793, 270] width 72 height 18
select select "25b75ae6-03c7-4280-9b34-fcf63005d5e5"
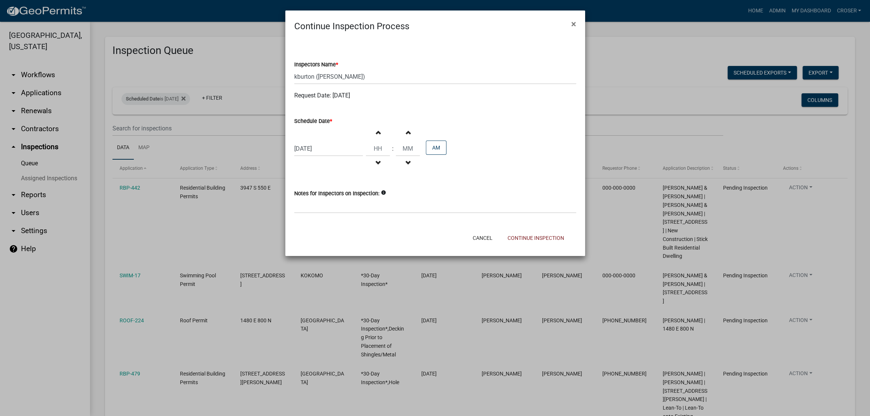
click at [349, 156] on div "08/28/2025" at bounding box center [328, 148] width 69 height 15
select select "8"
select select "2025"
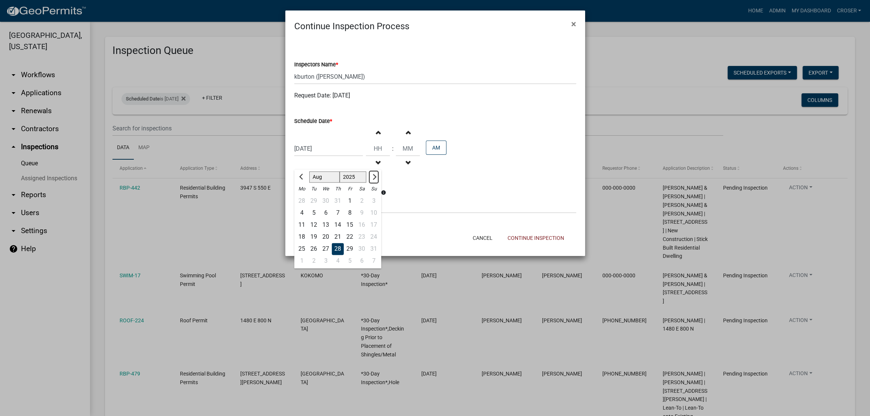
click at [376, 180] on span "Next month" at bounding box center [373, 177] width 6 height 6
select select "9"
click at [304, 243] on div "22" at bounding box center [302, 237] width 12 height 12
type input "09/22/2025"
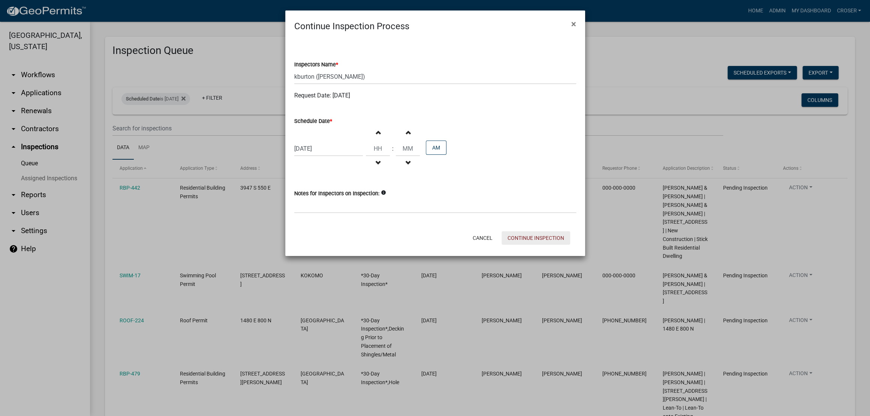
click at [519, 245] on button "Continue Inspection" at bounding box center [536, 237] width 69 height 13
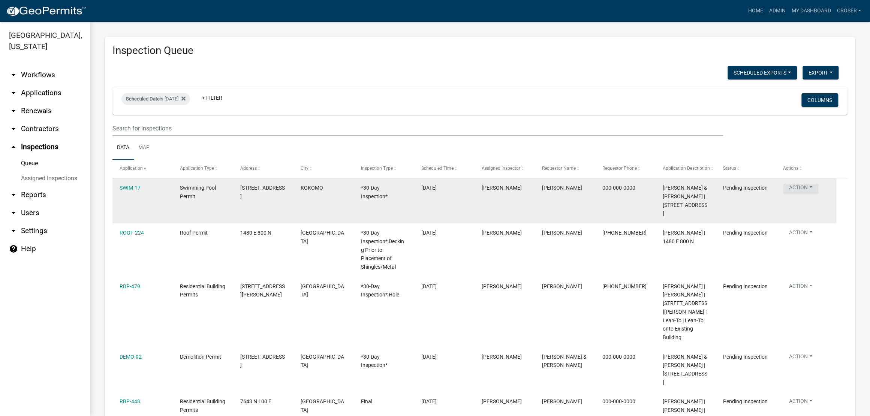
click at [811, 195] on button "Action" at bounding box center [800, 189] width 35 height 11
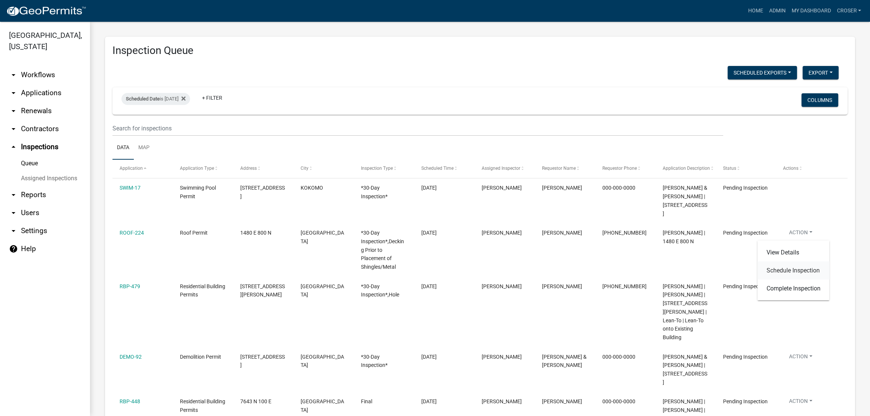
click at [777, 279] on link "Schedule Inspection" at bounding box center [793, 270] width 72 height 18
select select "25b75ae6-03c7-4280-9b34-fcf63005d5e5"
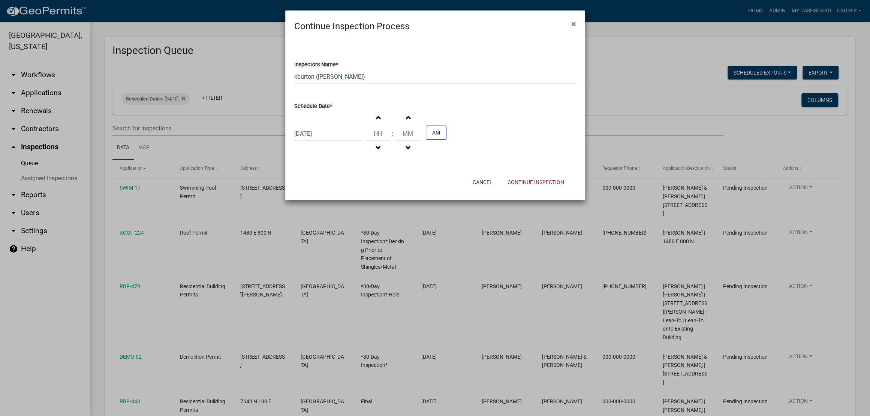
click at [334, 141] on div "08/28/2025" at bounding box center [328, 133] width 69 height 15
select select "8"
select select "2025"
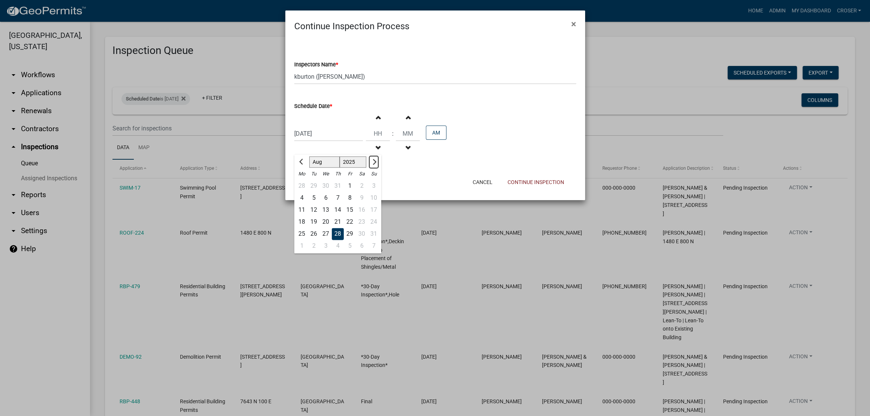
click at [376, 165] on span "Next month" at bounding box center [373, 162] width 6 height 6
select select "9"
click at [304, 228] on div "22" at bounding box center [302, 222] width 12 height 12
type input "09/22/2025"
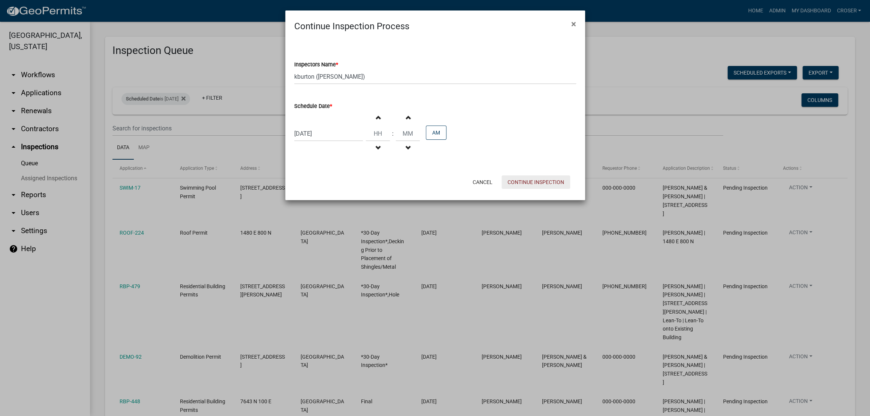
click at [524, 189] on button "Continue Inspection" at bounding box center [536, 181] width 69 height 13
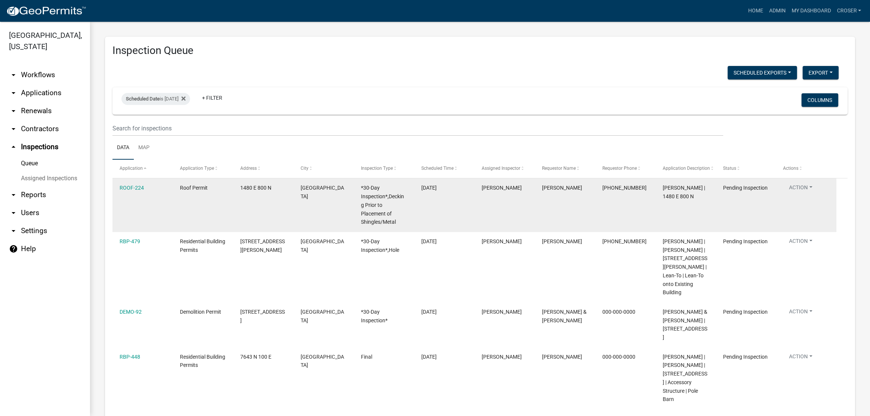
click at [803, 195] on button "Action" at bounding box center [800, 189] width 35 height 11
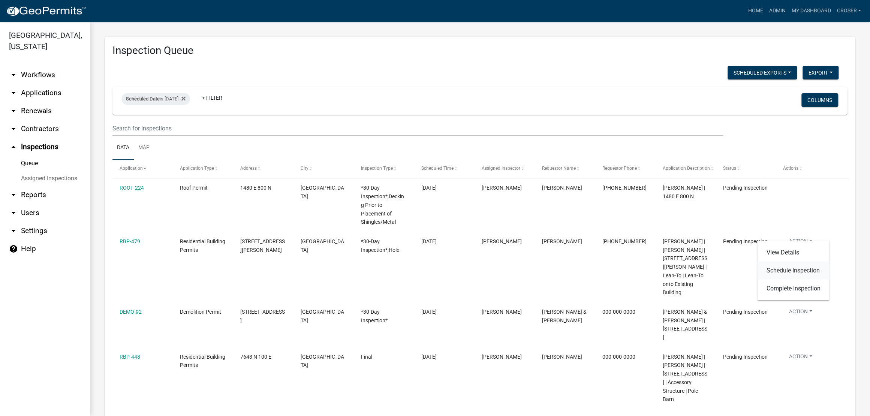
click at [779, 279] on link "Schedule Inspection" at bounding box center [793, 270] width 72 height 18
select select "25b75ae6-03c7-4280-9b34-fcf63005d5e5"
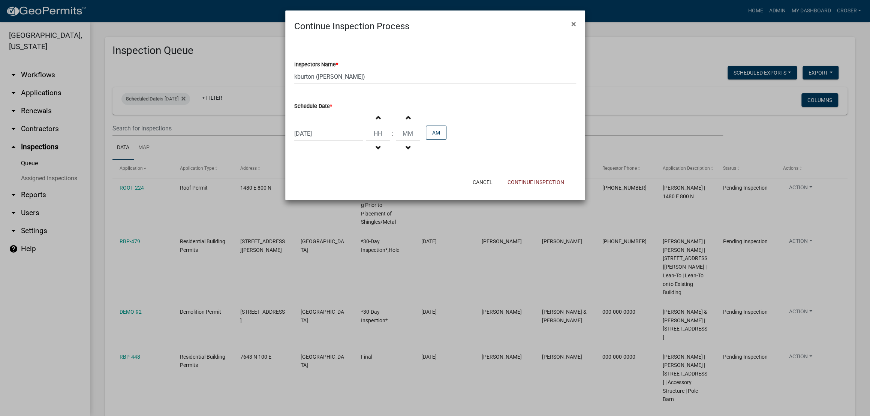
click at [343, 157] on div "08/28/2025 Increment hours Decrement hours : Increment minutes Decrement minute…" at bounding box center [435, 134] width 282 height 46
select select "8"
select select "2025"
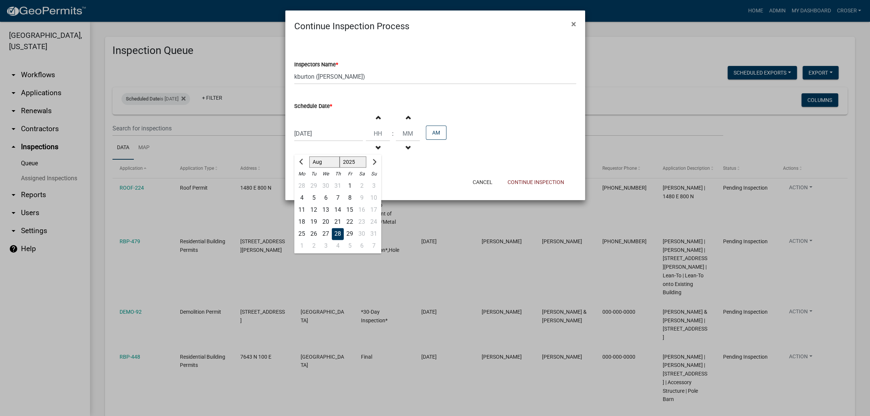
click at [345, 141] on div "08/28/2025 Jan Feb Mar Apr May Jun Jul Aug Sep Oct Nov Dec 1525 1526 1527 1528 …" at bounding box center [328, 133] width 69 height 15
click at [376, 165] on span "Next month" at bounding box center [373, 162] width 6 height 6
select select "9"
click at [304, 228] on div "22" at bounding box center [302, 222] width 12 height 12
type input "09/22/2025"
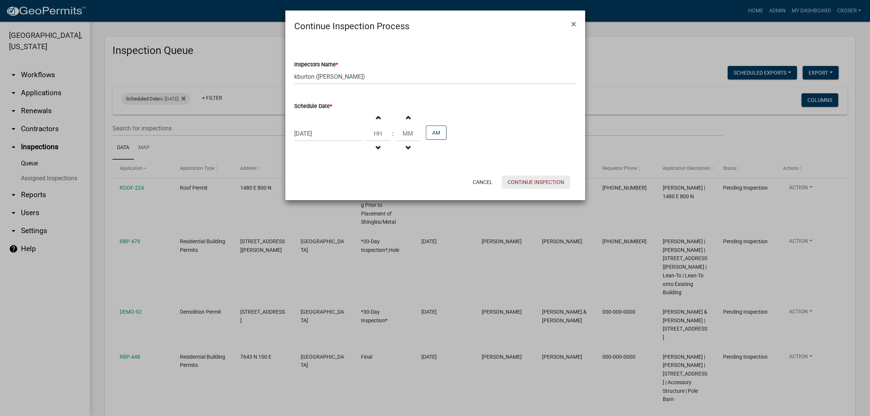
click at [508, 189] on button "Continue Inspection" at bounding box center [536, 181] width 69 height 13
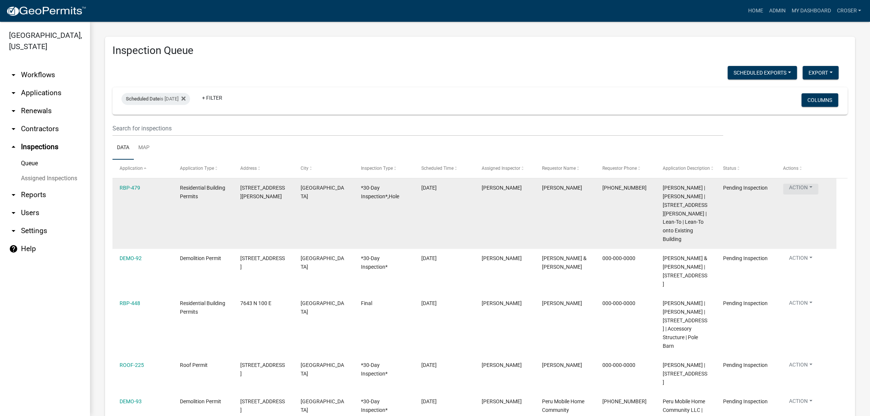
click at [804, 195] on button "Action" at bounding box center [800, 189] width 35 height 11
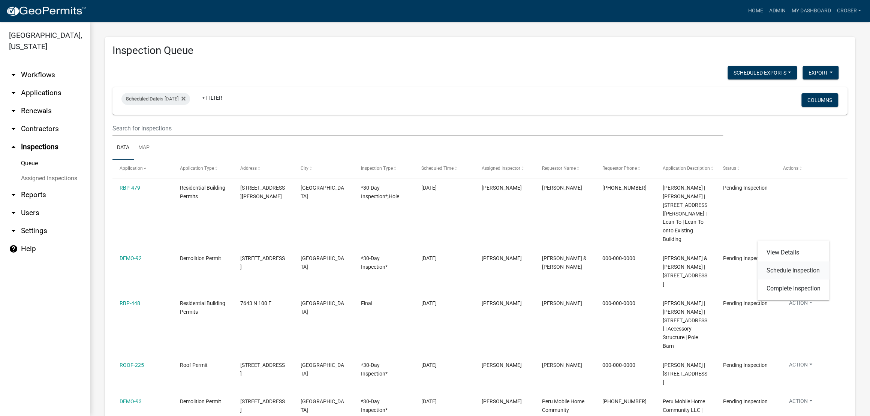
click at [772, 277] on link "Schedule Inspection" at bounding box center [793, 270] width 72 height 18
select select "25b75ae6-03c7-4280-9b34-fcf63005d5e5"
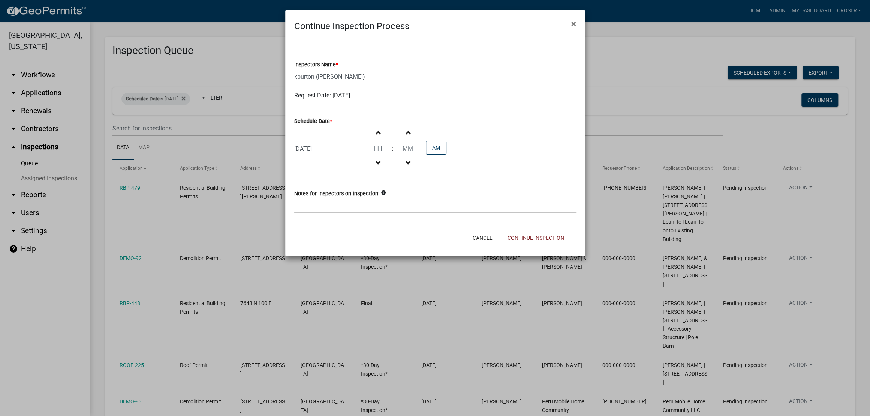
click at [338, 156] on div "08/28/2025" at bounding box center [328, 148] width 69 height 15
select select "8"
select select "2025"
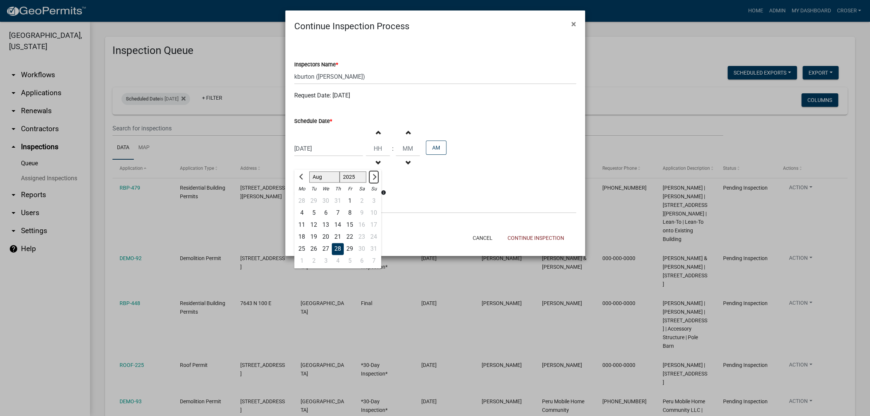
click at [376, 180] on span "Next month" at bounding box center [373, 177] width 6 height 6
select select "9"
click at [320, 243] on div "23" at bounding box center [314, 237] width 12 height 12
type input "09/23/2025"
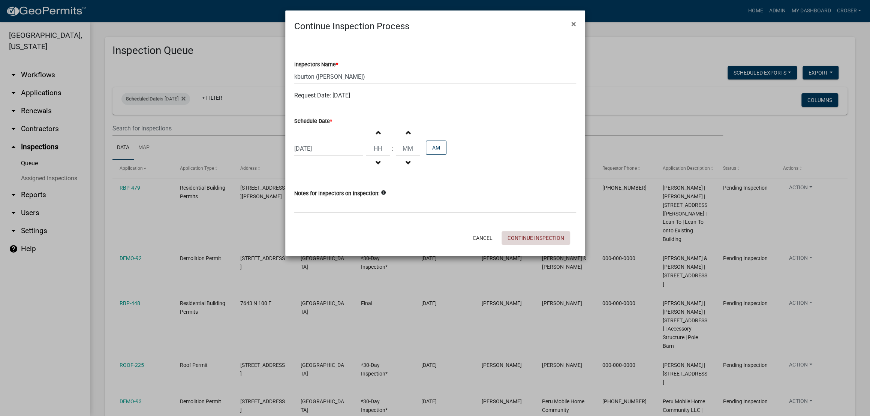
click at [535, 245] on button "Continue Inspection" at bounding box center [536, 237] width 69 height 13
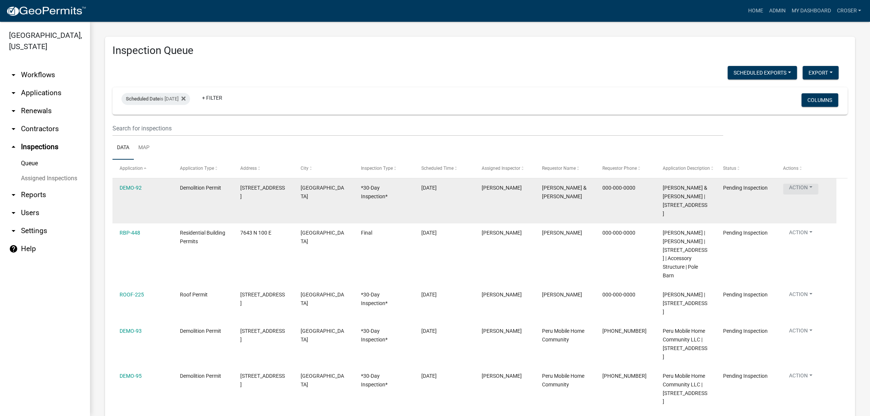
click at [809, 195] on button "Action" at bounding box center [800, 189] width 35 height 11
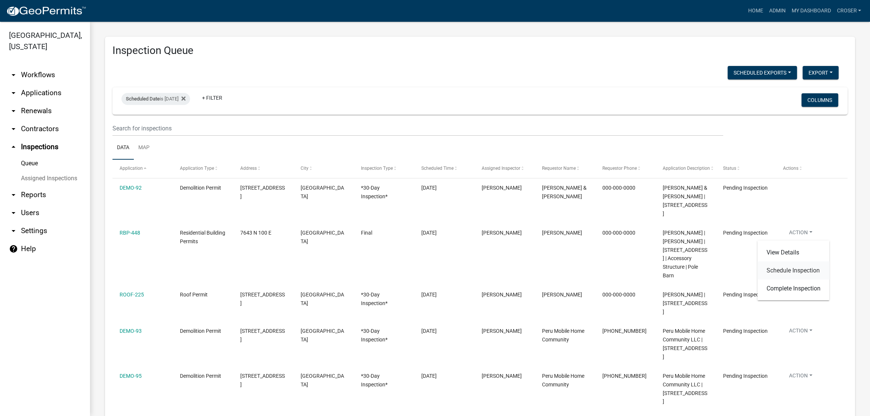
click at [789, 273] on link "Schedule Inspection" at bounding box center [793, 270] width 72 height 18
click at [789, 240] on button "Action" at bounding box center [800, 234] width 35 height 11
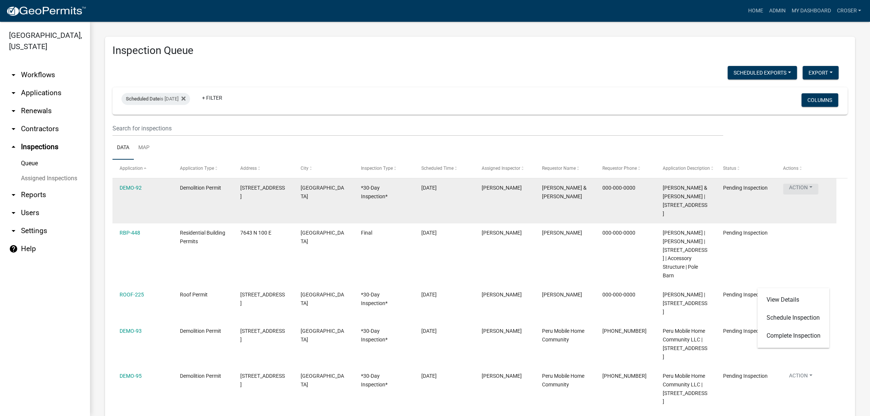
click at [815, 230] on body "Internet Explorer does NOT work with GeoPermits. Get a new browser for more sec…" at bounding box center [435, 208] width 870 height 416
select select "25b75ae6-03c7-4280-9b34-fcf63005d5e5"
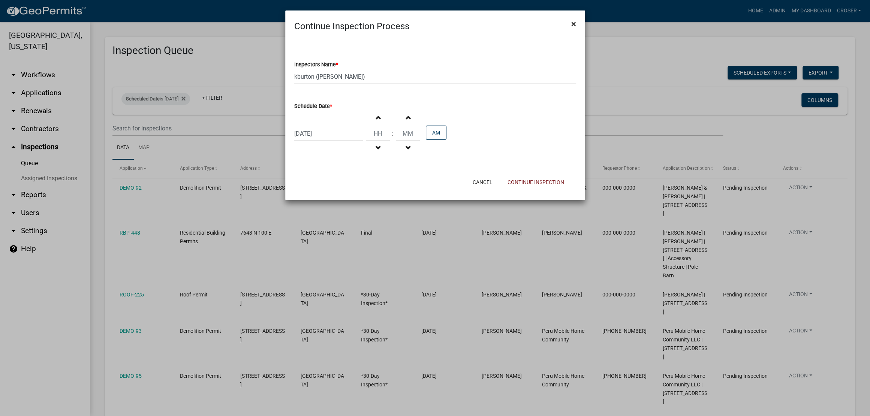
click at [571, 27] on span "×" at bounding box center [573, 24] width 5 height 10
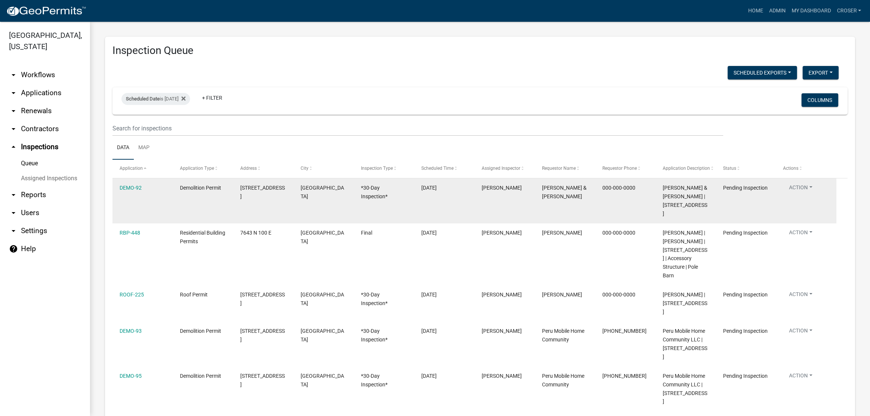
click at [809, 195] on button "Action" at bounding box center [800, 189] width 35 height 11
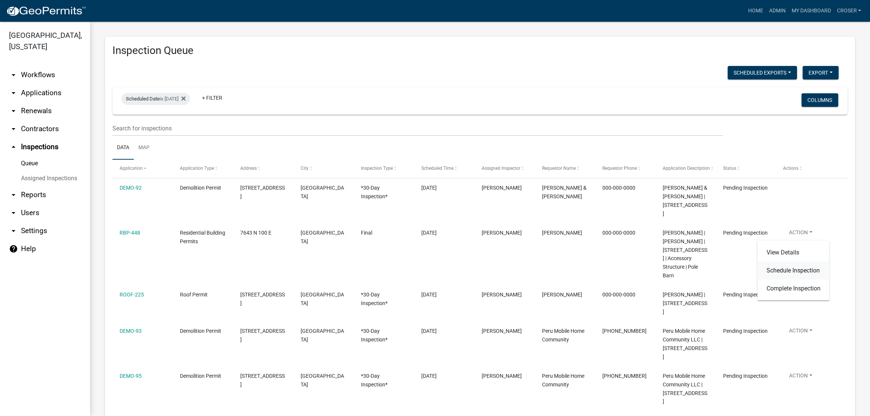
click at [779, 277] on link "Schedule Inspection" at bounding box center [793, 270] width 72 height 18
select select "25b75ae6-03c7-4280-9b34-fcf63005d5e5"
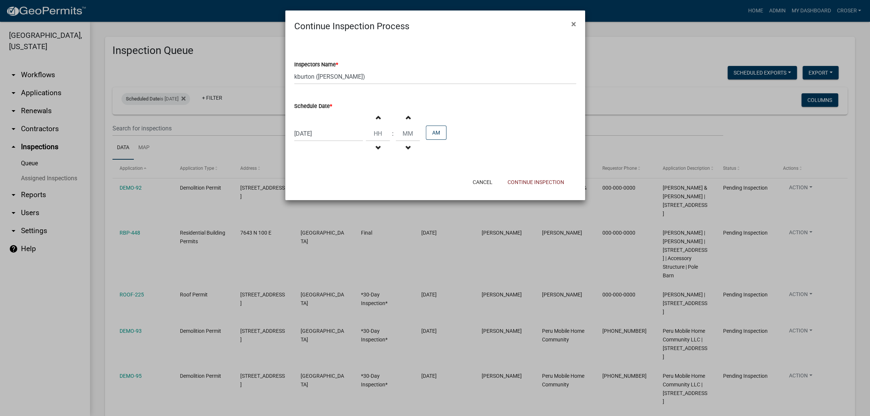
select select "8"
select select "2025"
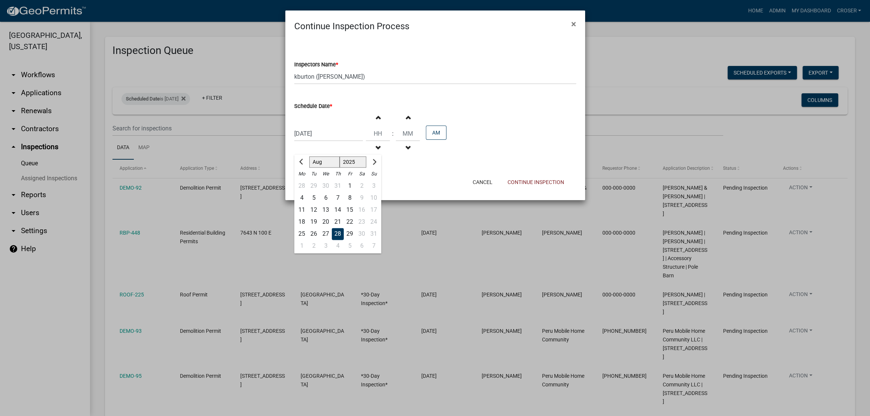
click at [341, 141] on div "08/28/2025 Jan Feb Mar Apr May Jun Jul Aug Sep Oct Nov Dec 1525 1526 1527 1528 …" at bounding box center [328, 133] width 69 height 15
click at [376, 165] on span "Next month" at bounding box center [373, 162] width 6 height 6
select select "9"
click at [317, 228] on div "23" at bounding box center [314, 222] width 12 height 12
type input "09/23/2025"
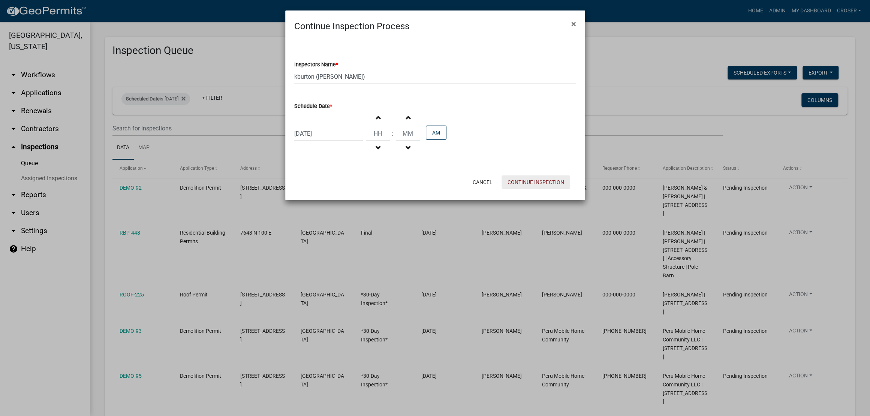
click at [518, 189] on button "Continue Inspection" at bounding box center [536, 181] width 69 height 13
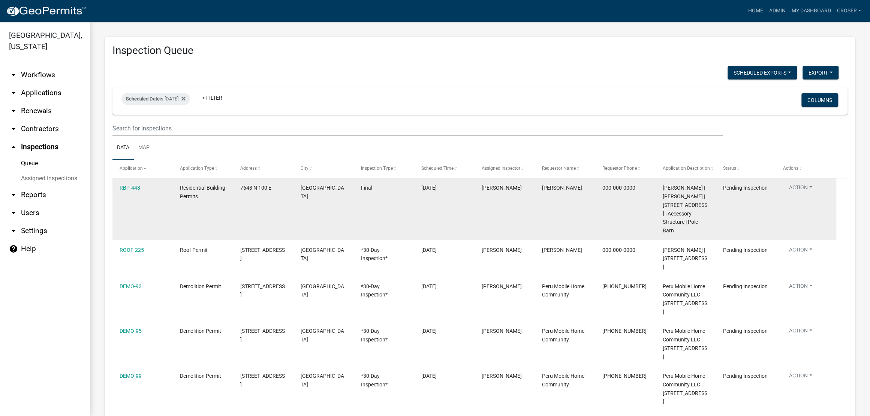
click at [811, 195] on button "Action" at bounding box center [800, 189] width 35 height 11
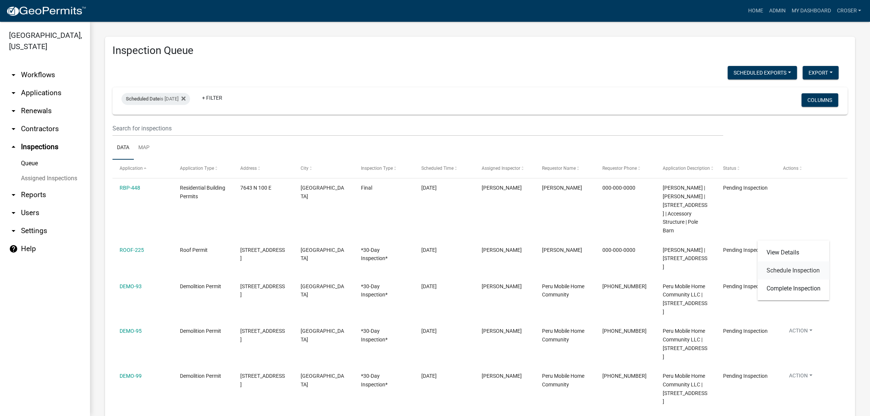
click at [778, 276] on link "Schedule Inspection" at bounding box center [793, 270] width 72 height 18
select select "25b75ae6-03c7-4280-9b34-fcf63005d5e5"
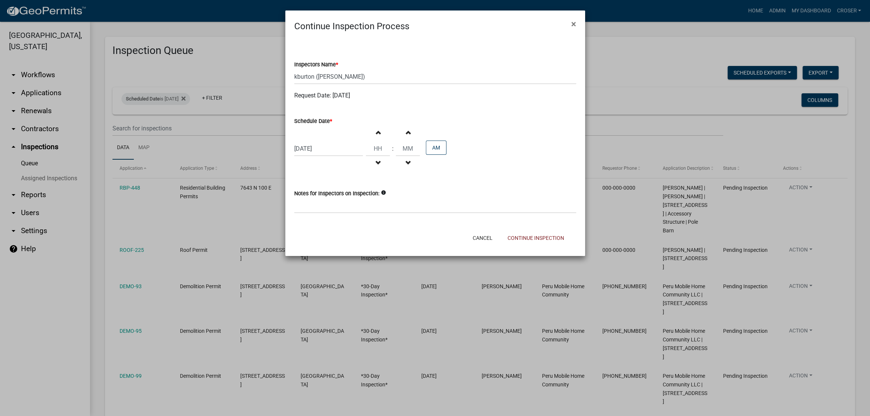
select select "8"
select select "2025"
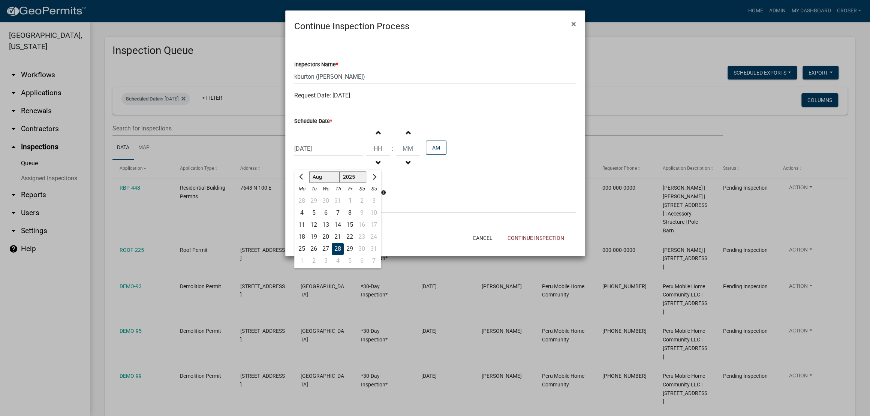
click at [347, 156] on div "08/28/2025 Jan Feb Mar Apr May Jun Jul Aug Sep Oct Nov Dec 1525 1526 1527 1528 …" at bounding box center [328, 148] width 69 height 15
click at [376, 180] on span "Next month" at bounding box center [373, 177] width 6 height 6
select select "9"
click at [320, 243] on div "23" at bounding box center [314, 237] width 12 height 12
type input "09/23/2025"
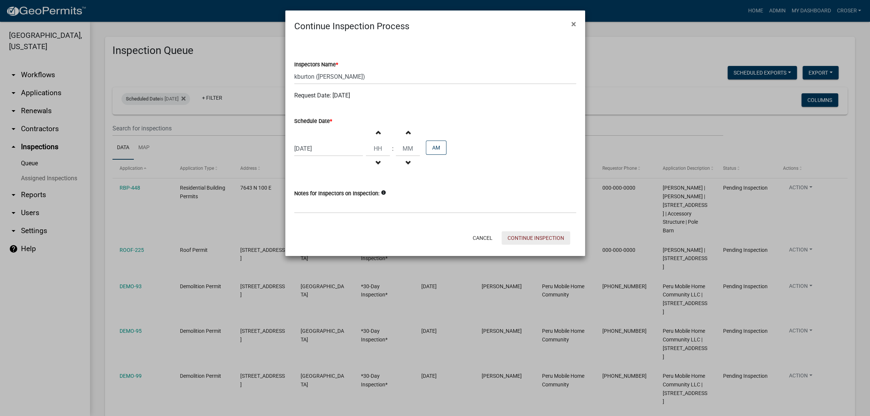
click at [517, 245] on button "Continue Inspection" at bounding box center [536, 237] width 69 height 13
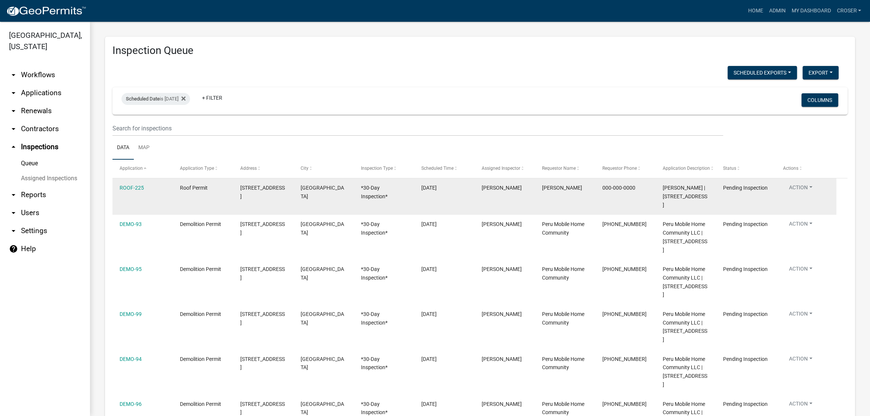
click at [810, 195] on button "Action" at bounding box center [800, 189] width 35 height 11
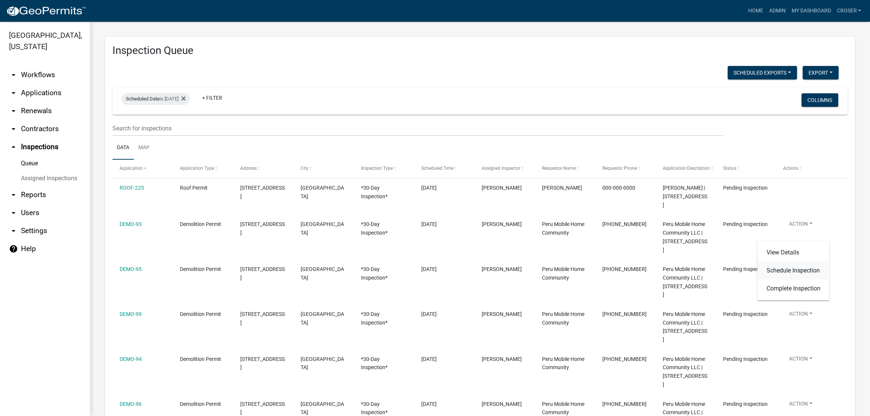
click at [778, 279] on link "Schedule Inspection" at bounding box center [793, 270] width 72 height 18
select select "25b75ae6-03c7-4280-9b34-fcf63005d5e5"
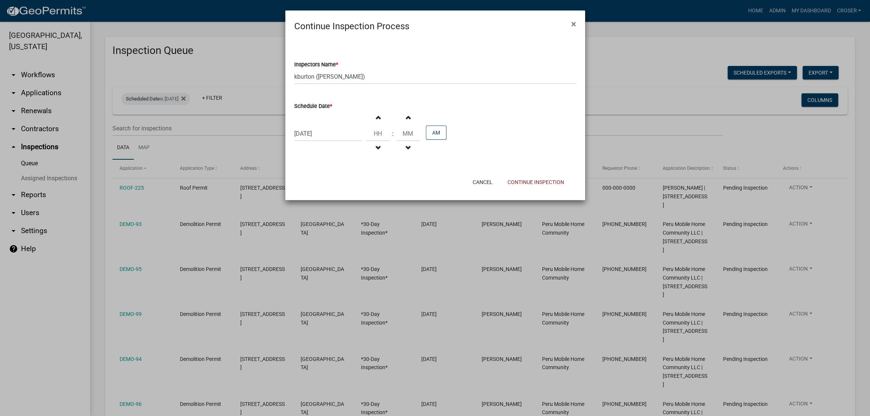
select select "8"
select select "2025"
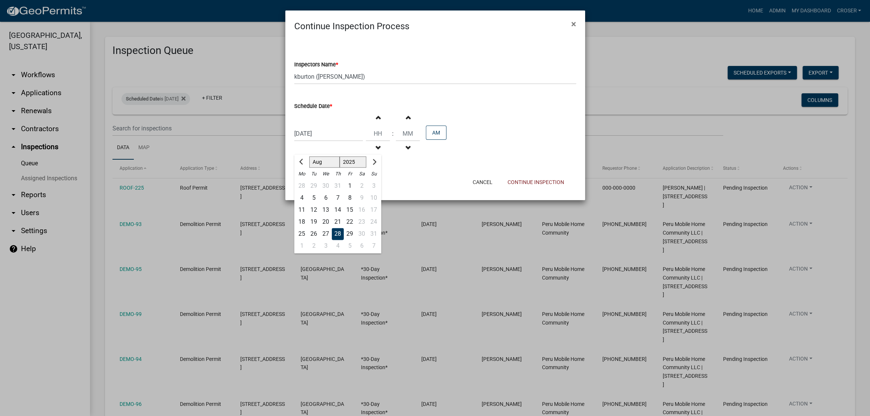
click at [329, 141] on div "08/28/2025 Jan Feb Mar Apr May Jun Jul Aug Sep Oct Nov Dec 1525 1526 1527 1528 …" at bounding box center [328, 133] width 69 height 15
click at [378, 168] on button "Next month" at bounding box center [373, 162] width 9 height 12
select select "9"
click at [320, 228] on div "23" at bounding box center [314, 222] width 12 height 12
type input "09/23/2025"
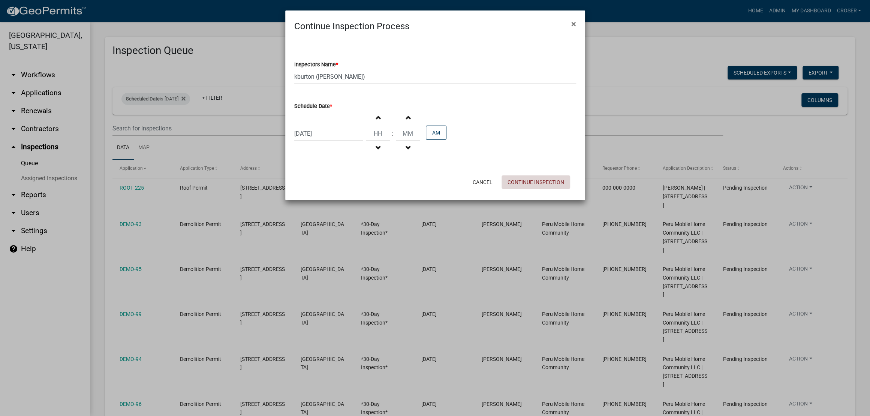
click at [522, 189] on button "Continue Inspection" at bounding box center [536, 181] width 69 height 13
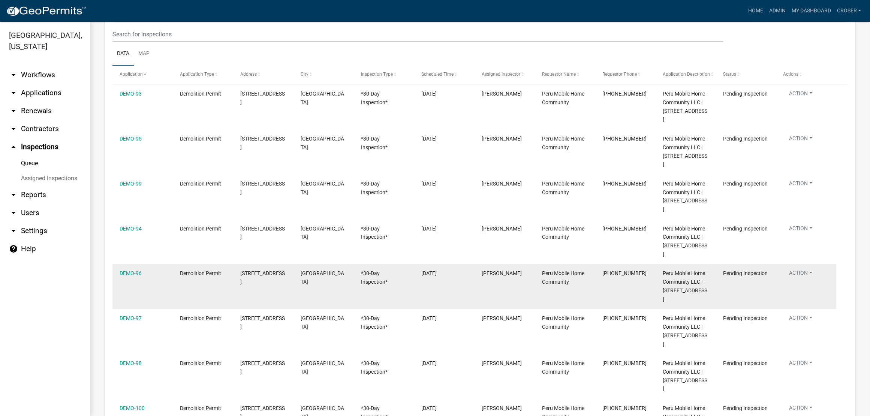
scroll to position [94, 0]
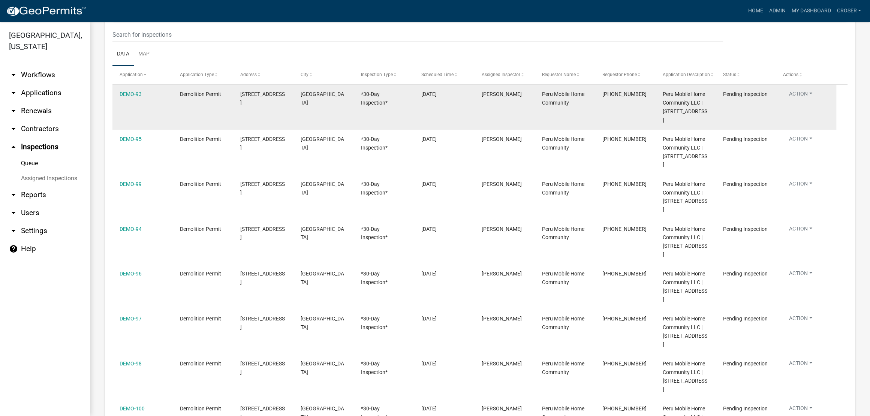
click at [807, 101] on button "Action" at bounding box center [800, 95] width 35 height 11
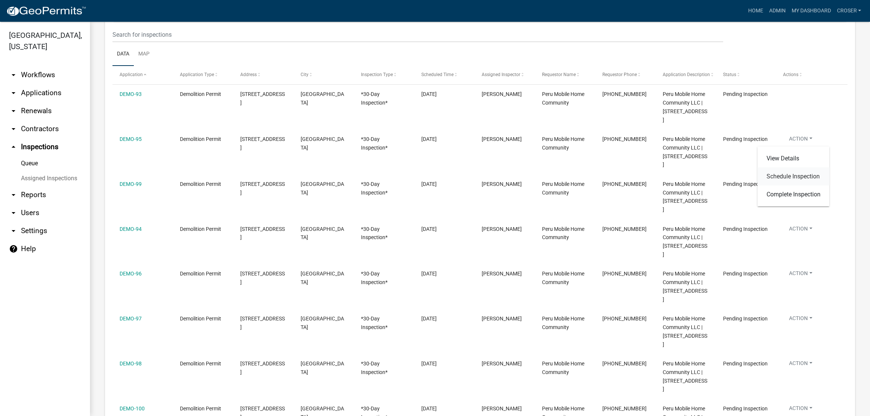
click at [792, 184] on link "Schedule Inspection" at bounding box center [793, 177] width 72 height 18
select select "25b75ae6-03c7-4280-9b34-fcf63005d5e5"
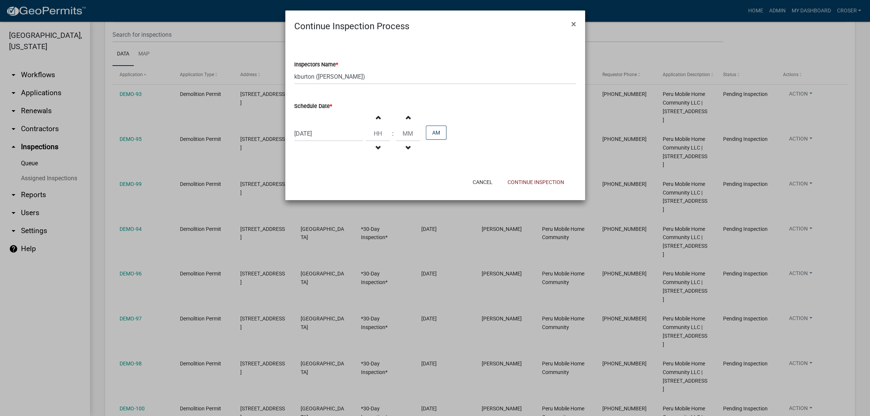
click at [334, 141] on div "08/28/2025" at bounding box center [328, 133] width 69 height 15
select select "8"
select select "2025"
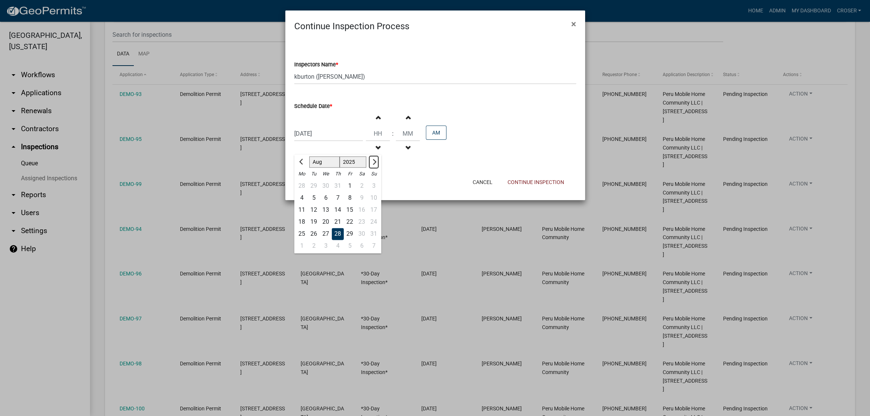
click at [378, 168] on button "Next month" at bounding box center [373, 162] width 9 height 12
select select "9"
click at [318, 228] on div "23" at bounding box center [314, 222] width 12 height 12
type input "09/23/2025"
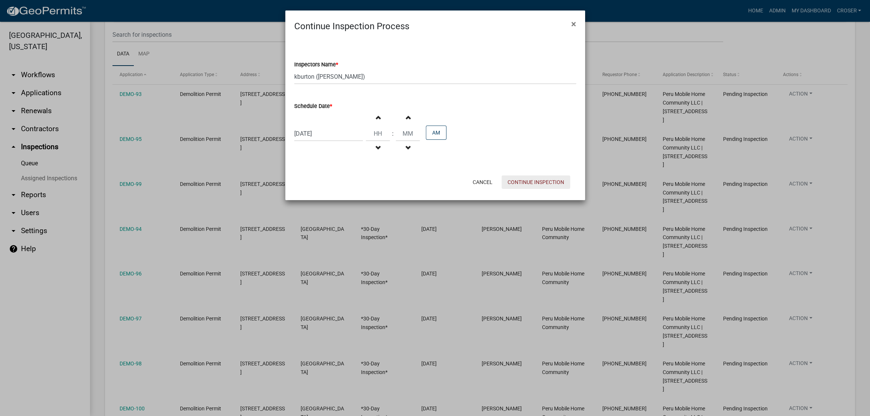
click at [512, 189] on button "Continue Inspection" at bounding box center [536, 181] width 69 height 13
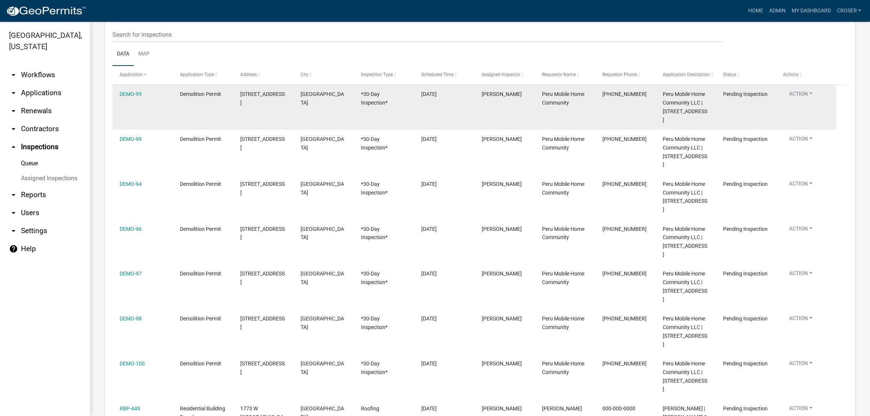
click at [806, 101] on button "Action" at bounding box center [800, 95] width 35 height 11
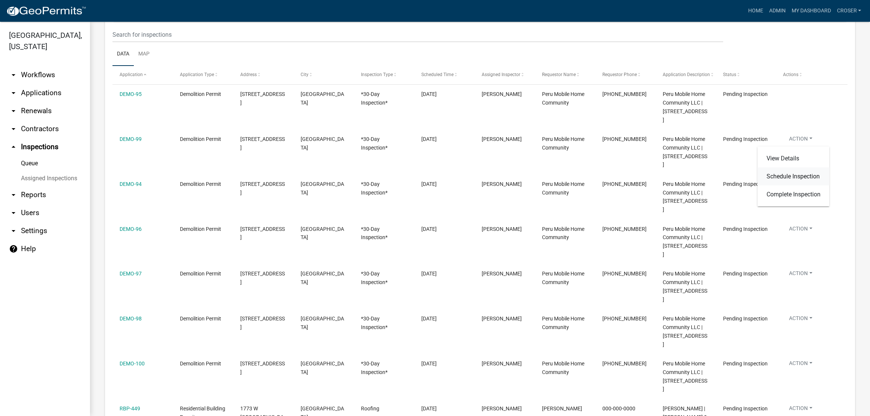
click at [790, 180] on link "Schedule Inspection" at bounding box center [793, 177] width 72 height 18
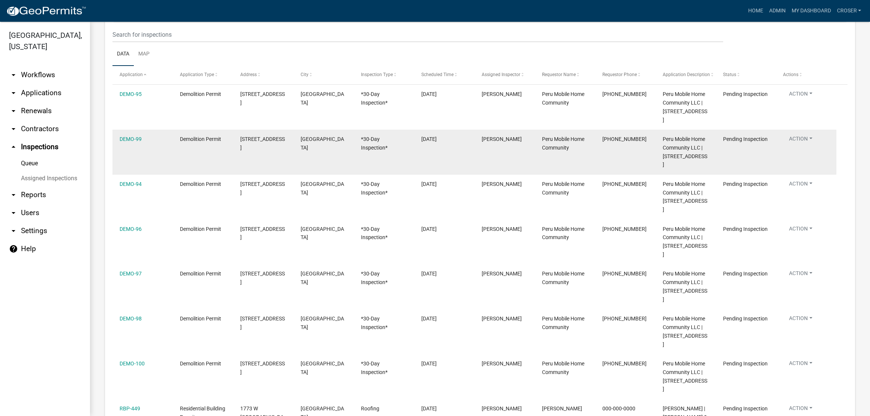
select select "25b75ae6-03c7-4280-9b34-fcf63005d5e5"
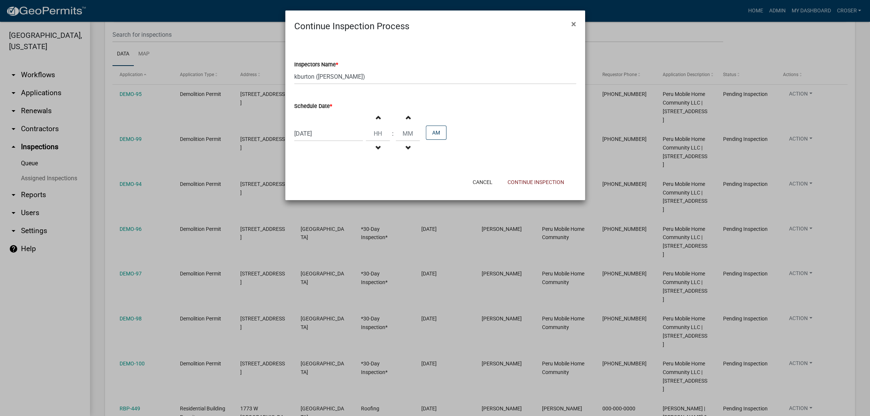
click at [340, 141] on div "08/28/2025" at bounding box center [328, 133] width 69 height 15
select select "8"
select select "2025"
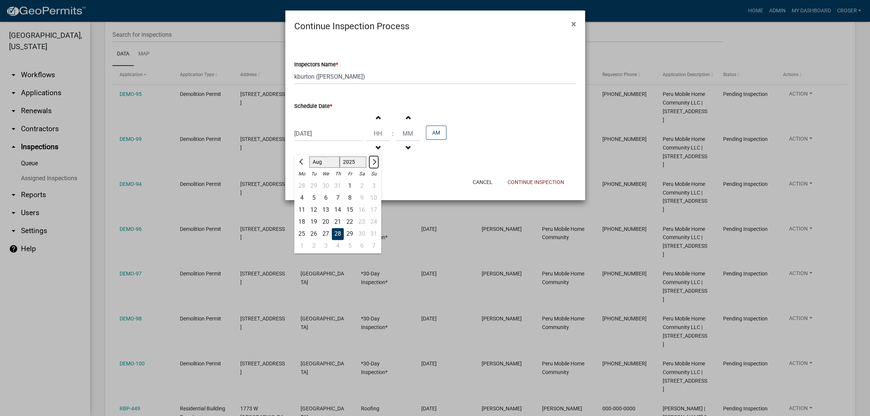
click at [378, 168] on button "Next month" at bounding box center [373, 162] width 9 height 12
select select "9"
click at [316, 228] on div "23" at bounding box center [314, 222] width 12 height 12
type input "09/23/2025"
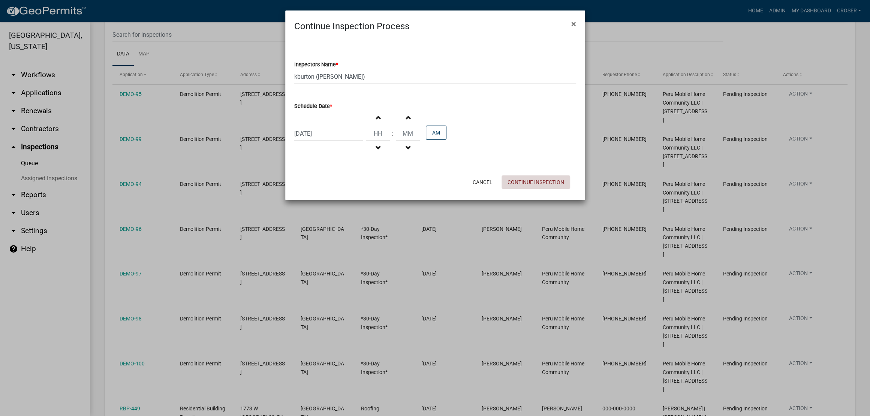
click at [541, 189] on button "Continue Inspection" at bounding box center [536, 181] width 69 height 13
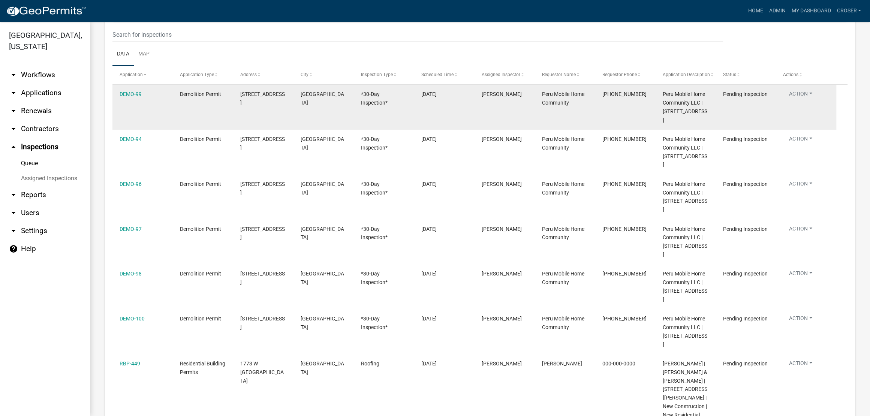
click at [804, 101] on button "Action" at bounding box center [800, 95] width 35 height 11
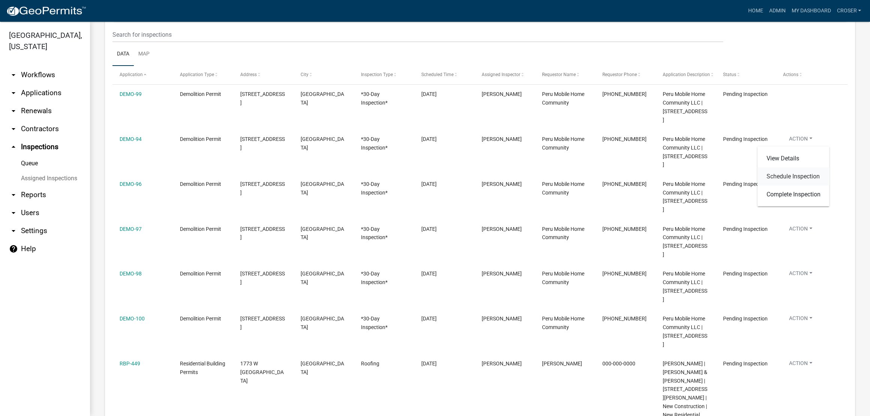
click at [774, 186] on link "Schedule Inspection" at bounding box center [793, 177] width 72 height 18
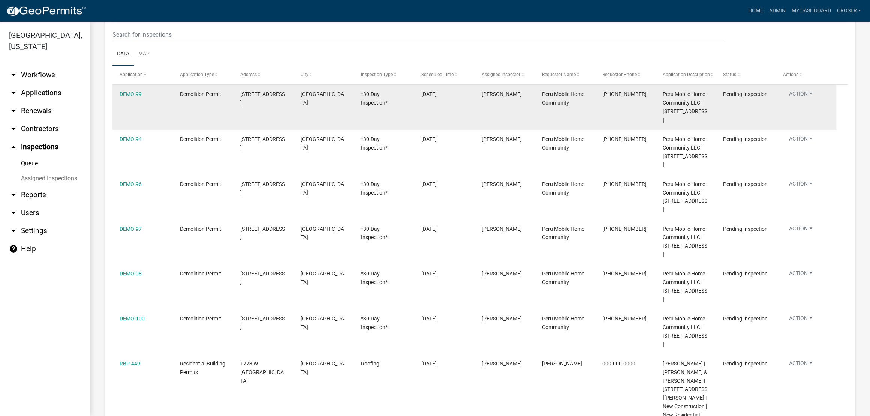
select select "25b75ae6-03c7-4280-9b34-fcf63005d5e5"
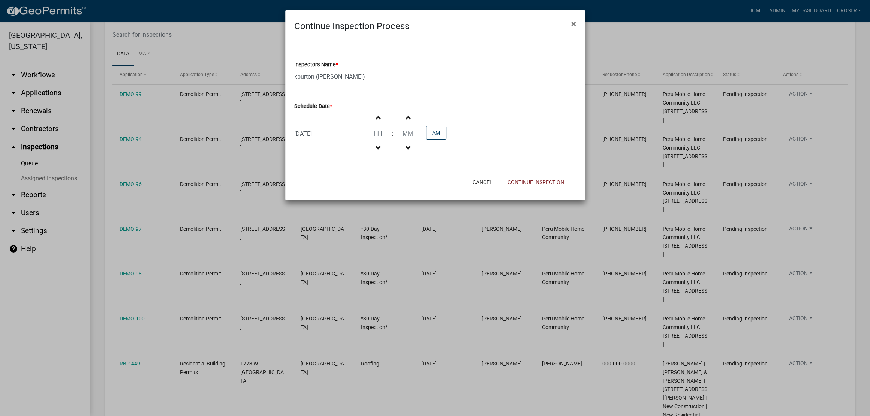
click at [346, 141] on div "08/28/2025" at bounding box center [328, 133] width 69 height 15
select select "8"
select select "2025"
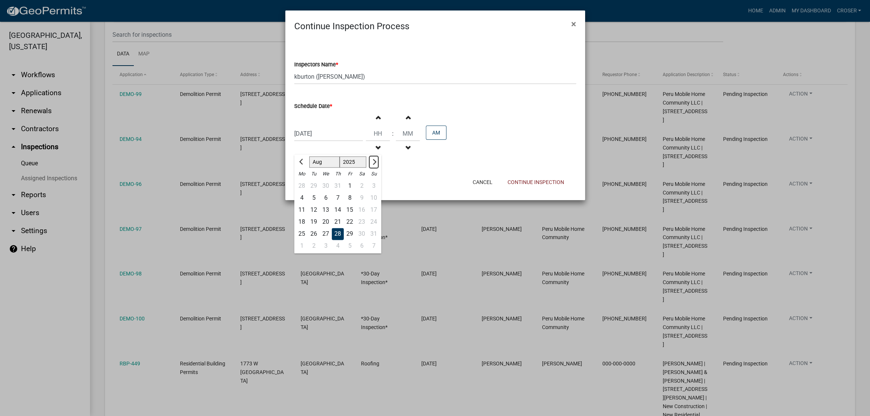
click at [378, 168] on button "Next month" at bounding box center [373, 162] width 9 height 12
select select "9"
click at [318, 228] on div "23" at bounding box center [314, 222] width 12 height 12
type input "09/23/2025"
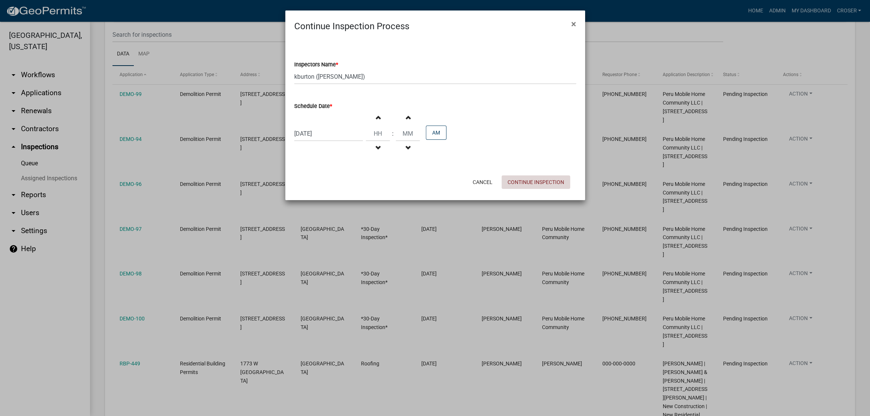
click at [502, 189] on button "Continue Inspection" at bounding box center [536, 181] width 69 height 13
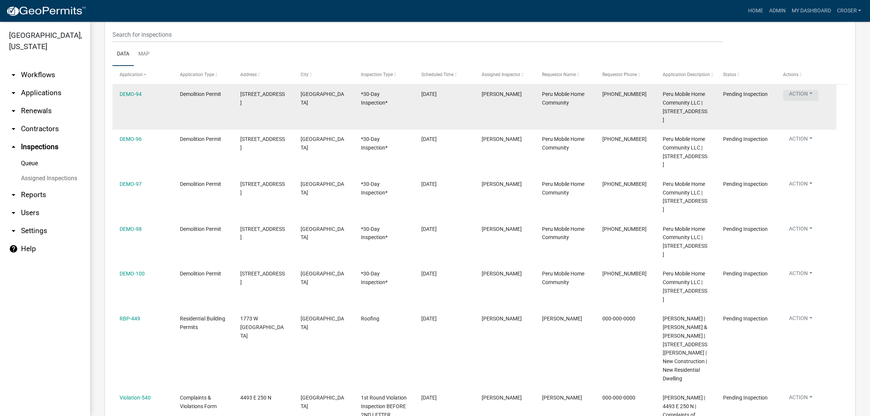
click at [810, 101] on button "Action" at bounding box center [800, 95] width 35 height 11
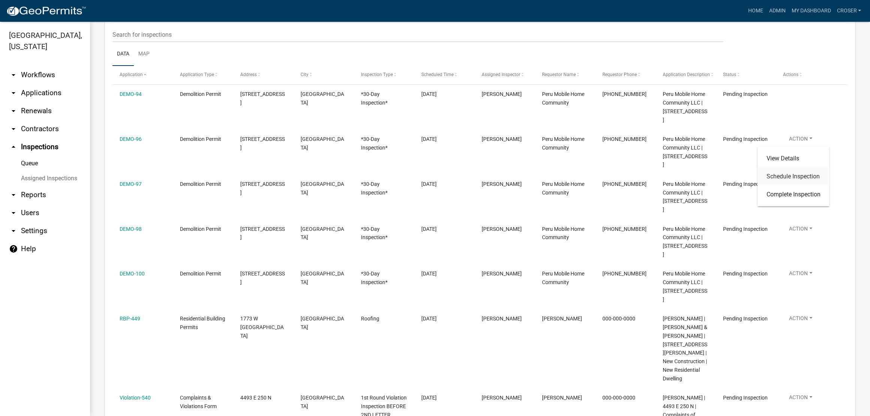
click at [782, 186] on link "Schedule Inspection" at bounding box center [793, 177] width 72 height 18
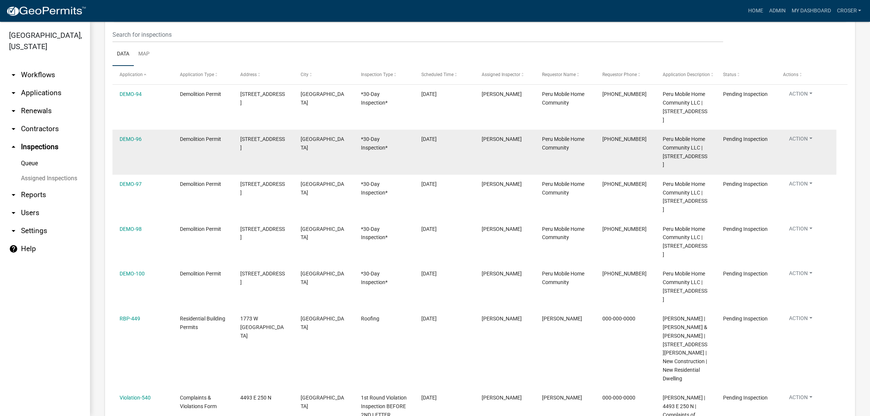
select select "25b75ae6-03c7-4280-9b34-fcf63005d5e5"
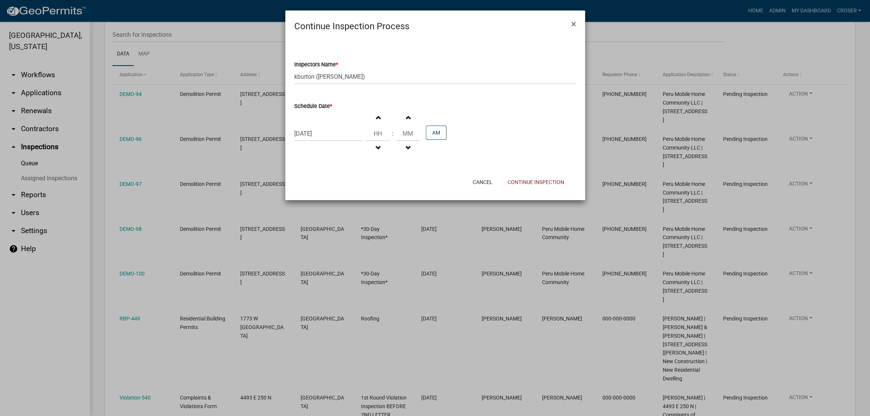
click at [359, 141] on div "08/28/2025" at bounding box center [328, 133] width 69 height 15
select select "8"
select select "2025"
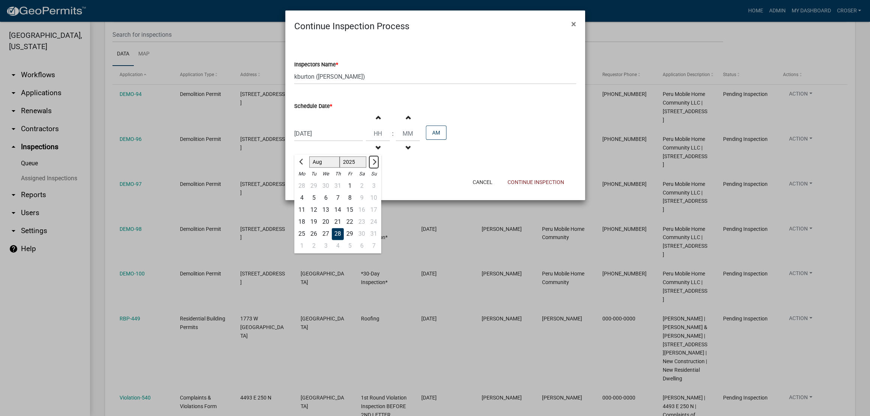
click at [378, 168] on button "Next month" at bounding box center [373, 162] width 9 height 12
select select "9"
click at [316, 228] on div "23" at bounding box center [314, 222] width 12 height 12
type input "09/23/2025"
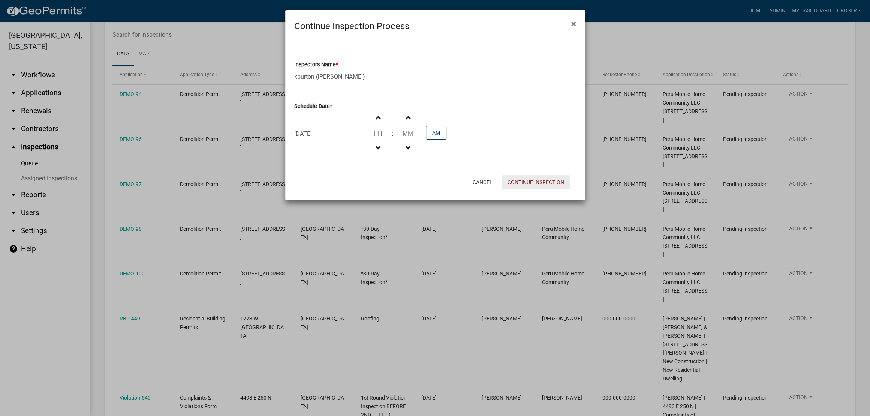
click at [512, 189] on button "Continue Inspection" at bounding box center [536, 181] width 69 height 13
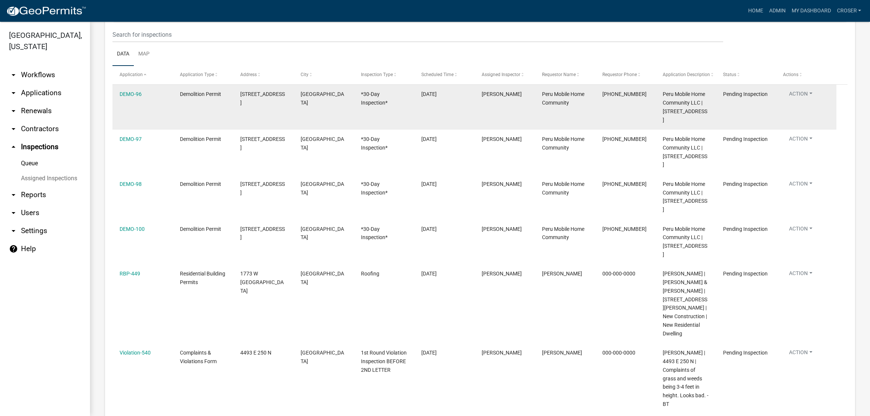
click at [811, 101] on button "Action" at bounding box center [800, 95] width 35 height 11
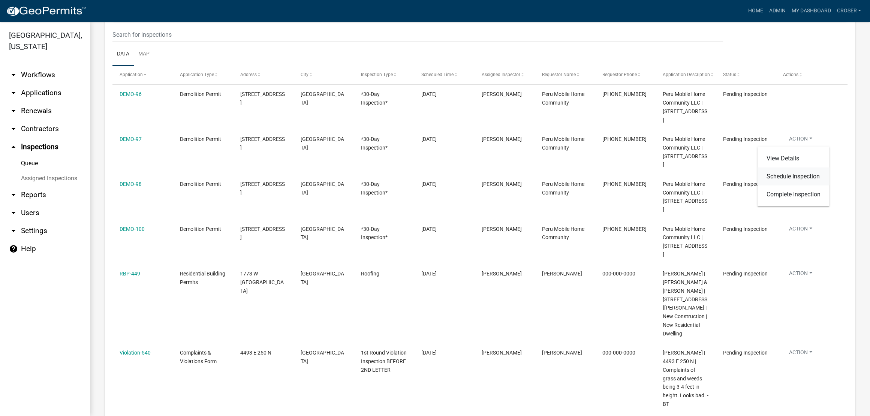
click at [797, 176] on link "Schedule Inspection" at bounding box center [793, 177] width 72 height 18
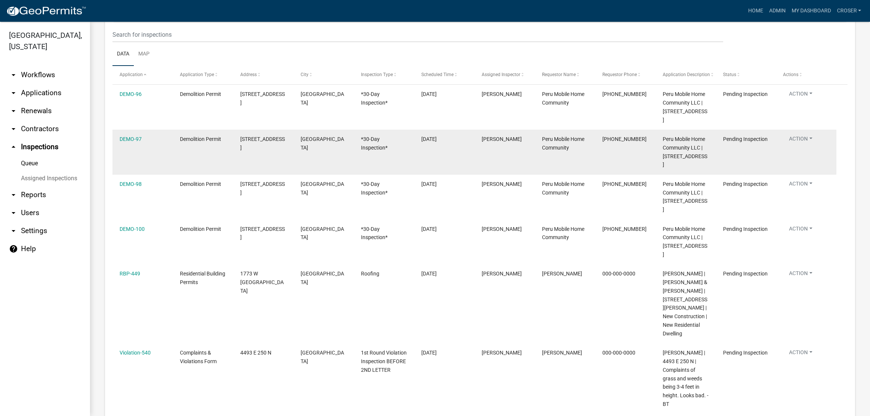
select select "25b75ae6-03c7-4280-9b34-fcf63005d5e5"
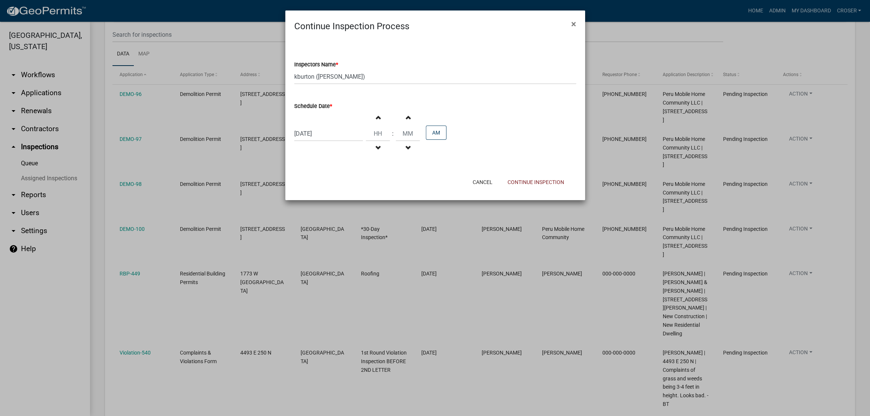
click at [334, 141] on div "08/28/2025" at bounding box center [328, 133] width 69 height 15
select select "8"
select select "2025"
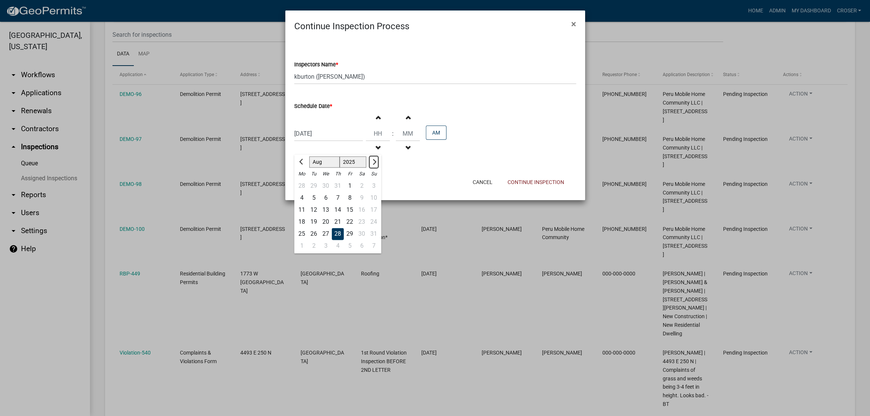
click at [376, 165] on span "Next month" at bounding box center [373, 162] width 6 height 6
select select "9"
click at [317, 228] on div "23" at bounding box center [314, 222] width 12 height 12
type input "09/23/2025"
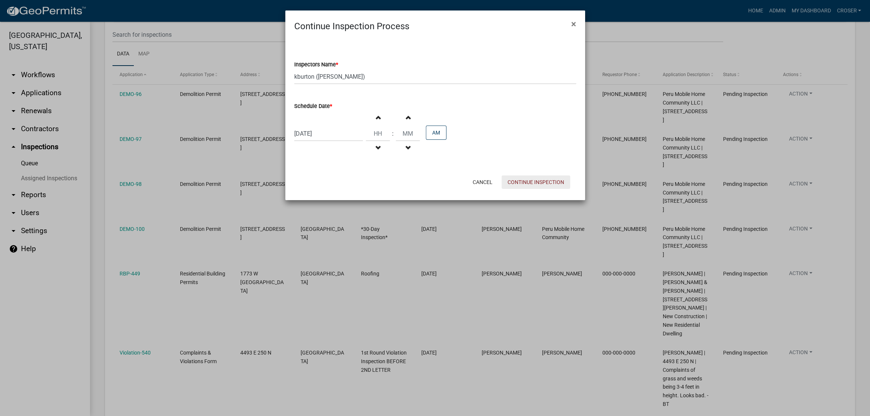
click at [529, 189] on button "Continue Inspection" at bounding box center [536, 181] width 69 height 13
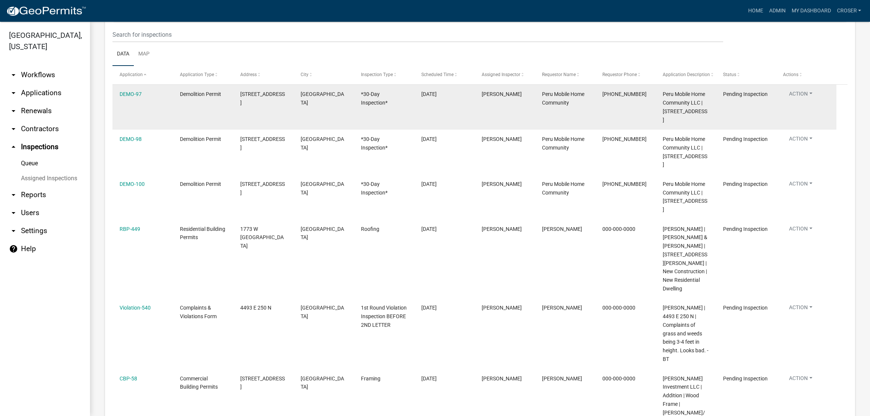
click at [811, 101] on button "Action" at bounding box center [800, 95] width 35 height 11
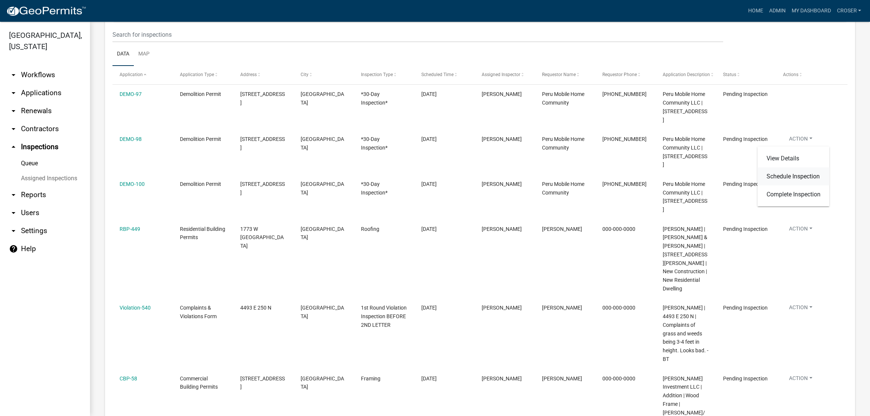
click at [794, 183] on link "Schedule Inspection" at bounding box center [793, 177] width 72 height 18
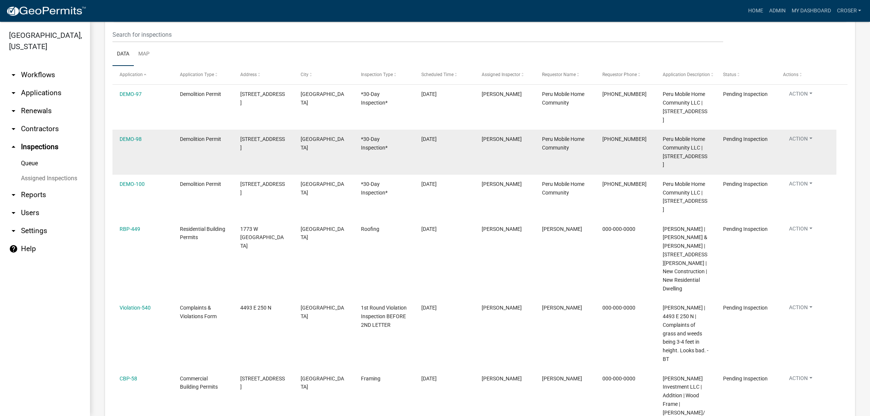
select select "25b75ae6-03c7-4280-9b34-fcf63005d5e5"
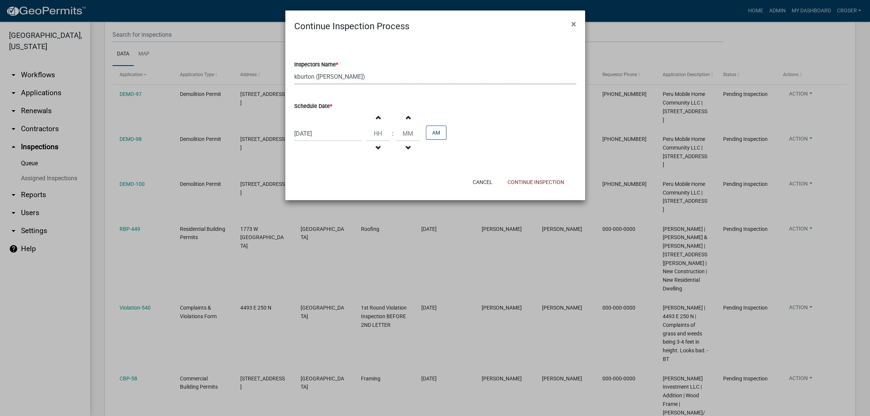
click at [421, 84] on select "Select Item... bmthomas (Brooklyn Thomas) croser (Corey) megangipson (Megan Gip…" at bounding box center [435, 76] width 282 height 15
click at [452, 69] on div "Inspectors Name *" at bounding box center [435, 64] width 282 height 9
click at [356, 141] on div "08/28/2025" at bounding box center [328, 133] width 69 height 15
select select "8"
select select "2025"
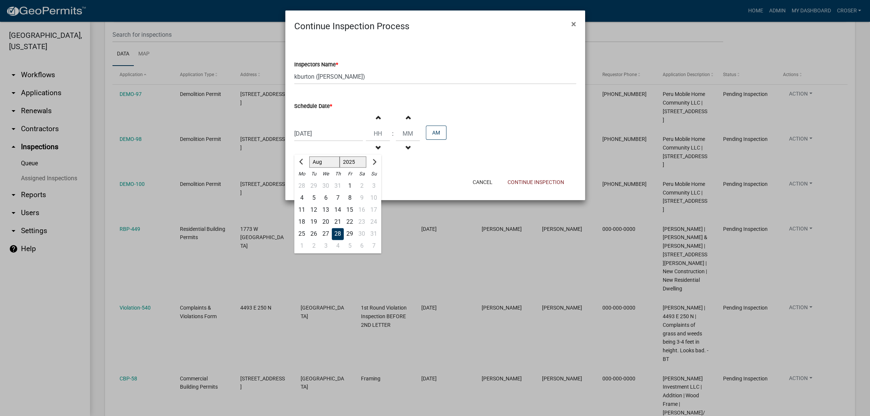
click at [467, 172] on div "Inspectors Name * Select Item... bmthomas (Brooklyn Thomas) croser (Corey) mega…" at bounding box center [435, 102] width 300 height 139
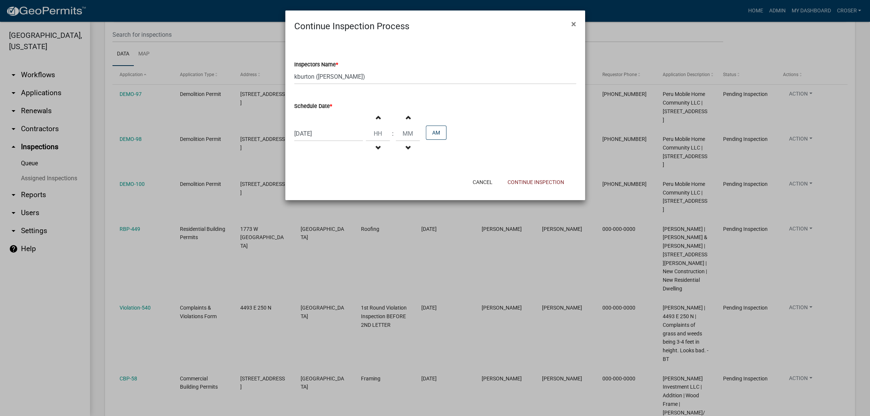
click at [352, 141] on div "08/28/2025" at bounding box center [328, 133] width 69 height 15
select select "8"
select select "2025"
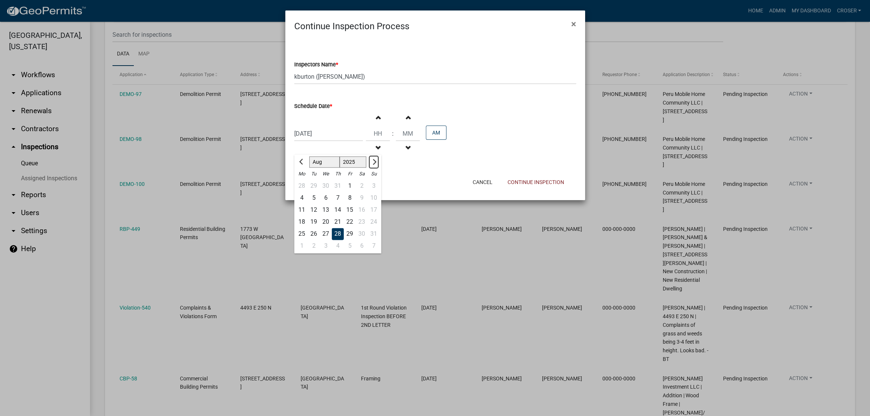
click at [376, 165] on span "Next month" at bounding box center [373, 162] width 6 height 6
select select "9"
click at [313, 228] on div "23" at bounding box center [314, 222] width 12 height 12
type input "09/23/2025"
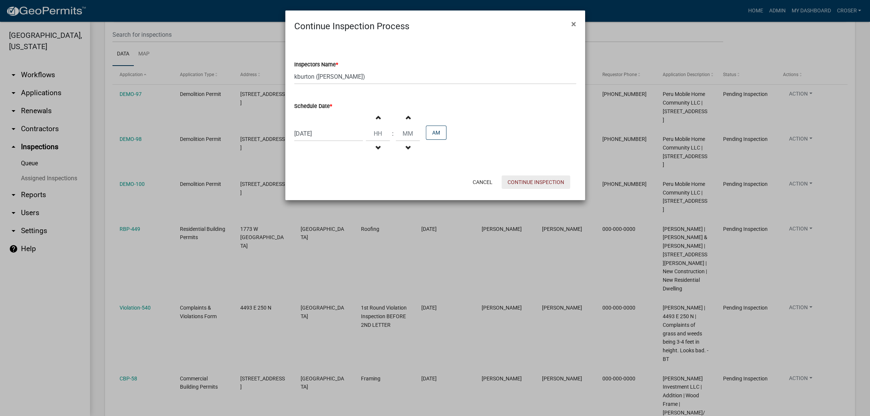
click at [521, 189] on button "Continue Inspection" at bounding box center [536, 181] width 69 height 13
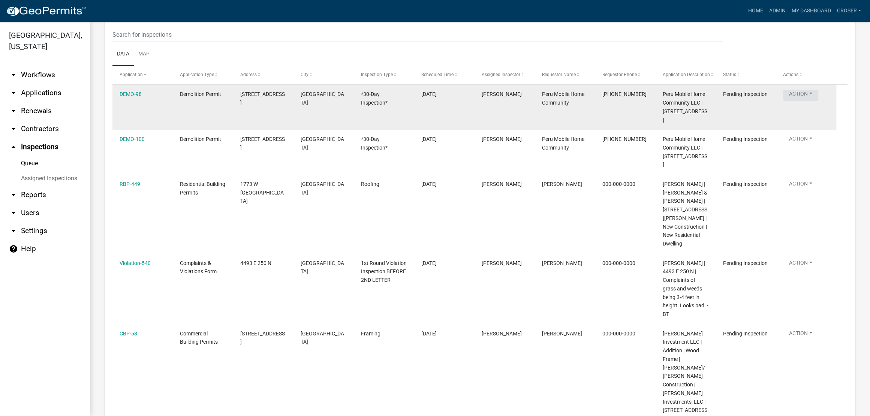
click at [809, 101] on button "Action" at bounding box center [800, 95] width 35 height 11
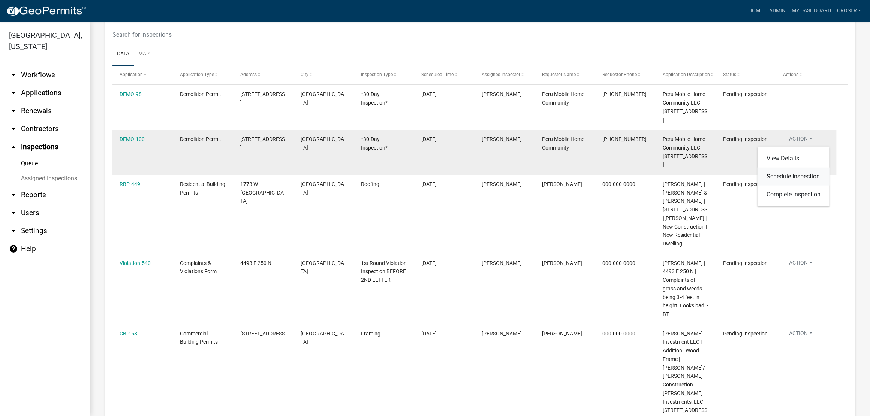
click at [790, 183] on link "Schedule Inspection" at bounding box center [793, 177] width 72 height 18
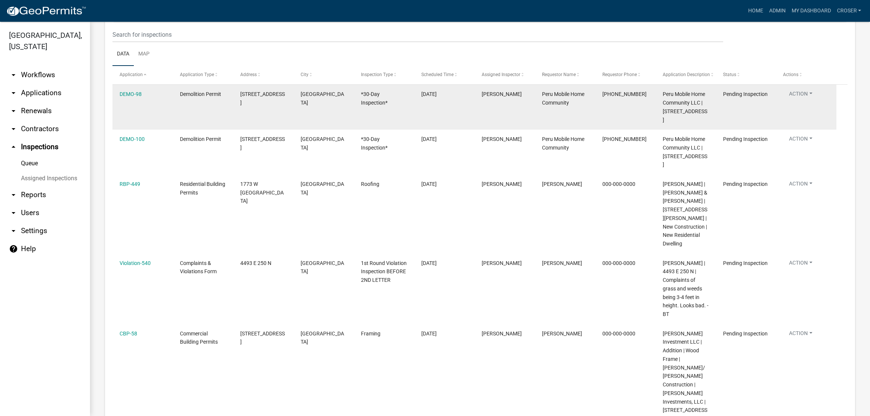
select select "25b75ae6-03c7-4280-9b34-fcf63005d5e5"
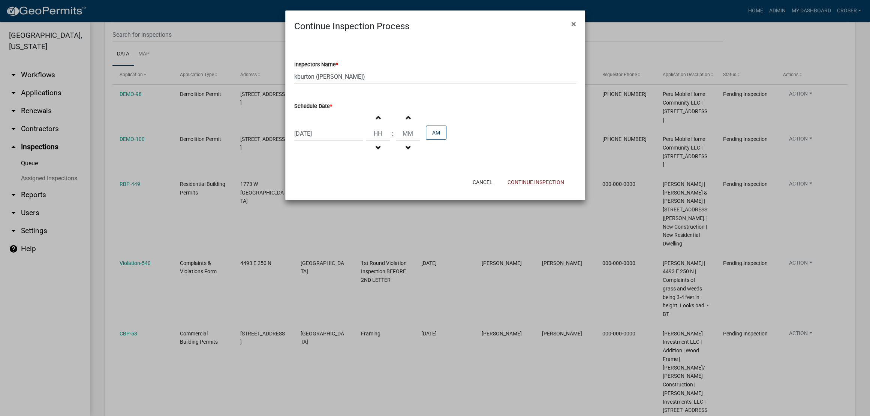
click at [336, 141] on div "08/28/2025" at bounding box center [328, 133] width 69 height 15
select select "8"
select select "2025"
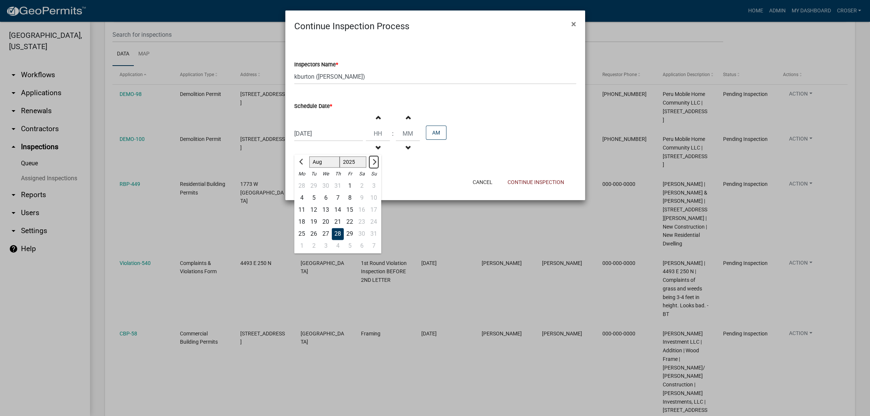
click at [376, 165] on span "Next month" at bounding box center [373, 162] width 6 height 6
select select "9"
drag, startPoint x: 319, startPoint y: 257, endPoint x: 345, endPoint y: 254, distance: 25.7
click at [319, 228] on div "23" at bounding box center [314, 222] width 12 height 12
type input "09/23/2025"
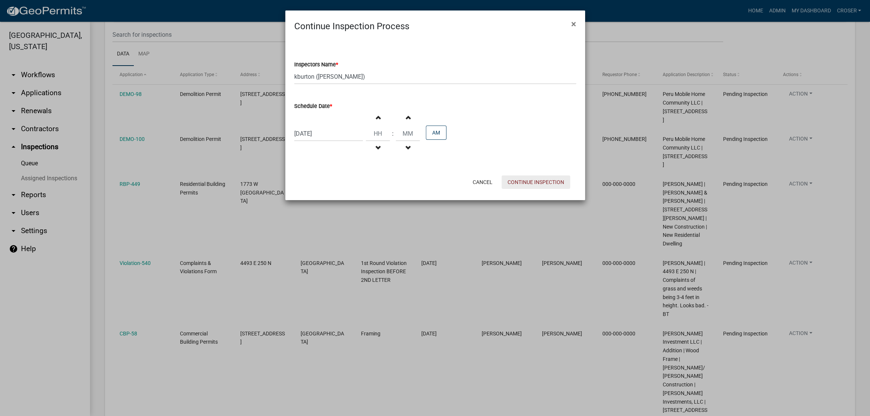
click at [527, 189] on button "Continue Inspection" at bounding box center [536, 181] width 69 height 13
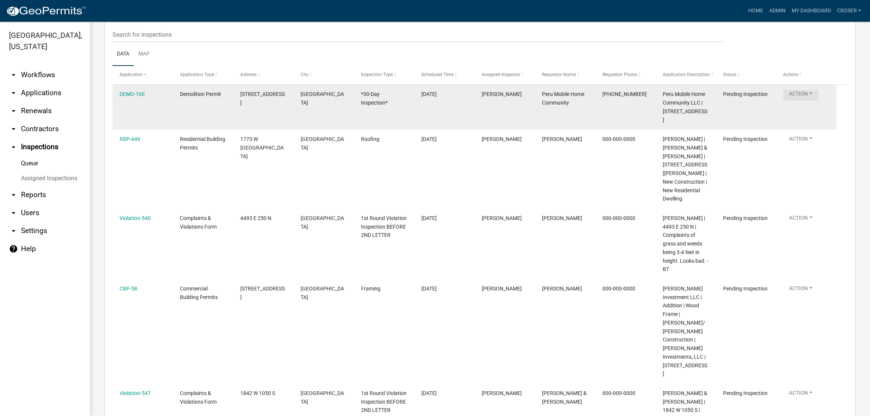
click at [813, 101] on button "Action" at bounding box center [800, 95] width 35 height 11
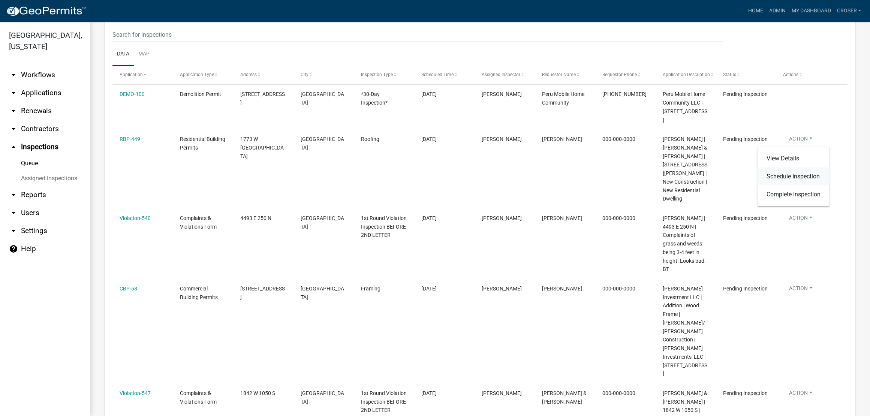
click at [806, 182] on link "Schedule Inspection" at bounding box center [793, 177] width 72 height 18
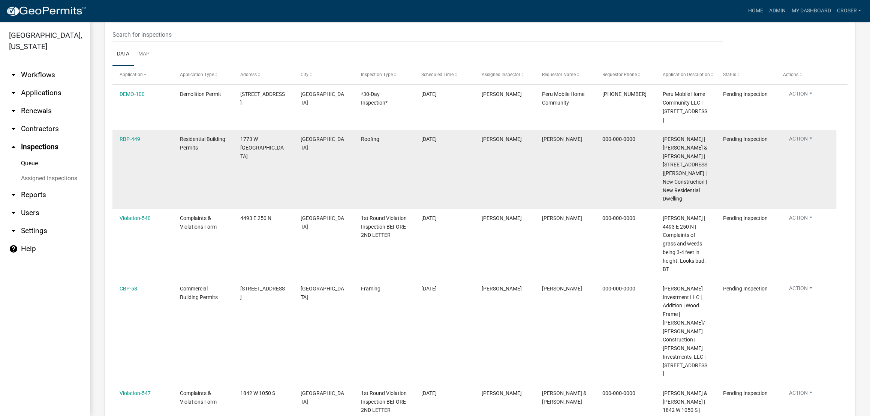
select select "25b75ae6-03c7-4280-9b34-fcf63005d5e5"
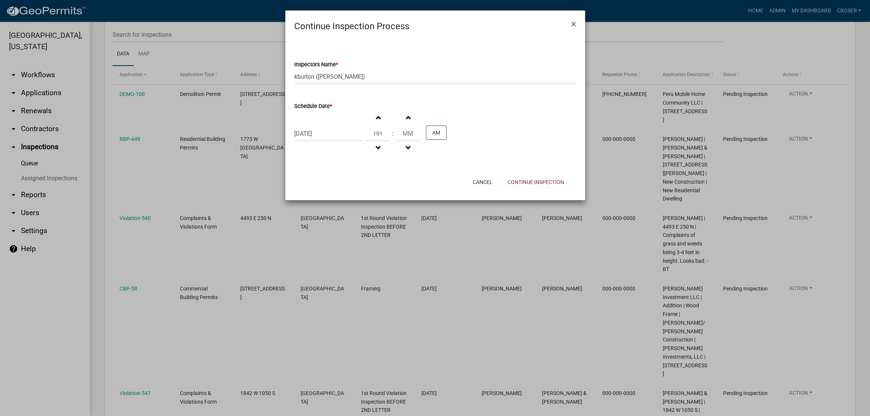
click at [329, 141] on div "08/28/2025" at bounding box center [328, 133] width 69 height 15
select select "8"
select select "2025"
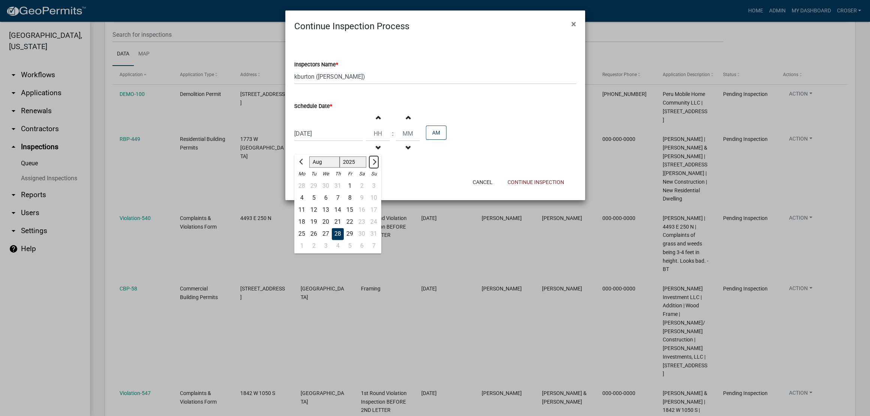
click at [376, 165] on span "Next month" at bounding box center [373, 162] width 6 height 6
select select "9"
click at [319, 228] on div "23" at bounding box center [314, 222] width 12 height 12
type input "09/23/2025"
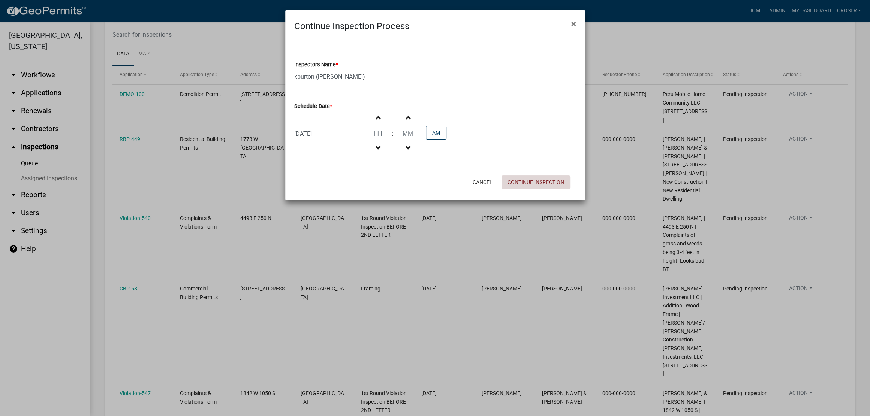
click at [529, 189] on button "Continue Inspection" at bounding box center [536, 181] width 69 height 13
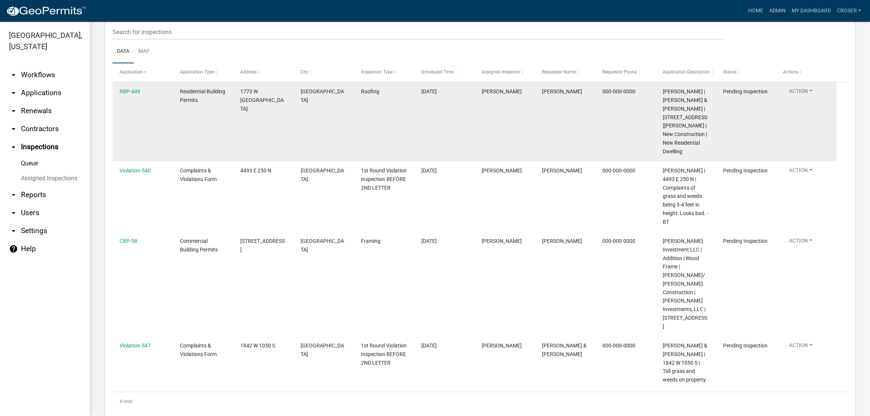
scroll to position [97, 0]
click at [809, 98] on button "Action" at bounding box center [800, 92] width 35 height 11
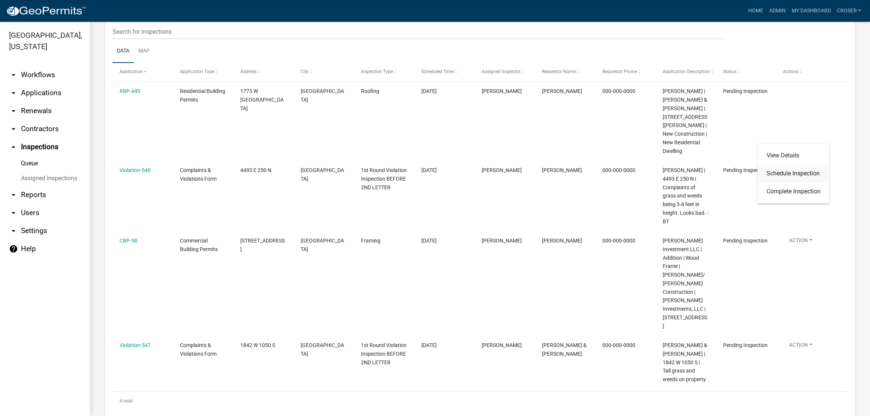
click at [794, 181] on link "Schedule Inspection" at bounding box center [793, 174] width 72 height 18
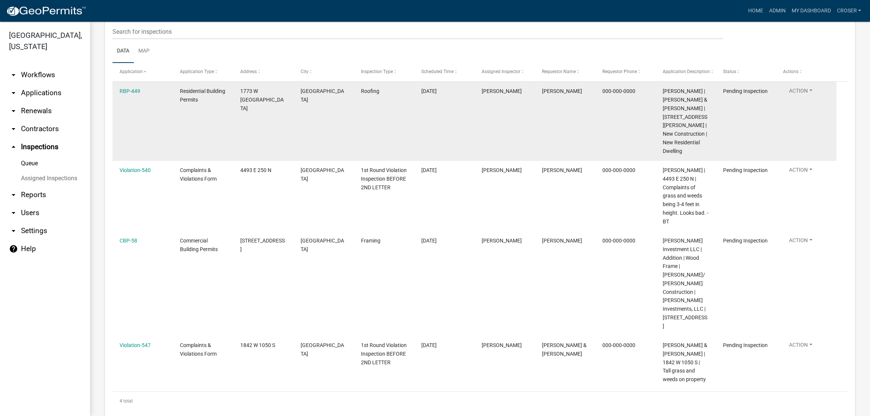
select select "25b75ae6-03c7-4280-9b34-fcf63005d5e5"
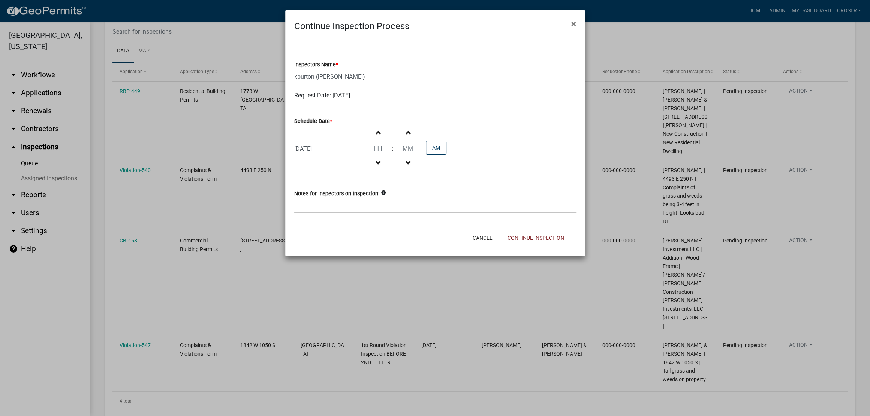
click at [326, 156] on div "08/28/2025" at bounding box center [328, 148] width 69 height 15
select select "8"
select select "2025"
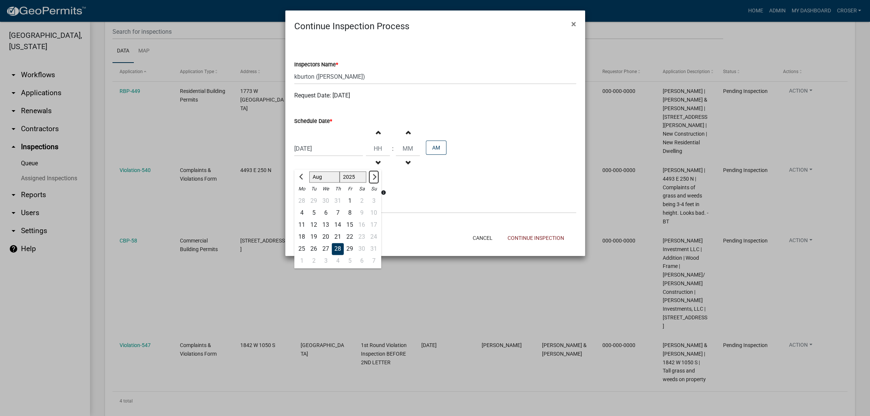
click at [376, 180] on span "Next month" at bounding box center [373, 177] width 6 height 6
select select "9"
click at [332, 243] on div "24" at bounding box center [326, 237] width 12 height 12
type input "[DATE]"
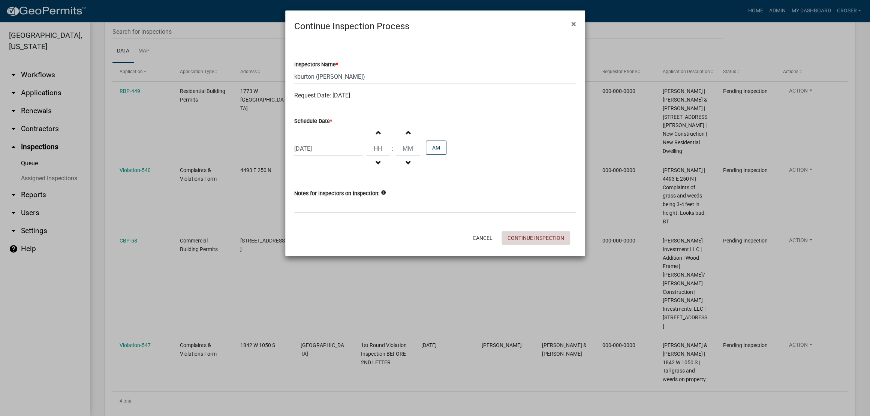
click at [530, 245] on button "Continue Inspection" at bounding box center [536, 237] width 69 height 13
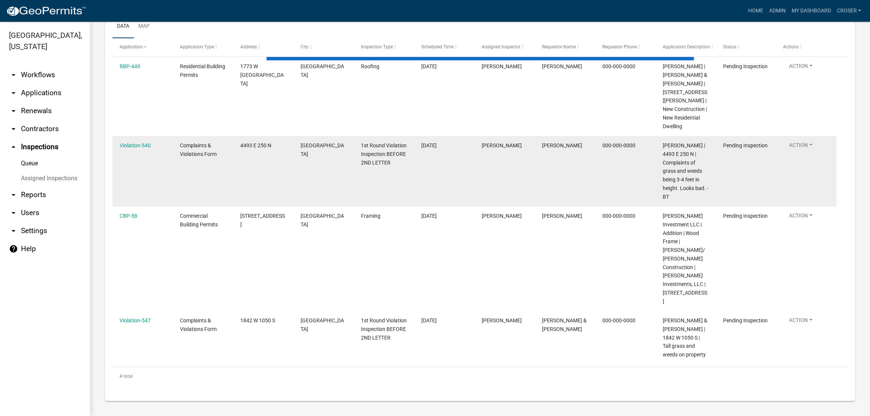
scroll to position [94, 0]
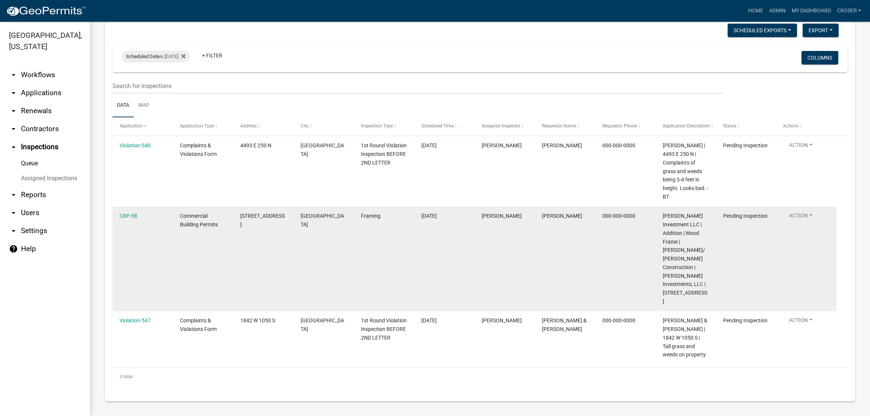
click at [804, 212] on button "Action" at bounding box center [800, 217] width 35 height 11
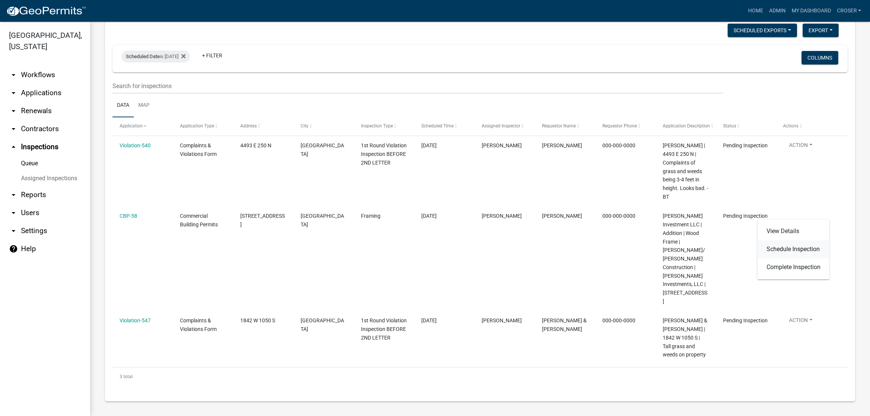
click at [790, 254] on link "Schedule Inspection" at bounding box center [793, 249] width 72 height 18
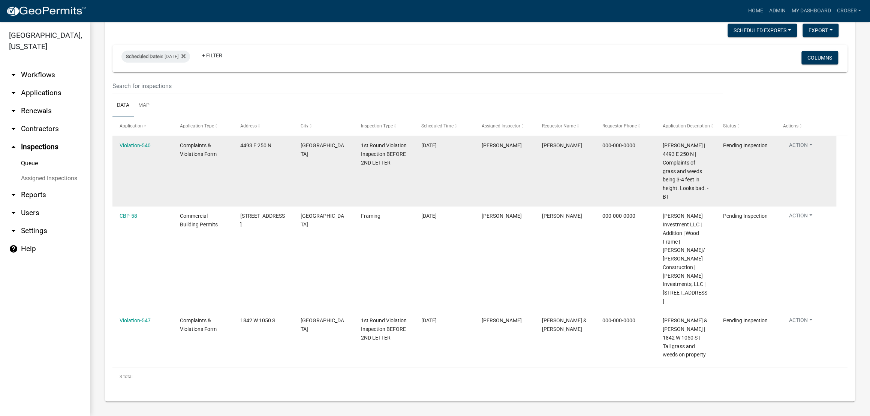
select select "25b75ae6-03c7-4280-9b34-fcf63005d5e5"
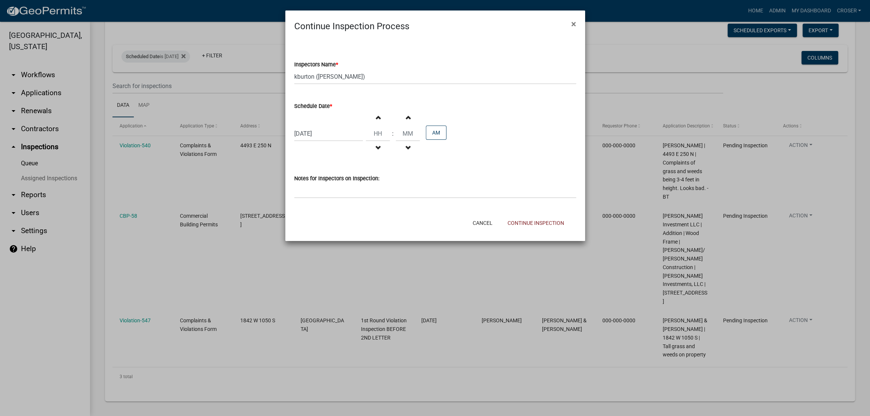
click at [320, 141] on div "08/28/2025" at bounding box center [328, 133] width 69 height 15
select select "8"
select select "2025"
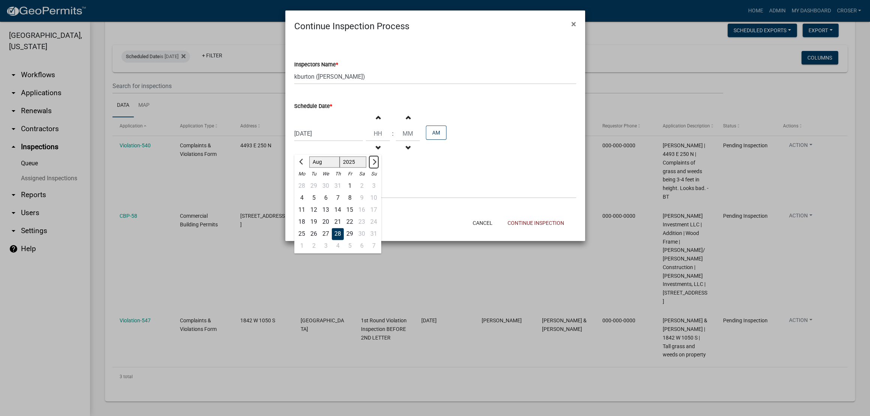
click at [376, 165] on span "Next month" at bounding box center [373, 162] width 6 height 6
select select "9"
click at [331, 228] on div "24" at bounding box center [326, 222] width 12 height 12
type input "[DATE]"
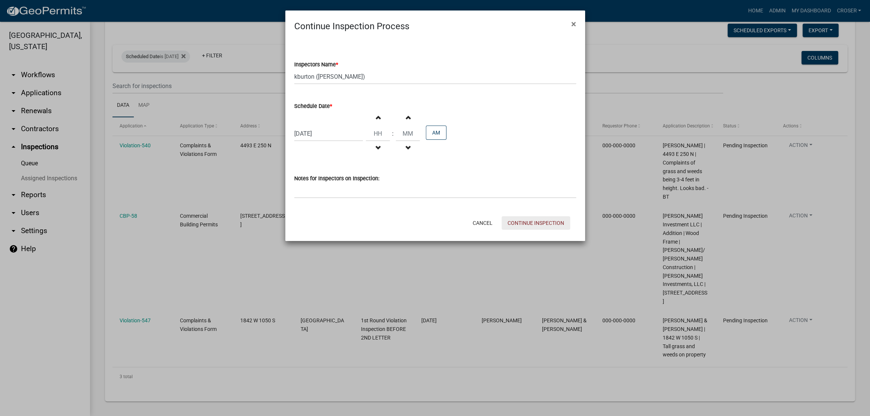
click at [527, 230] on button "Continue Inspection" at bounding box center [536, 222] width 69 height 13
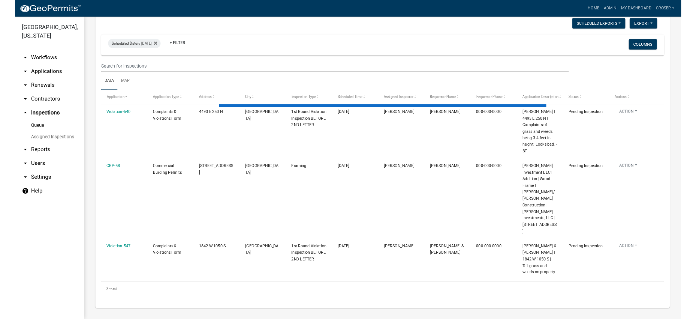
scroll to position [0, 0]
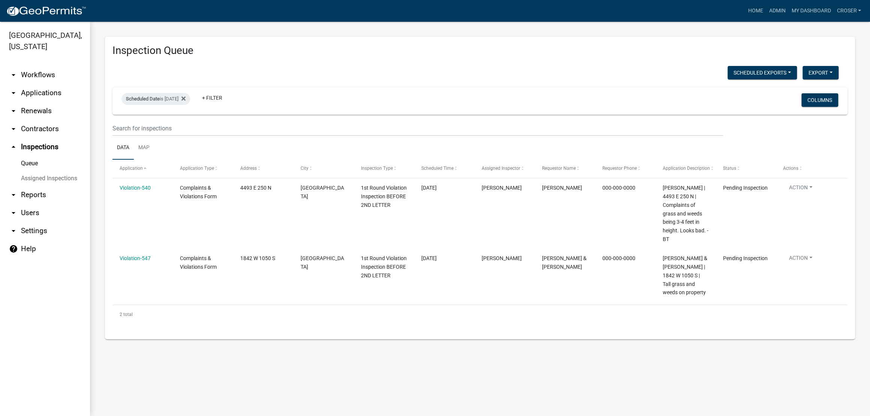
click at [590, 79] on div "Scheduled Exports + Create New Kyle's Daily Scheduled Inspections Export Excel …" at bounding box center [475, 73] width 737 height 15
click at [665, 354] on div "Inspection Queue Scheduled Exports + Create New Kyle's Daily Scheduled Inspecti…" at bounding box center [480, 188] width 780 height 332
click at [523, 78] on div "Scheduled Exports + Create New Kyle's Daily Scheduled Inspections Export Excel …" at bounding box center [475, 73] width 737 height 15
click at [526, 81] on div "Scheduled Exports + Create New Kyle's Daily Scheduled Inspections Export Excel …" at bounding box center [475, 73] width 737 height 15
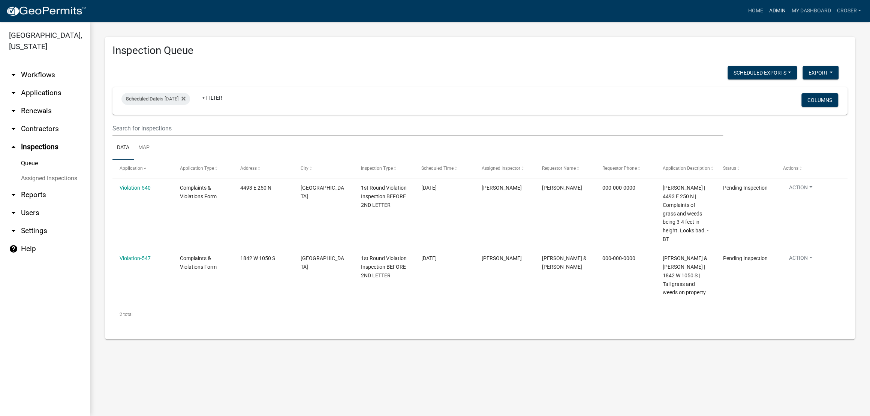
click at [766, 8] on link "Admin" at bounding box center [777, 11] width 22 height 14
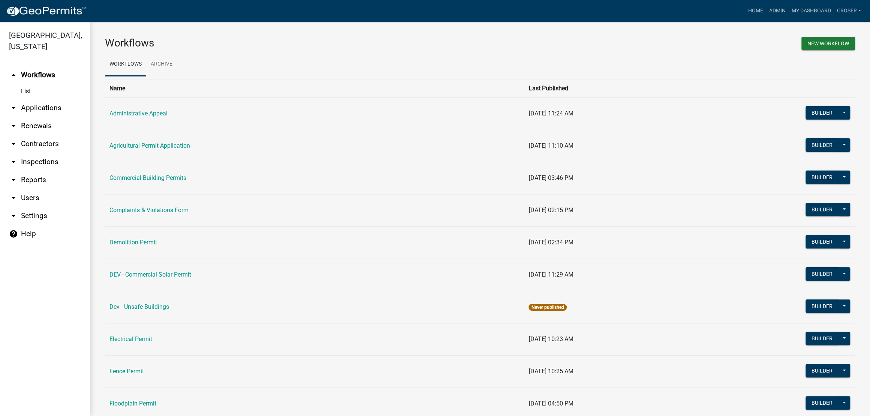
click at [52, 117] on link "arrow_drop_down Applications" at bounding box center [45, 108] width 90 height 18
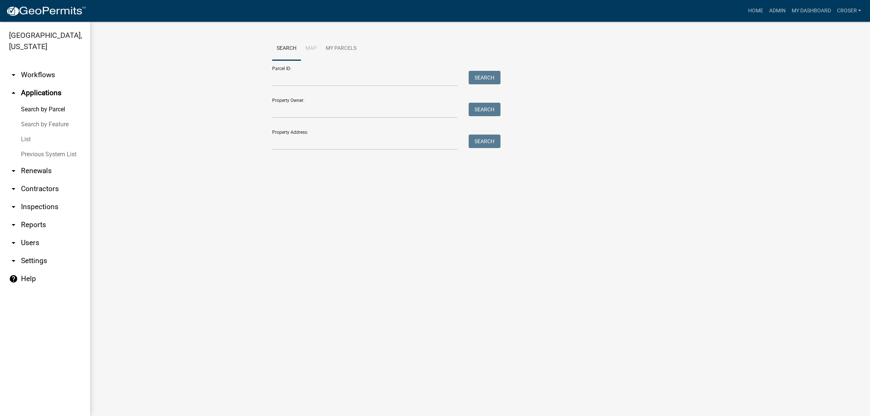
click at [29, 147] on link "List" at bounding box center [45, 139] width 90 height 15
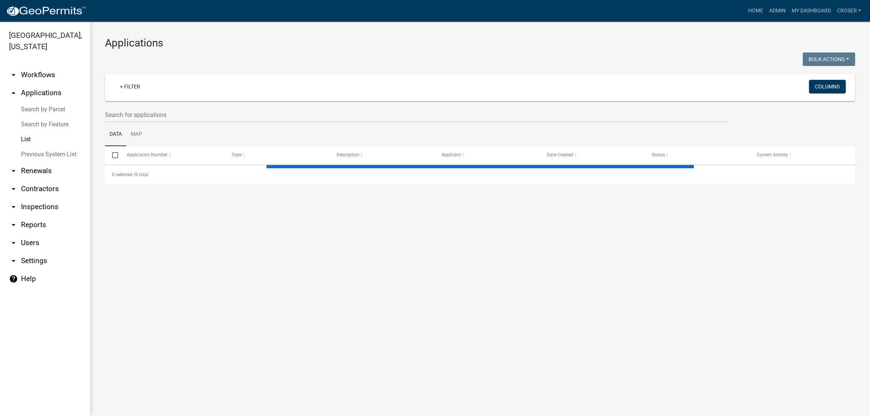
select select "3: 100"
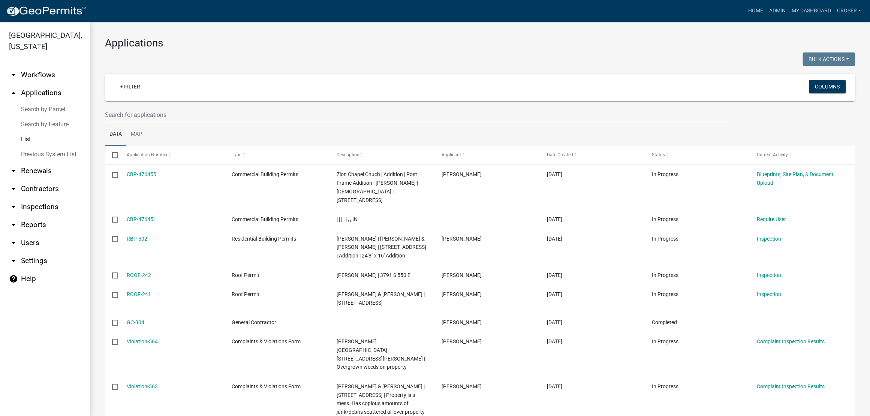
click at [50, 216] on link "arrow_drop_down Inspections" at bounding box center [45, 207] width 90 height 18
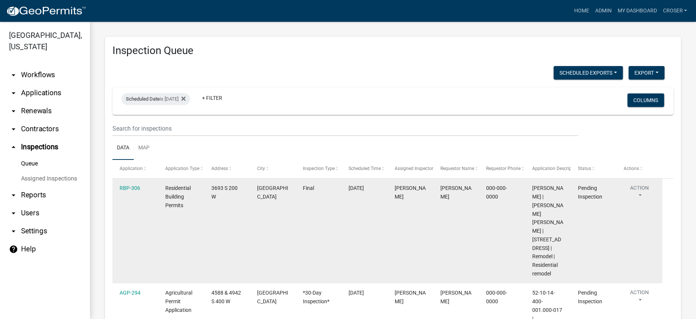
click at [644, 202] on button "Action" at bounding box center [639, 193] width 31 height 19
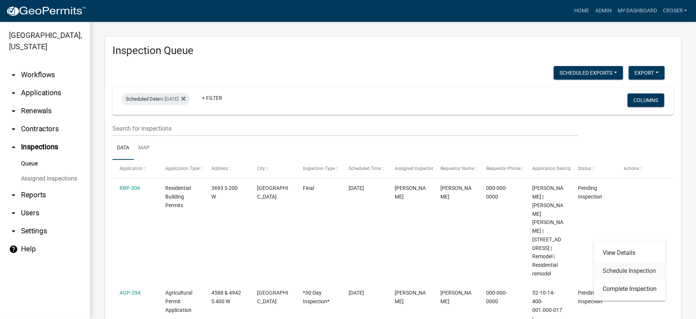
click at [639, 279] on link "Schedule Inspection" at bounding box center [629, 270] width 72 height 18
select select "25b75ae6-03c7-4280-9b34-fcf63005d5e5"
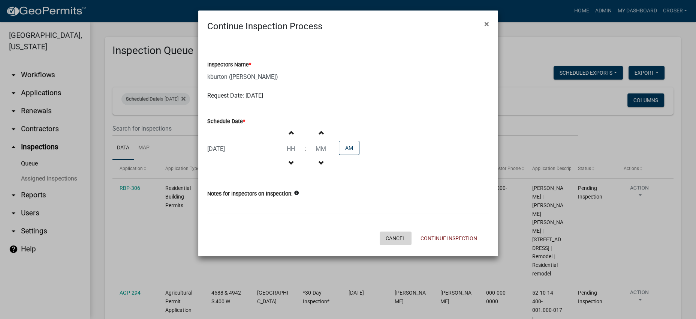
click at [380, 245] on button "Cancel" at bounding box center [396, 237] width 32 height 13
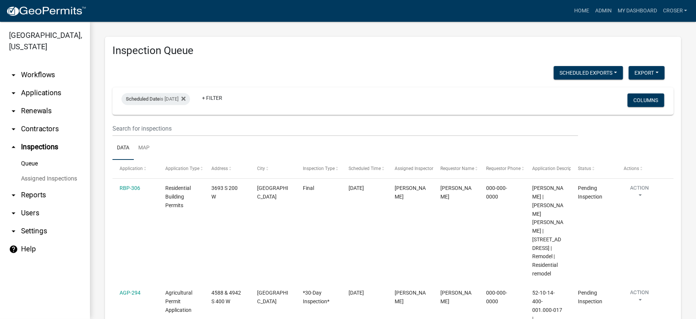
click at [50, 102] on link "arrow_drop_down Applications" at bounding box center [45, 93] width 90 height 18
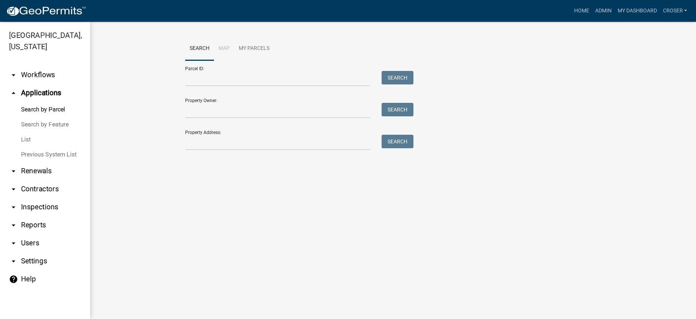
click at [25, 147] on link "List" at bounding box center [45, 139] width 90 height 15
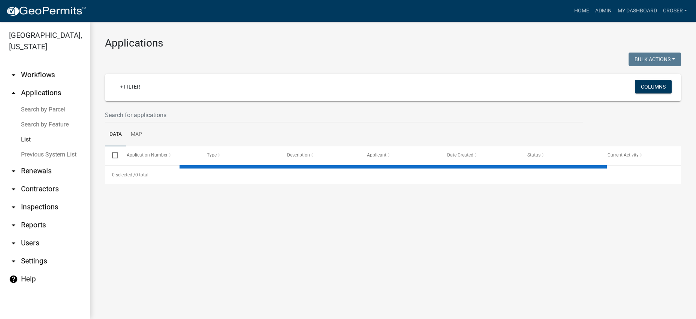
select select "3: 100"
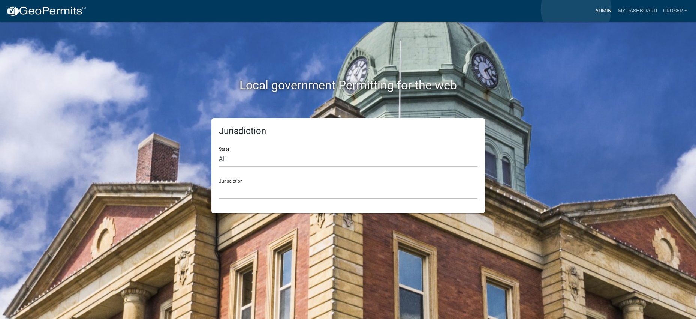
click at [592, 9] on link "Admin" at bounding box center [603, 11] width 22 height 14
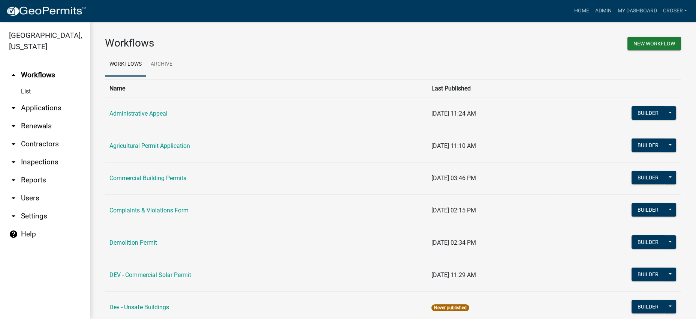
click at [47, 171] on link "arrow_drop_down Inspections" at bounding box center [45, 162] width 90 height 18
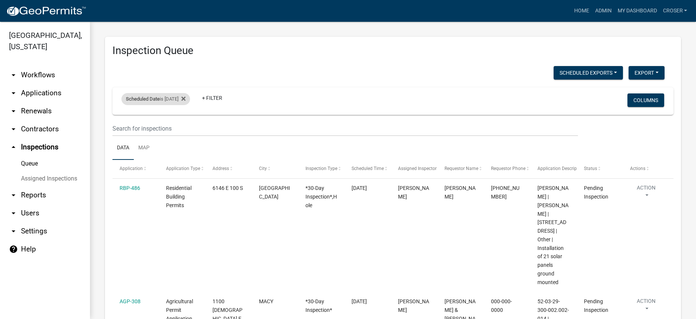
click at [180, 105] on div "Scheduled Date is 09/15/2025" at bounding box center [155, 99] width 69 height 12
click at [186, 144] on input "2025-09-15" at bounding box center [159, 143] width 52 height 15
click at [282, 81] on div "Scheduled Exports + Create New [PERSON_NAME]'s Daily Scheduled Inspections Expo…" at bounding box center [388, 73] width 563 height 15
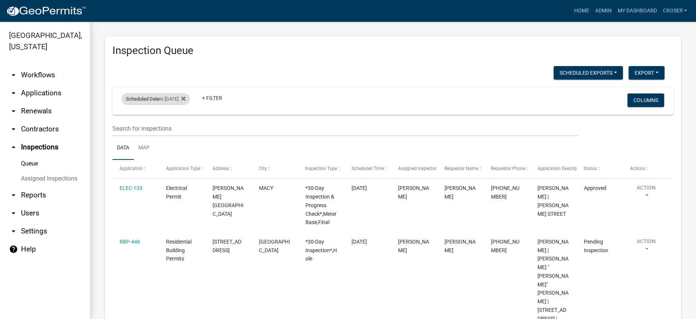
click at [181, 105] on div "Scheduled Date is [DATE]" at bounding box center [155, 99] width 69 height 12
click at [186, 150] on input "[DATE]" at bounding box center [159, 143] width 52 height 15
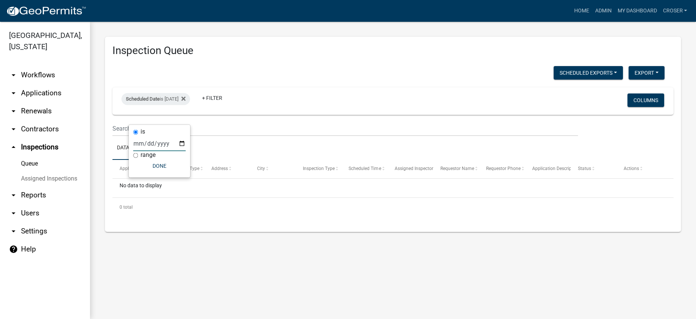
type input "[DATE]"
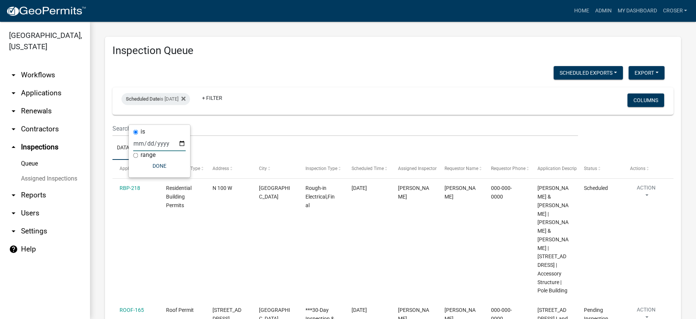
click at [308, 81] on div "Scheduled Exports + Create New [PERSON_NAME]'s Daily Scheduled Inspections Expo…" at bounding box center [388, 73] width 563 height 15
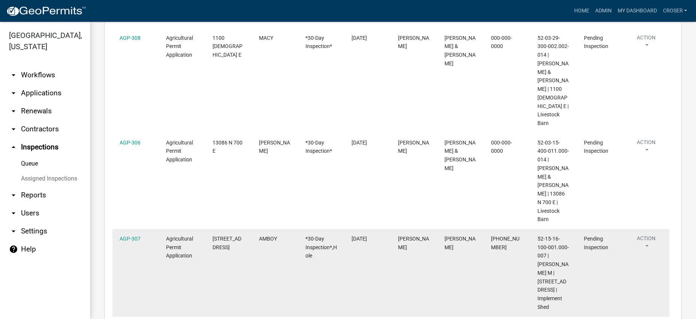
scroll to position [942, 0]
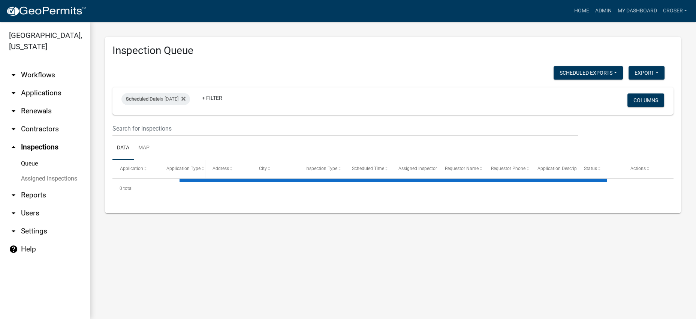
select select "3: 100"
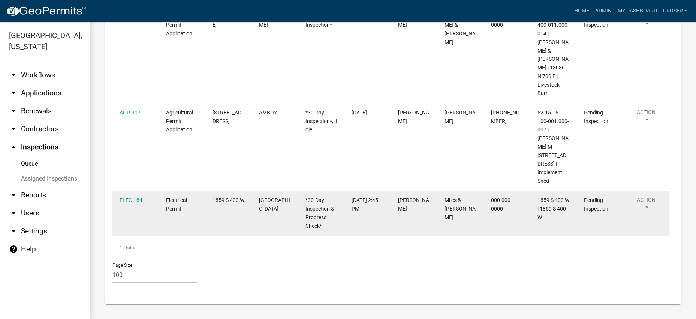
scroll to position [1255, 0]
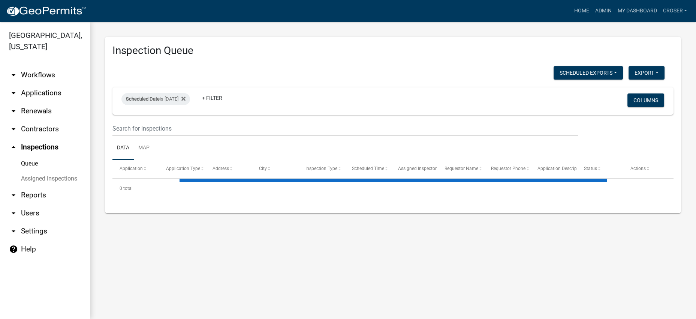
select select "3: 100"
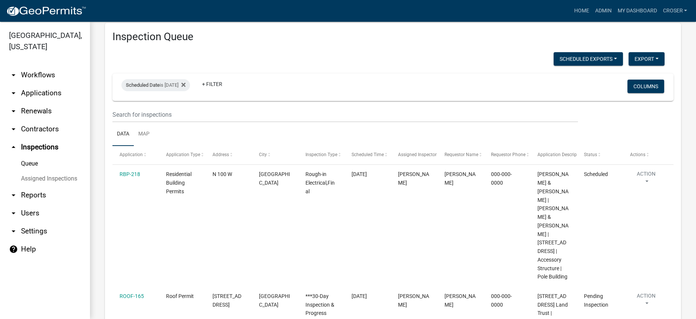
scroll to position [13, 0]
click at [178, 91] on div "Scheduled Date is [DATE]" at bounding box center [155, 85] width 69 height 12
click at [186, 134] on input "2025-09-15" at bounding box center [159, 129] width 52 height 15
type input "2025-09-16"
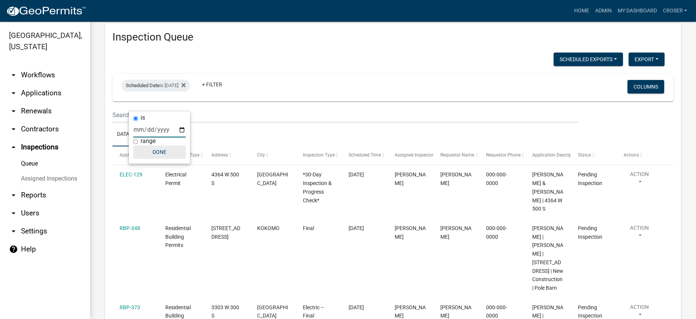
click at [182, 159] on button "Done" at bounding box center [159, 151] width 52 height 13
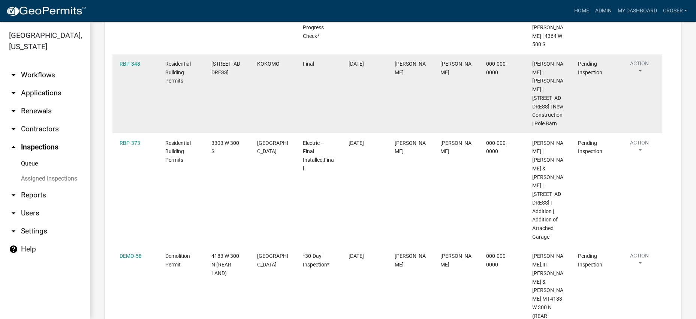
scroll to position [0, 0]
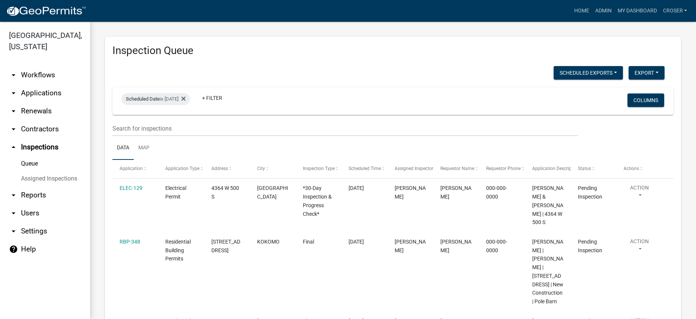
drag, startPoint x: 264, startPoint y: 271, endPoint x: 228, endPoint y: 69, distance: 204.8
click at [186, 105] on div "Scheduled Date is 09/16/2025" at bounding box center [155, 99] width 69 height 12
click at [190, 148] on div "is 2025-09-16 range Done" at bounding box center [159, 151] width 61 height 52
click at [186, 149] on input "2025-09-16" at bounding box center [159, 143] width 52 height 15
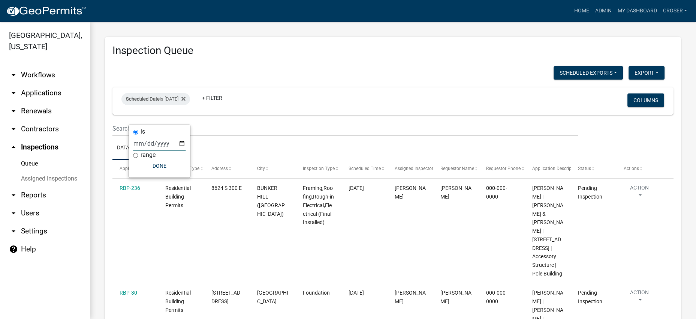
click at [186, 150] on input "2025-09-17" at bounding box center [159, 143] width 52 height 15
click at [186, 148] on input "2025-09-17" at bounding box center [159, 143] width 52 height 15
type input "2025-09-18"
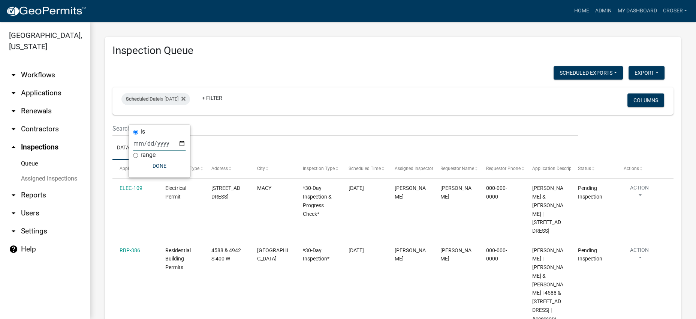
click at [311, 105] on div "Scheduled Date is 09/18/2025 + Filter Columns" at bounding box center [393, 100] width 554 height 27
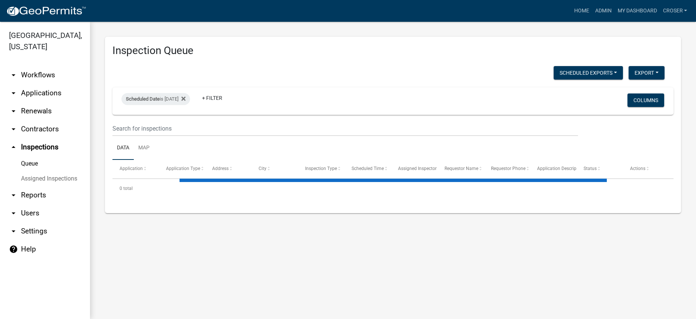
select select "3: 100"
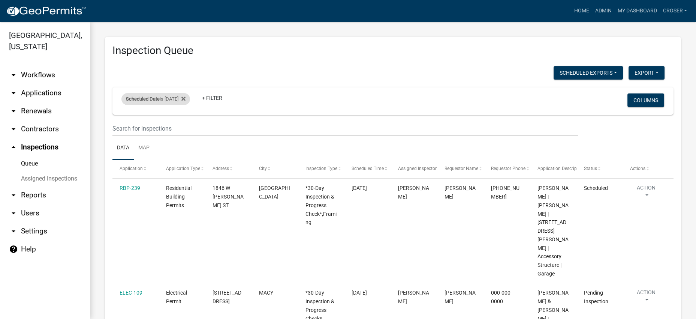
click at [173, 105] on div "Scheduled Date is [DATE]" at bounding box center [155, 99] width 69 height 12
click at [184, 147] on input "[DATE]" at bounding box center [159, 143] width 52 height 15
click at [186, 149] on input "[DATE]" at bounding box center [159, 143] width 52 height 15
type input "[DATE]"
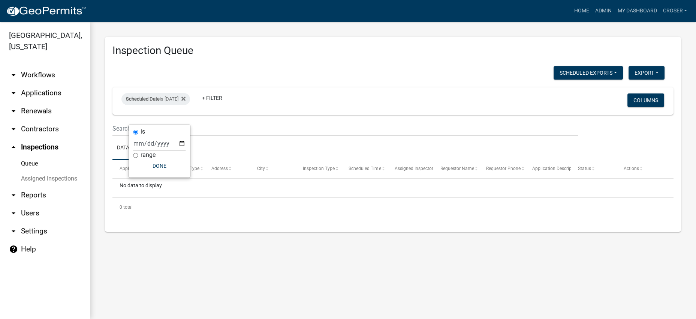
click at [282, 98] on div "Scheduled Exports + Create New [PERSON_NAME]'s Daily Scheduled Inspections Expo…" at bounding box center [392, 145] width 561 height 158
click at [179, 105] on div "Scheduled Date is [DATE]" at bounding box center [155, 99] width 69 height 12
click at [186, 148] on input "[DATE]" at bounding box center [159, 143] width 52 height 15
type input "[DATE]"
click at [335, 53] on h3 "Inspection Queue" at bounding box center [392, 50] width 561 height 13
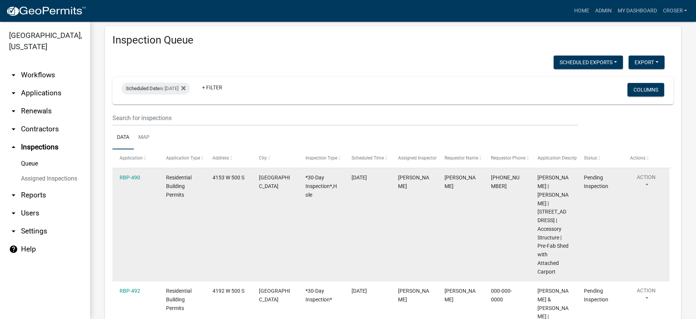
scroll to position [10, 0]
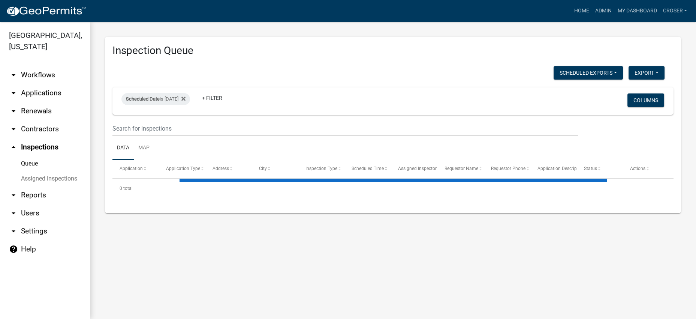
select select "3: 100"
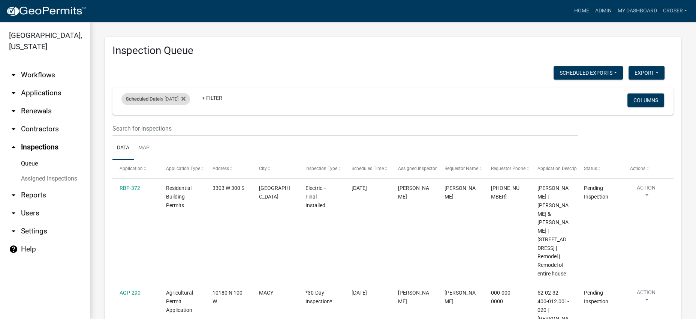
click at [178, 105] on div "Scheduled Date is 09/22/2025" at bounding box center [155, 99] width 69 height 12
click at [186, 148] on input "2025-09-22" at bounding box center [159, 143] width 52 height 15
type input "2025-09-23"
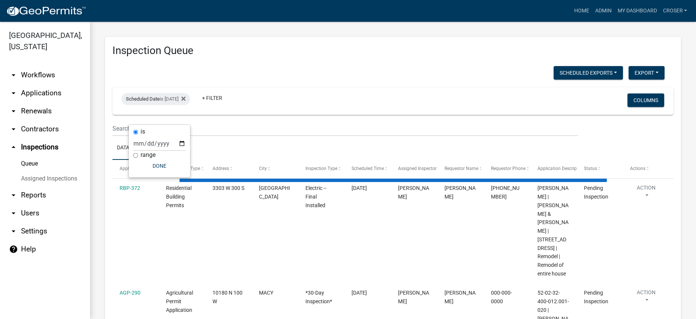
click at [299, 81] on div "Scheduled Exports + Create New Kyle's Daily Scheduled Inspections Export Excel …" at bounding box center [388, 73] width 563 height 15
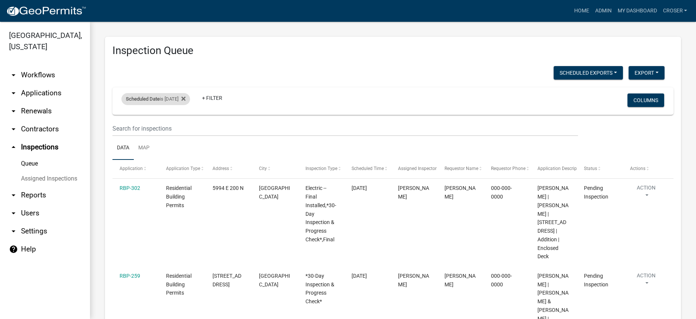
click at [182, 105] on div "Scheduled Date is [DATE]" at bounding box center [155, 99] width 69 height 12
click at [186, 149] on input "[DATE]" at bounding box center [159, 143] width 52 height 15
type input "[DATE]"
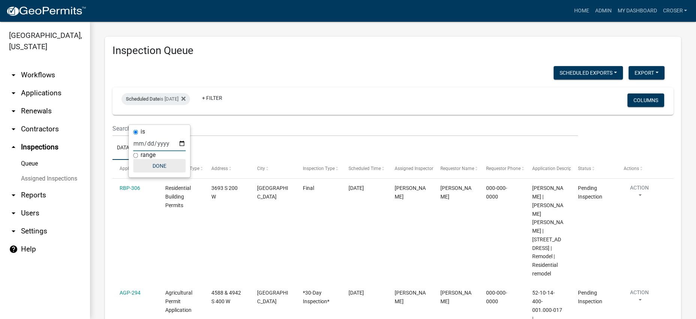
click at [175, 172] on button "Done" at bounding box center [159, 165] width 52 height 13
click at [177, 105] on div "Scheduled Date is [DATE]" at bounding box center [155, 99] width 69 height 12
click at [169, 150] on input "[DATE]" at bounding box center [159, 143] width 52 height 15
click at [186, 148] on input "[DATE]" at bounding box center [159, 143] width 52 height 15
type input "[DATE]"
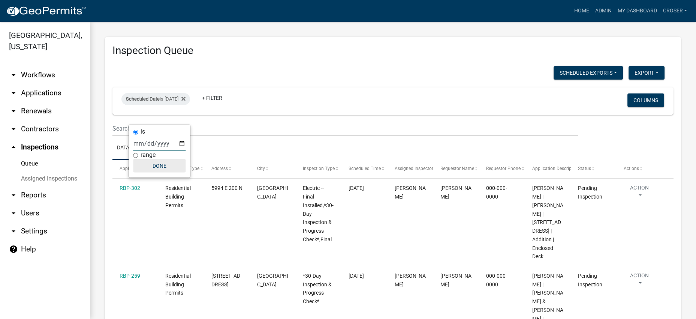
click at [175, 172] on button "Done" at bounding box center [159, 165] width 52 height 13
click at [333, 47] on h3 "Inspection Queue" at bounding box center [392, 50] width 561 height 13
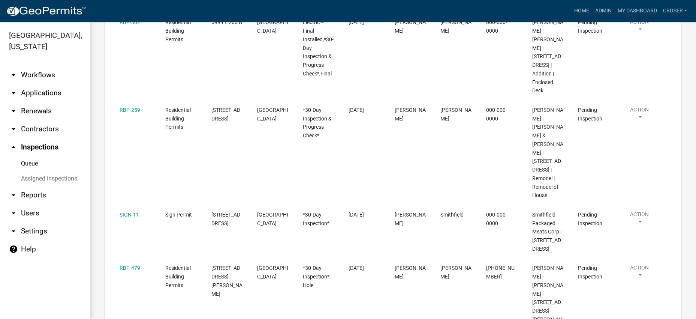
scroll to position [165, 0]
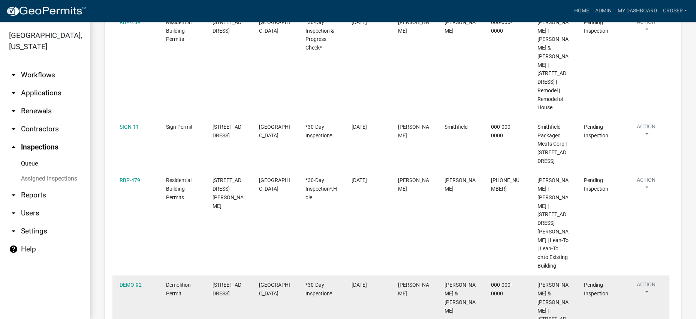
scroll to position [252, 0]
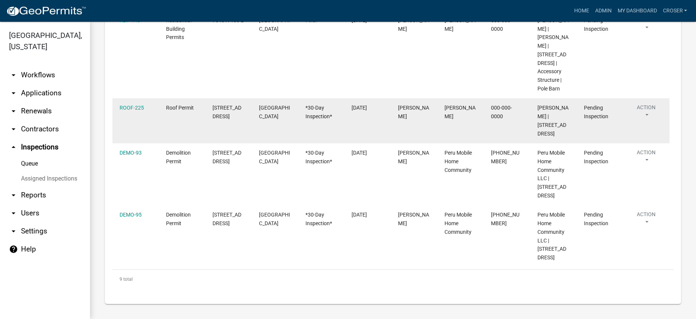
scroll to position [681, 0]
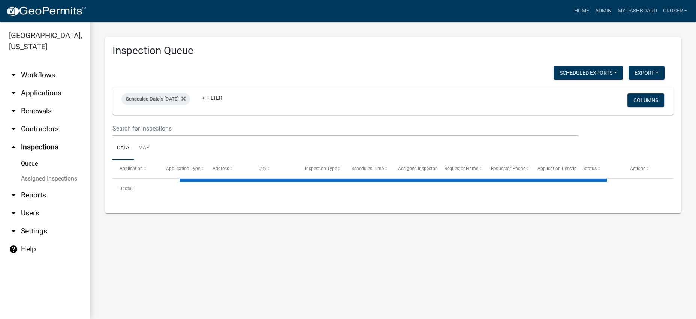
select select "3: 100"
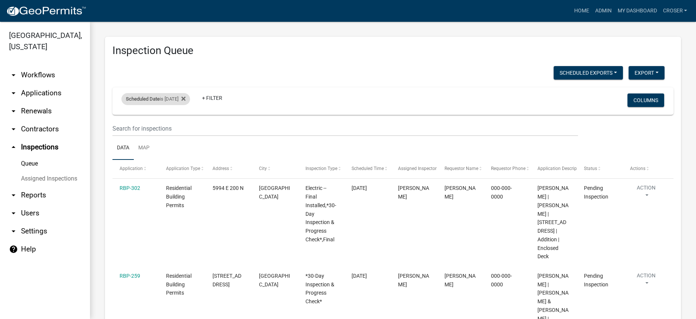
click at [175, 105] on div "Scheduled Date is [DATE]" at bounding box center [155, 99] width 69 height 12
click at [186, 145] on input "[DATE]" at bounding box center [159, 143] width 52 height 15
type input "[DATE]"
click at [301, 73] on div "Scheduled Exports + Create New [PERSON_NAME]'s Daily Scheduled Inspections Expo…" at bounding box center [388, 73] width 563 height 15
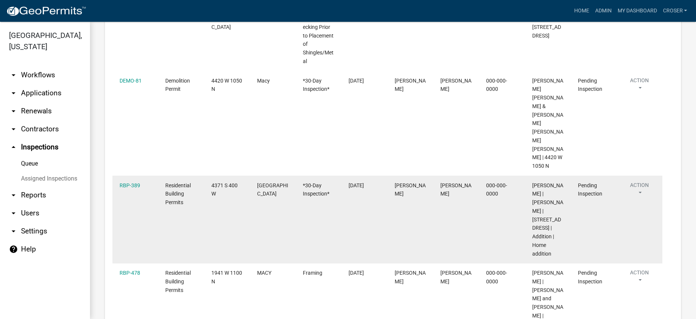
scroll to position [677, 0]
